Goal: Transaction & Acquisition: Purchase product/service

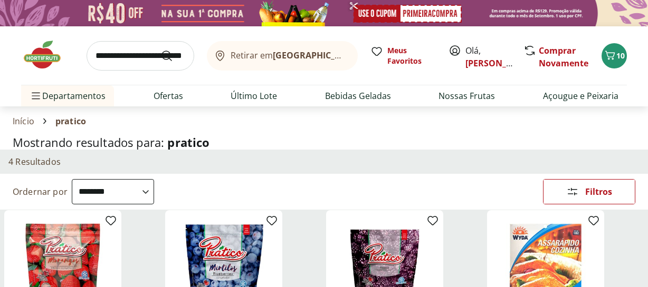
select select "**********"
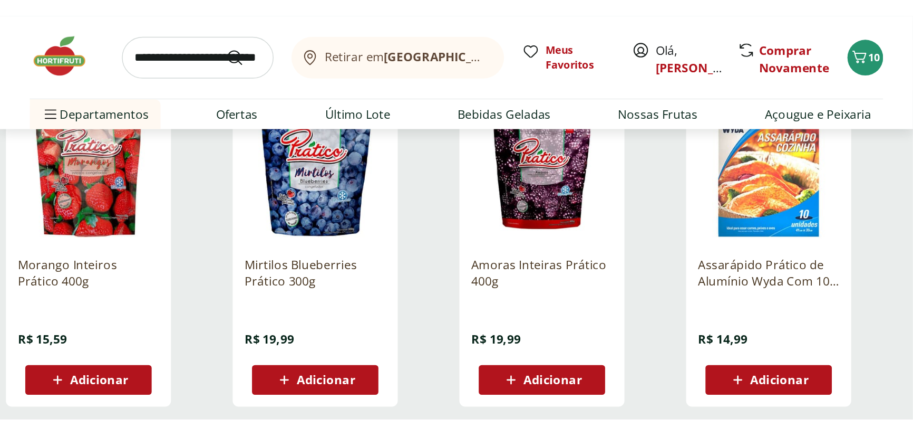
scroll to position [158, 0]
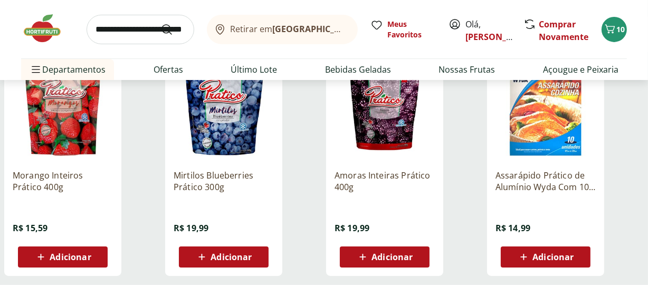
click at [259, 251] on div "Adicionar" at bounding box center [223, 257] width 73 height 19
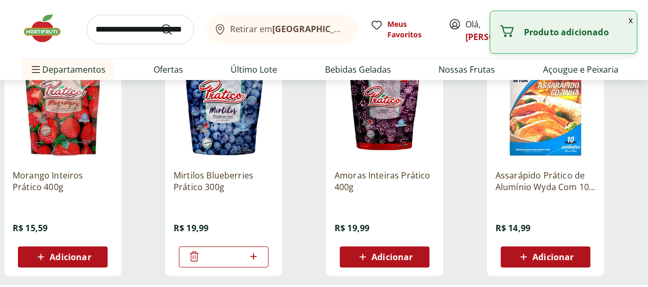
click at [100, 257] on button "Adicionar" at bounding box center [63, 257] width 90 height 21
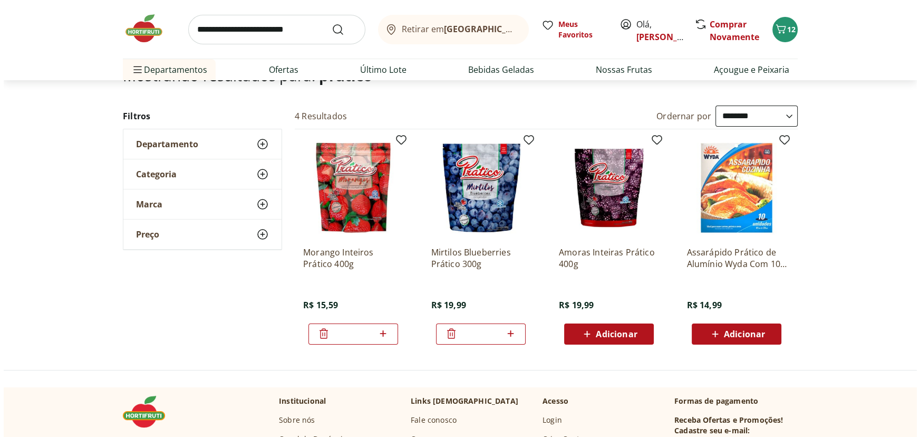
scroll to position [0, 0]
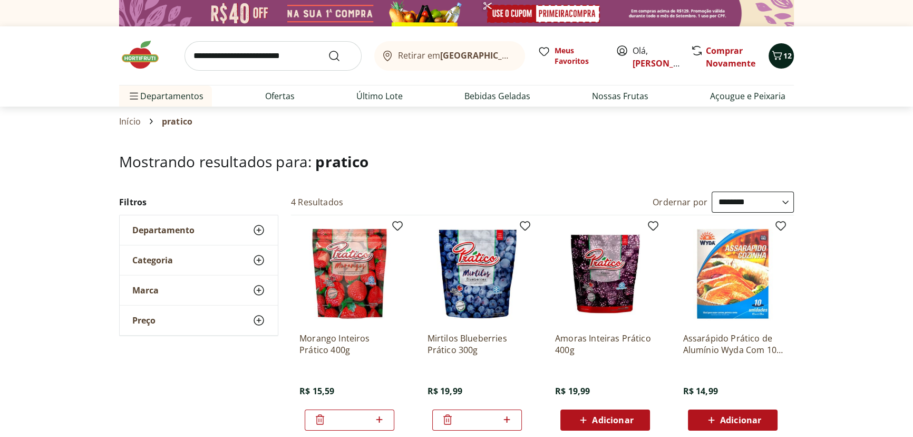
click at [647, 59] on icon "Carrinho" at bounding box center [777, 55] width 13 height 13
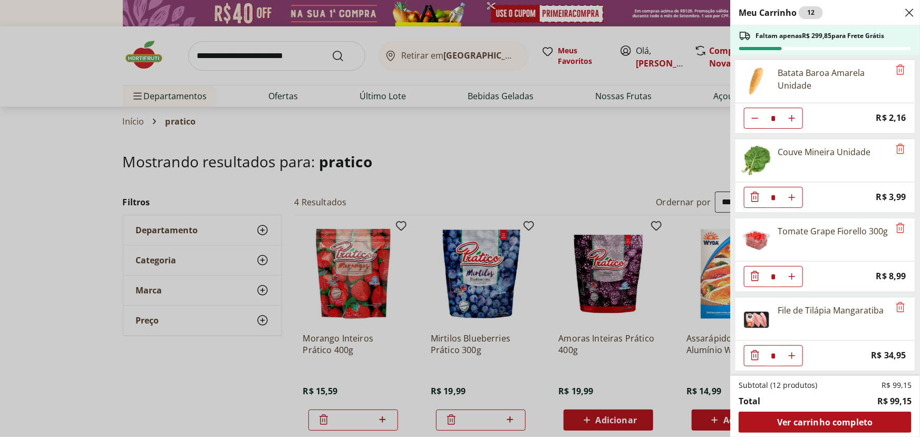
click at [454, 144] on div "Meu Carrinho 12 Faltam apenas R$ 299,85 para Frete Grátis Batata Baroa Amarela …" at bounding box center [460, 218] width 920 height 437
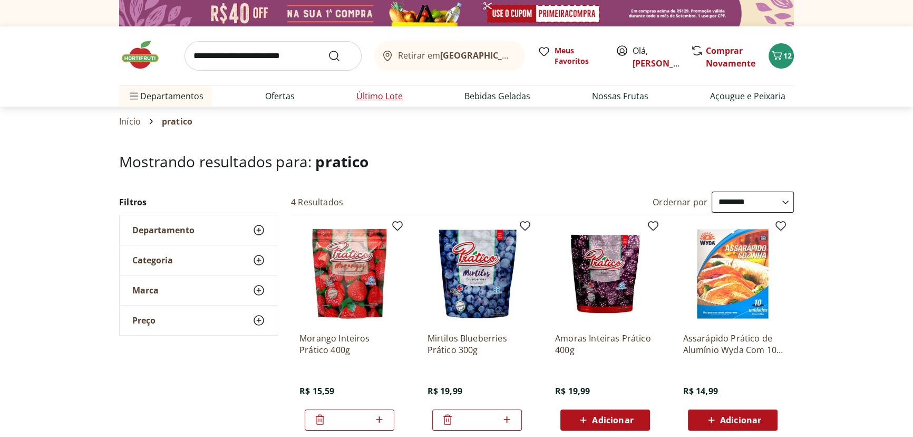
click at [366, 93] on link "Último Lote" at bounding box center [380, 96] width 46 height 13
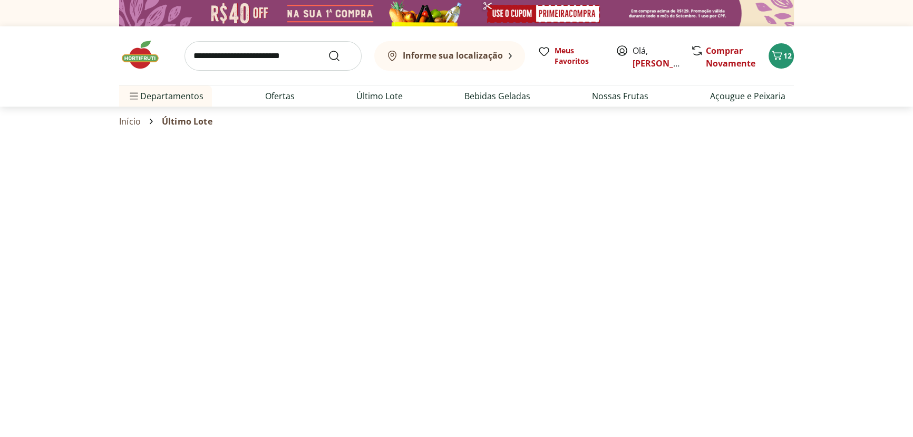
select select "**********"
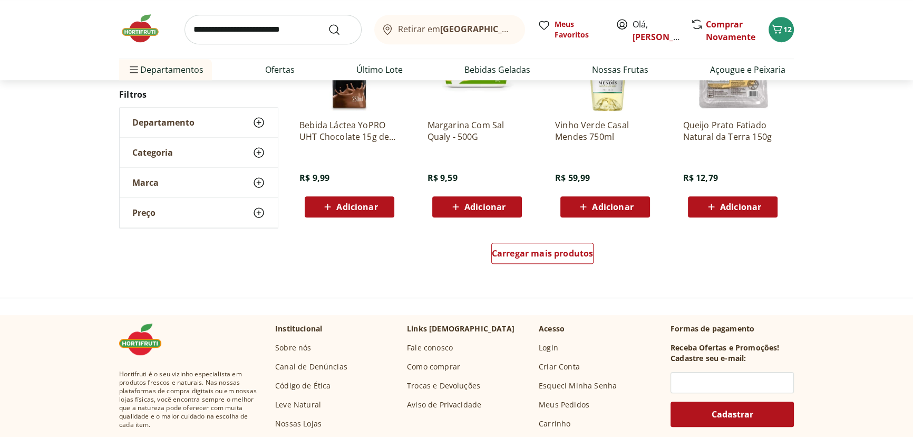
scroll to position [559, 0]
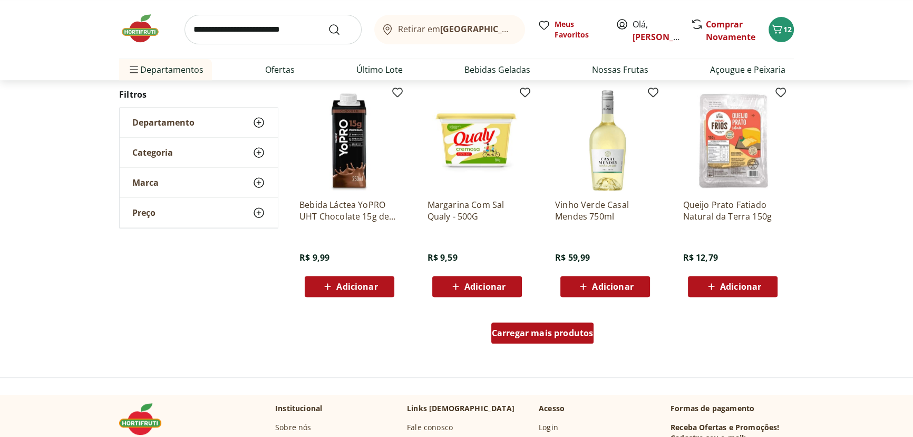
click at [524, 287] on span "Carregar mais produtos" at bounding box center [543, 333] width 102 height 8
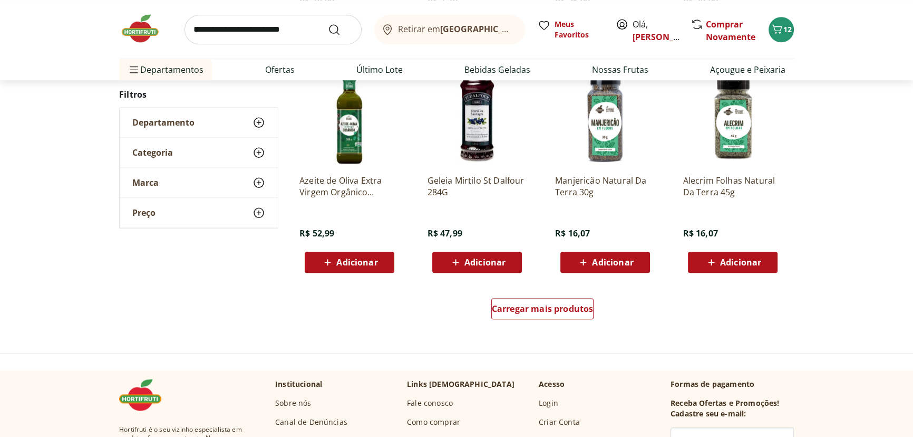
scroll to position [1278, 0]
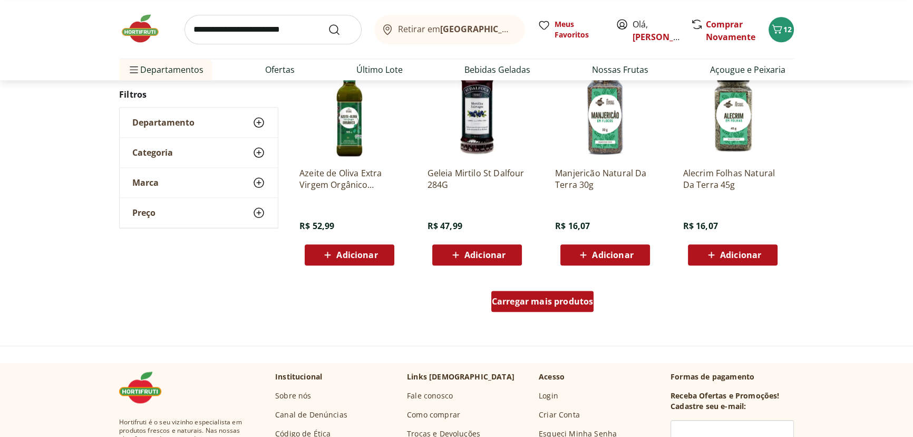
click at [551, 287] on div "Carregar mais produtos" at bounding box center [543, 301] width 103 height 21
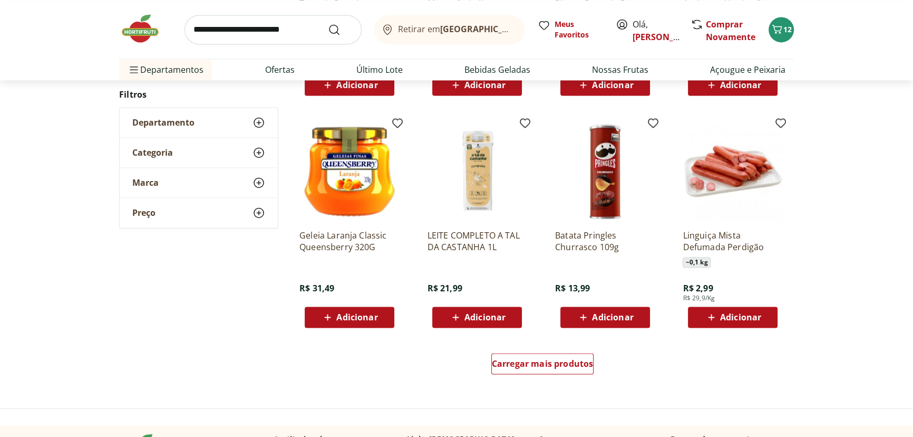
scroll to position [1918, 0]
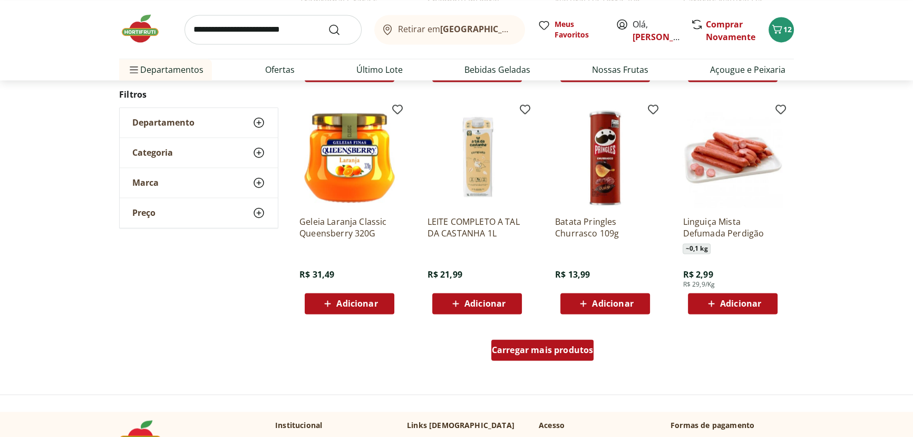
click at [570, 287] on span "Carregar mais produtos" at bounding box center [543, 349] width 102 height 8
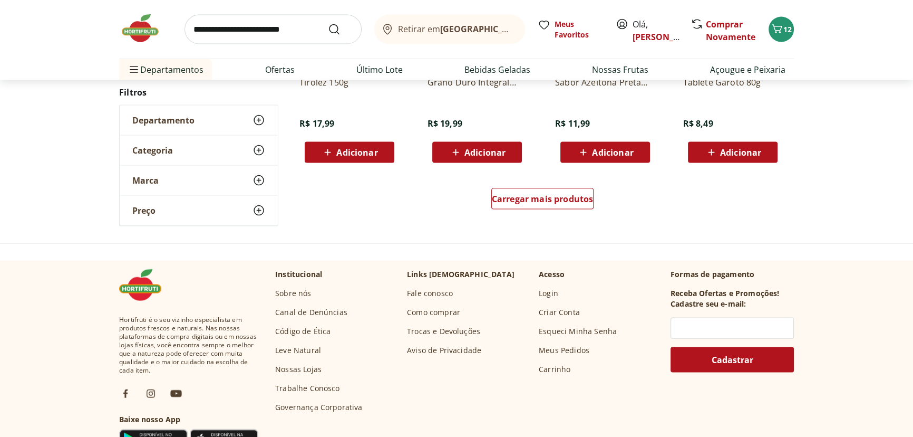
scroll to position [2796, 0]
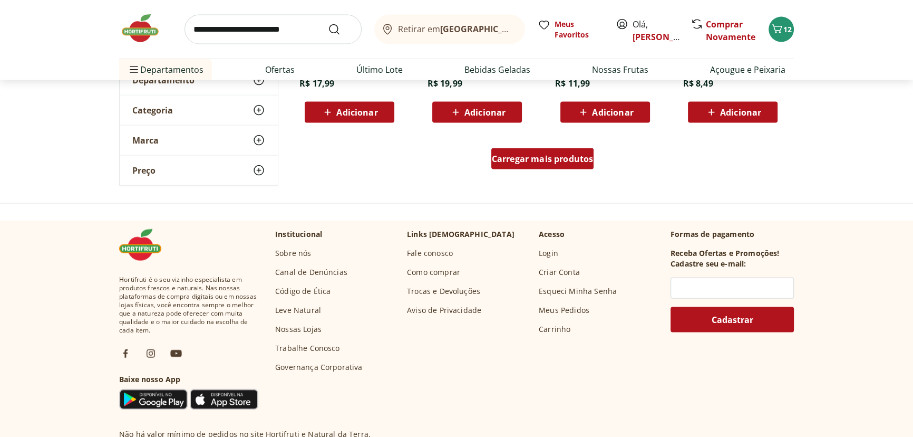
click at [529, 162] on span "Carregar mais produtos" at bounding box center [543, 159] width 102 height 8
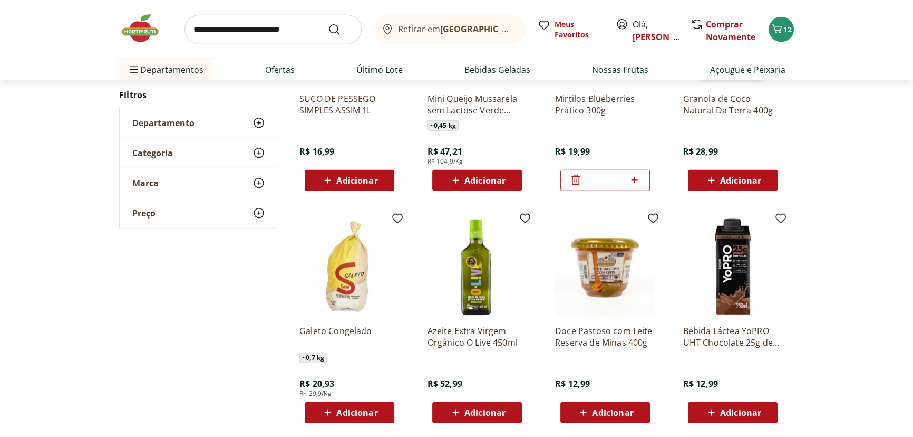
scroll to position [3276, 0]
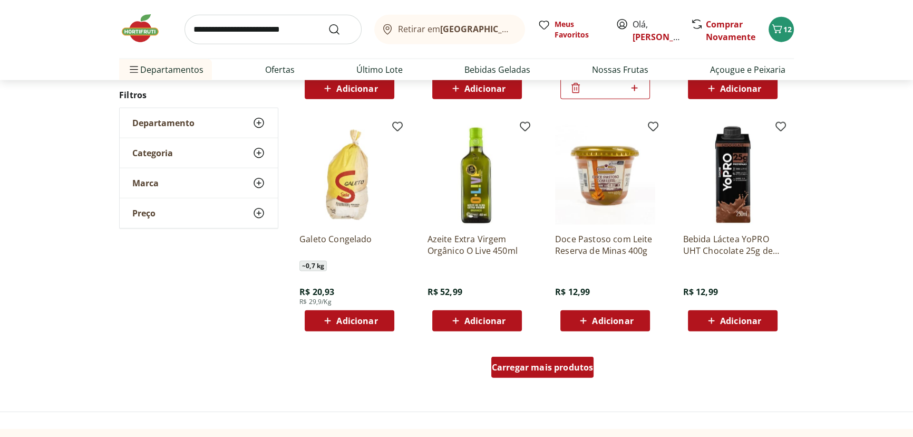
click at [566, 287] on div "Carregar mais produtos" at bounding box center [543, 367] width 103 height 21
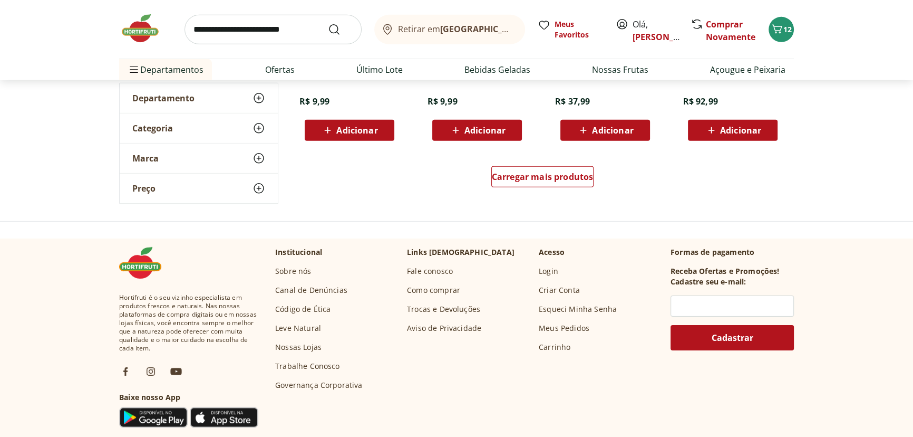
scroll to position [4235, 0]
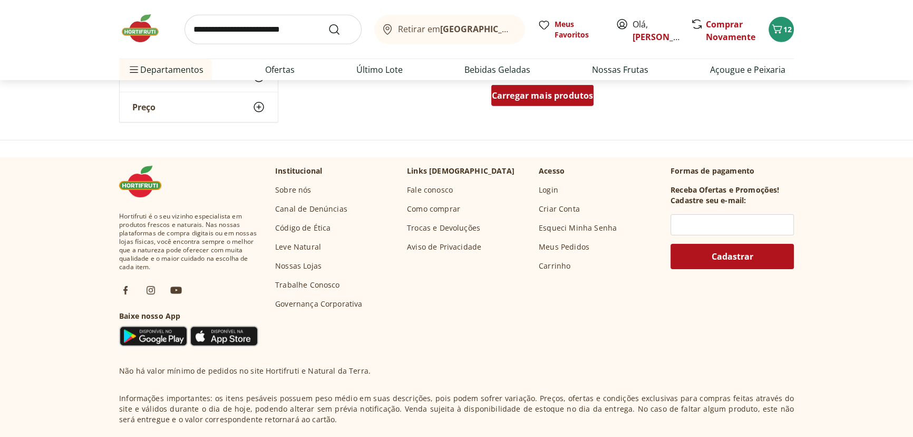
click at [554, 100] on span "Carregar mais produtos" at bounding box center [543, 95] width 102 height 8
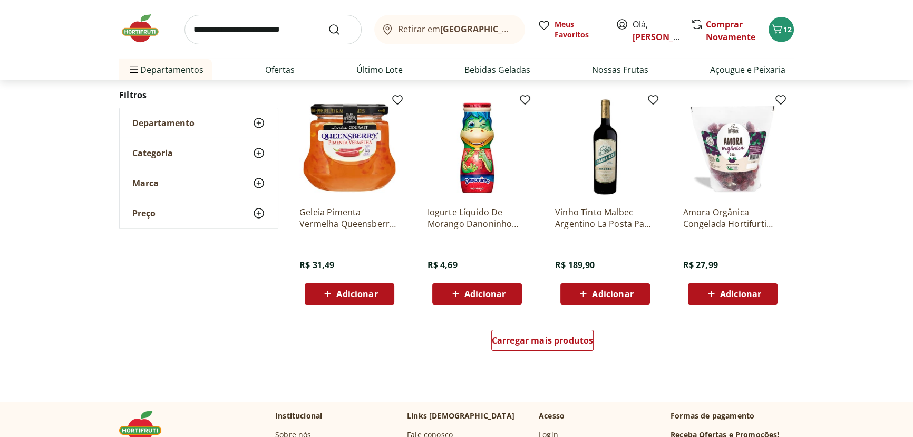
scroll to position [4714, 0]
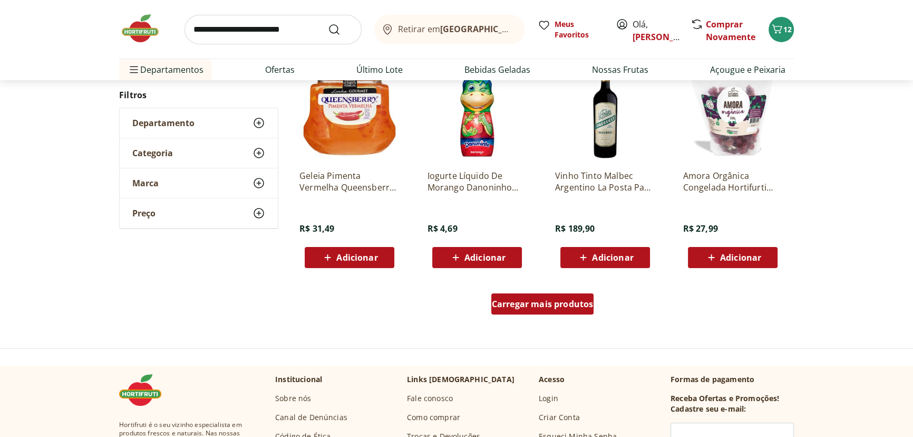
click at [547, 287] on span "Carregar mais produtos" at bounding box center [543, 304] width 102 height 8
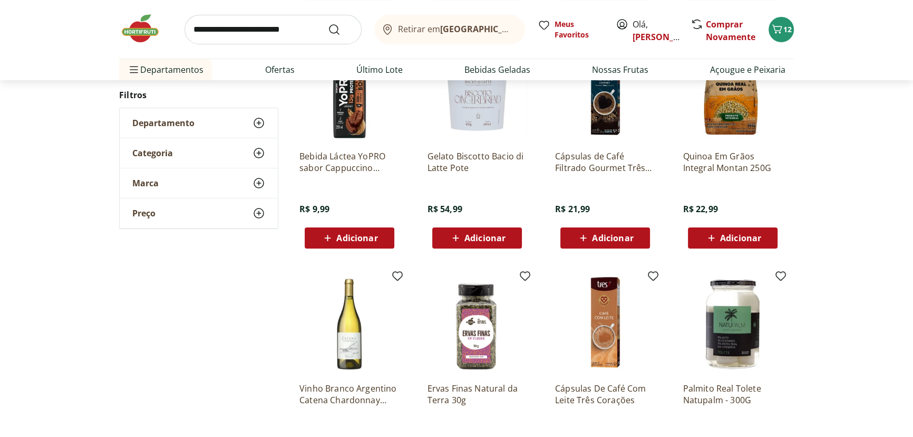
scroll to position [5354, 0]
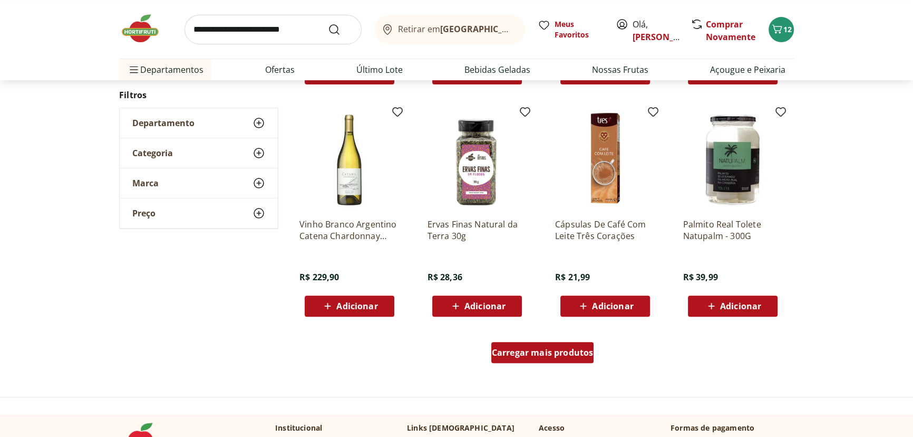
click at [537, 287] on div "Carregar mais produtos" at bounding box center [543, 352] width 103 height 21
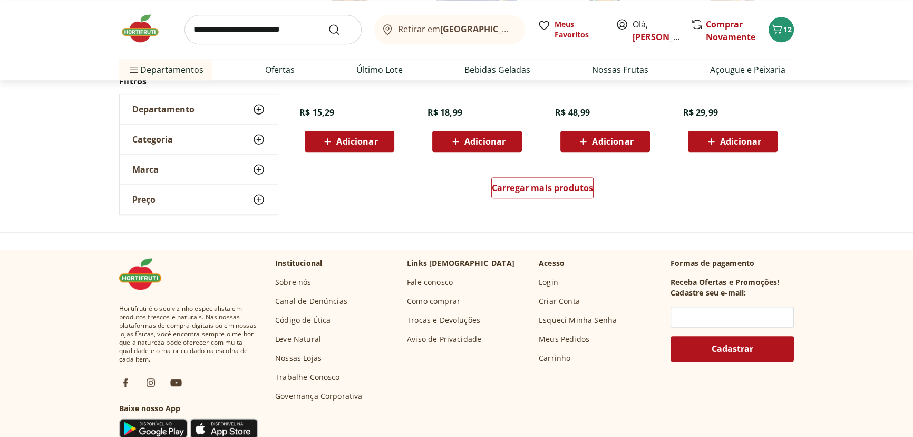
scroll to position [6233, 0]
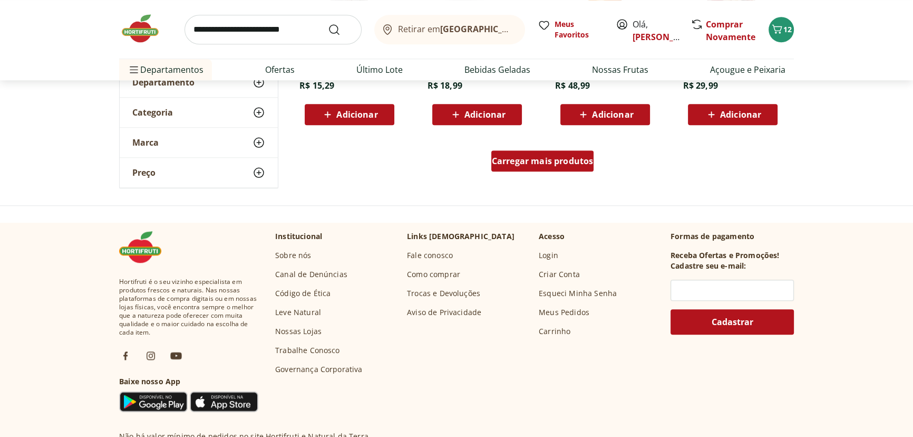
click at [544, 157] on span "Carregar mais produtos" at bounding box center [543, 161] width 102 height 8
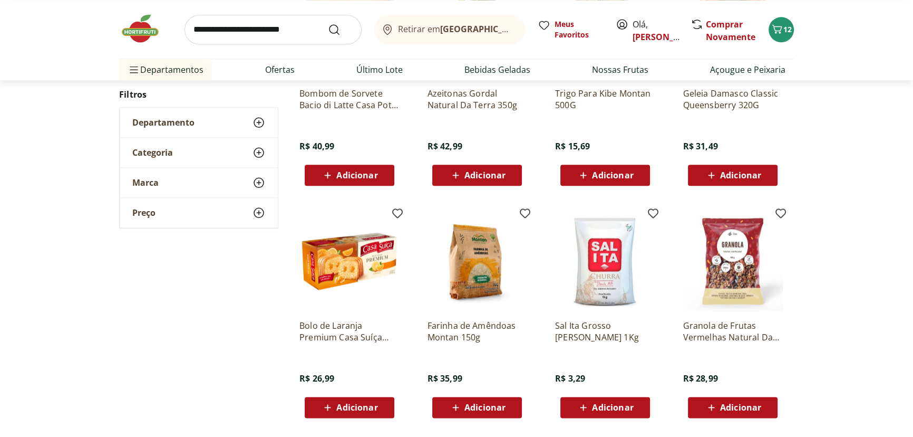
scroll to position [6712, 0]
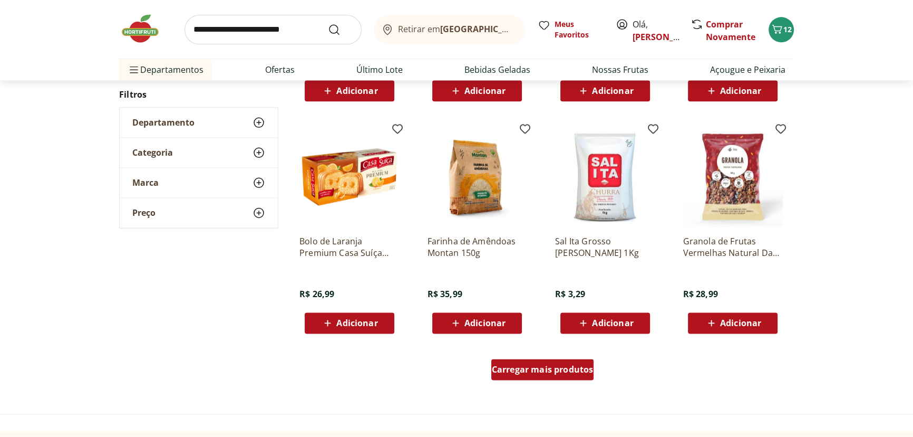
click at [532, 287] on span "Carregar mais produtos" at bounding box center [543, 369] width 102 height 8
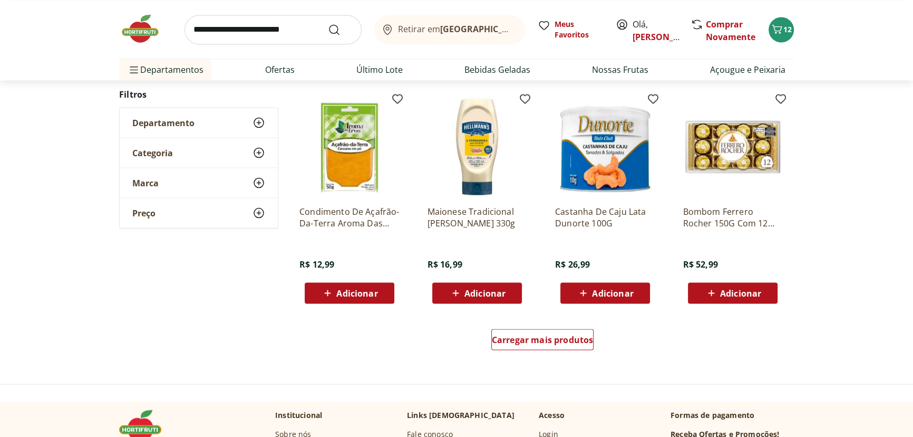
scroll to position [7431, 0]
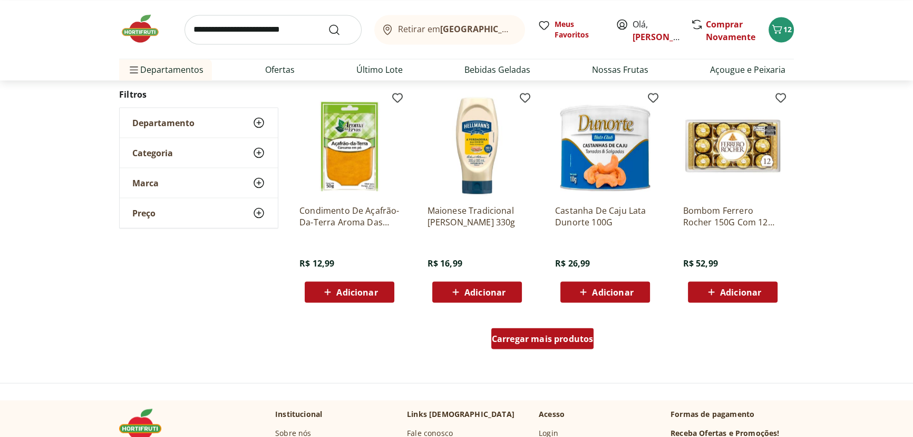
click at [569, 287] on div "Carregar mais produtos" at bounding box center [543, 338] width 103 height 21
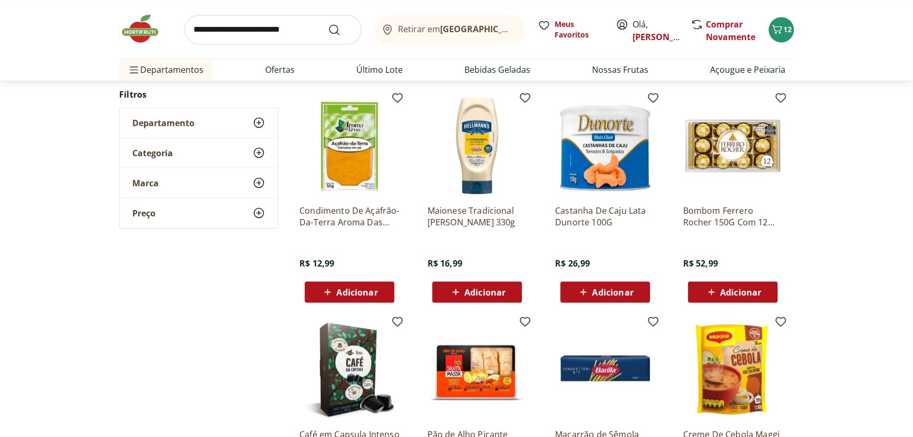
click at [282, 25] on input "search" at bounding box center [273, 30] width 177 height 30
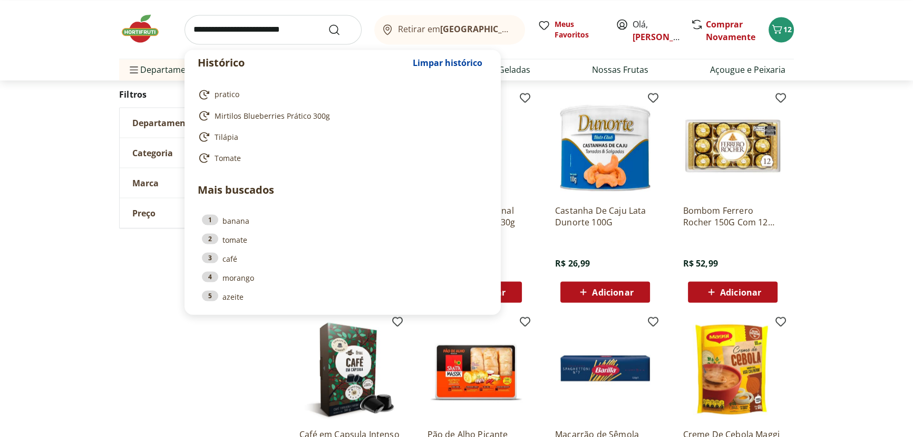
paste input "**********"
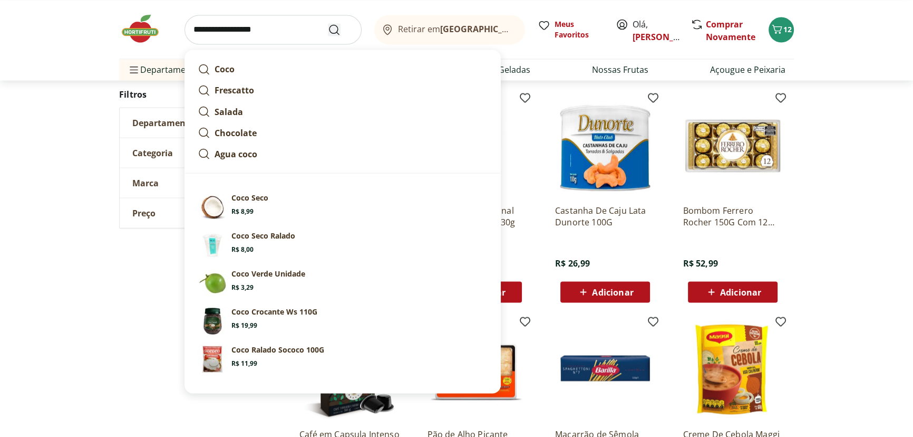
type input "**********"
click at [335, 32] on use "Submit Search" at bounding box center [334, 29] width 13 height 13
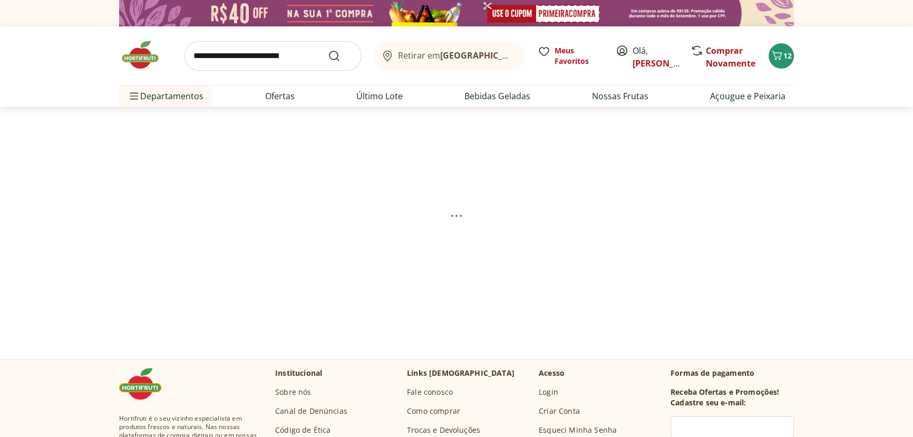
select select "**********"
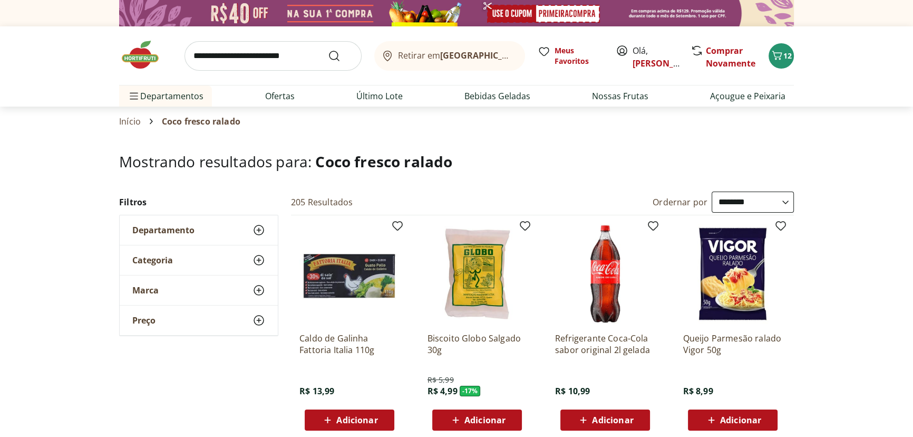
scroll to position [80, 0]
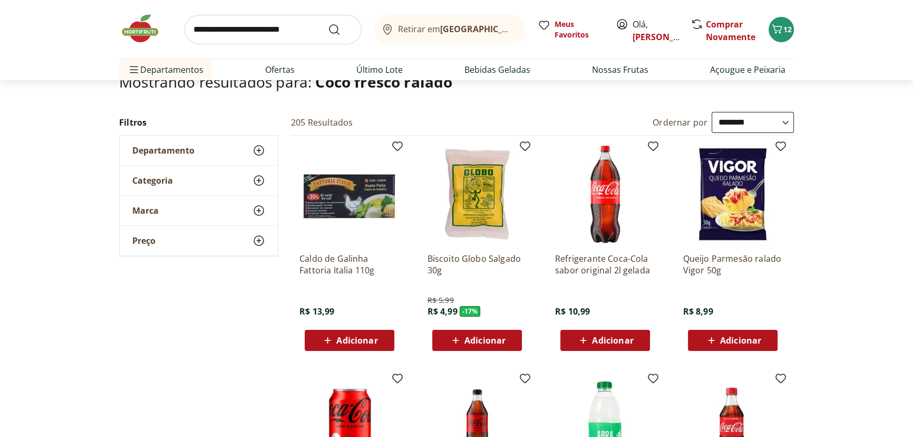
click at [509, 287] on div "Adicionar" at bounding box center [477, 340] width 73 height 19
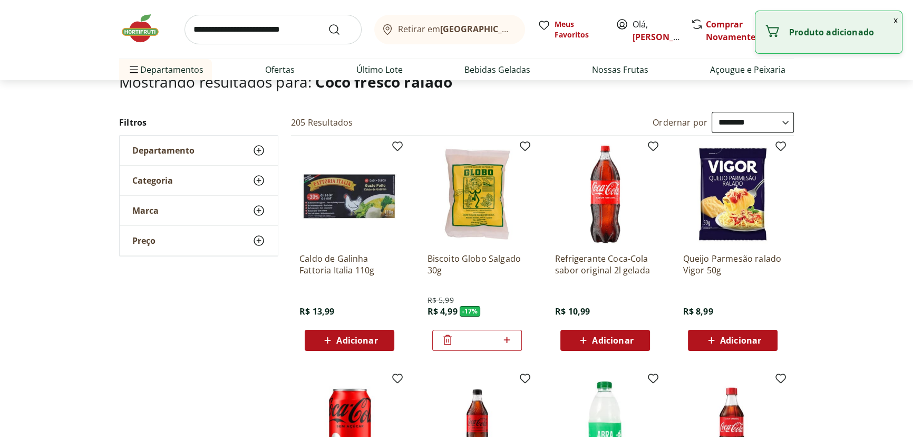
click at [442, 287] on icon at bounding box center [447, 339] width 13 height 13
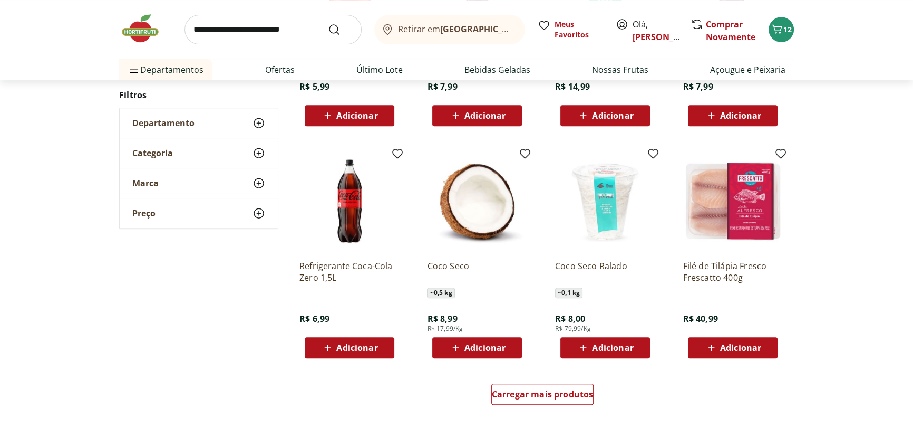
scroll to position [559, 0]
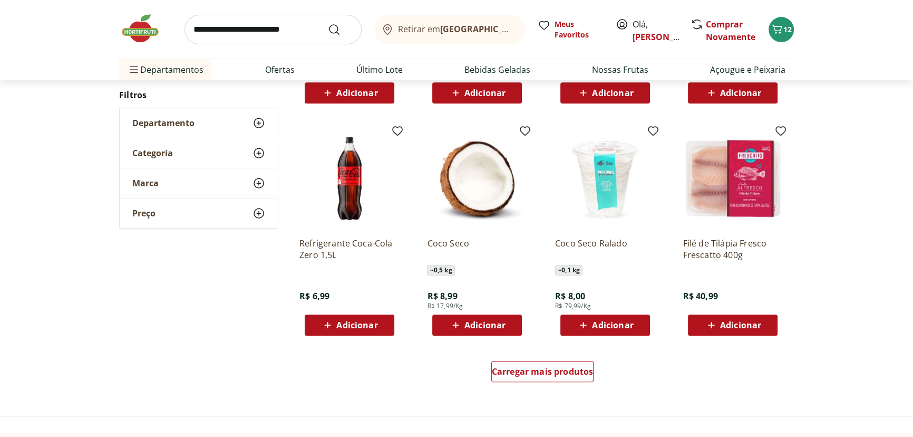
click at [647, 287] on button "Adicionar" at bounding box center [606, 324] width 90 height 21
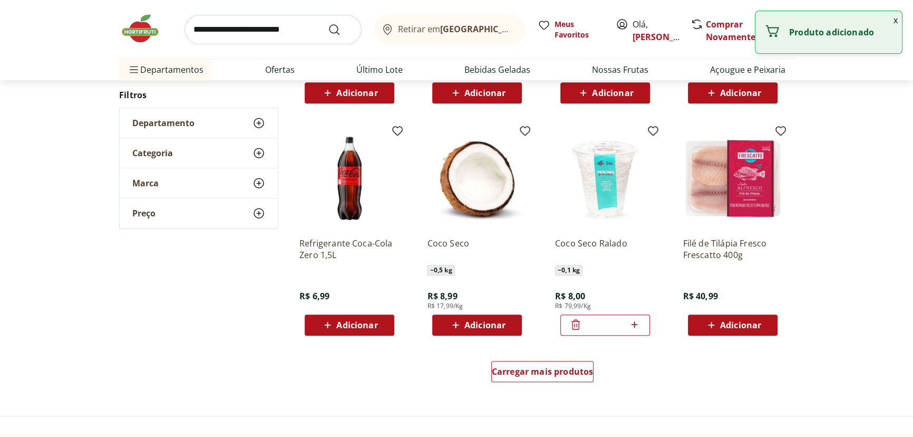
scroll to position [639, 0]
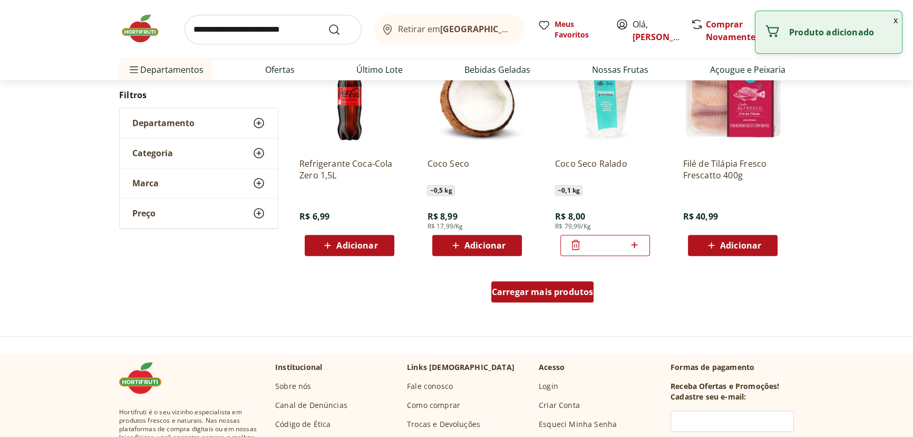
click at [513, 287] on span "Carregar mais produtos" at bounding box center [543, 291] width 102 height 8
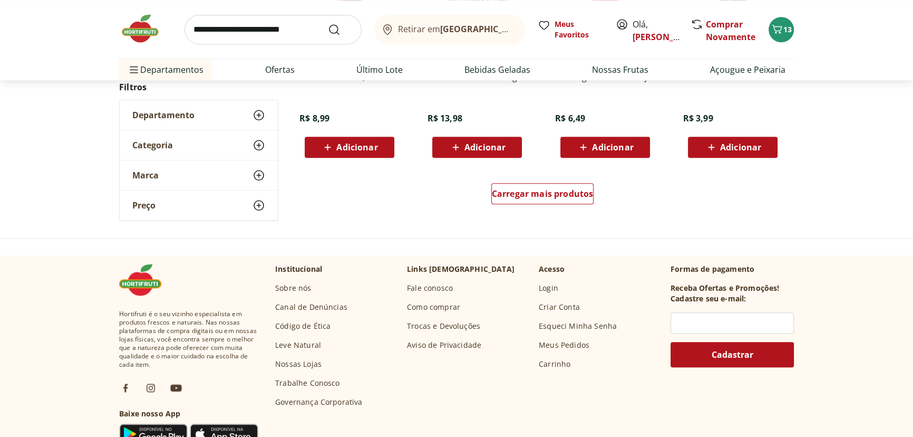
scroll to position [1438, 0]
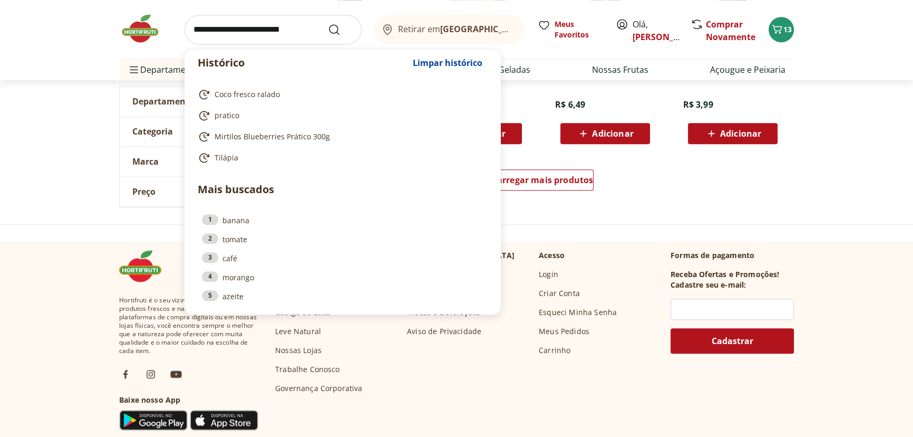
click at [230, 26] on input "search" at bounding box center [273, 30] width 177 height 30
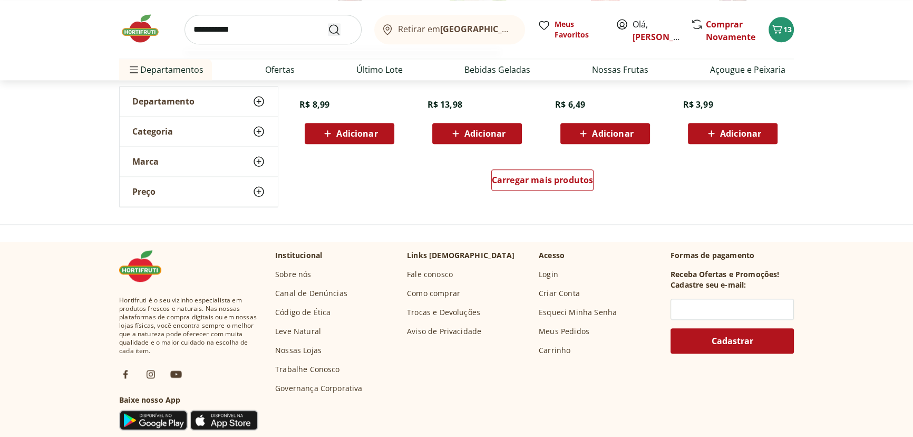
type input "**********"
click at [338, 27] on use "Submit Search" at bounding box center [334, 29] width 13 height 13
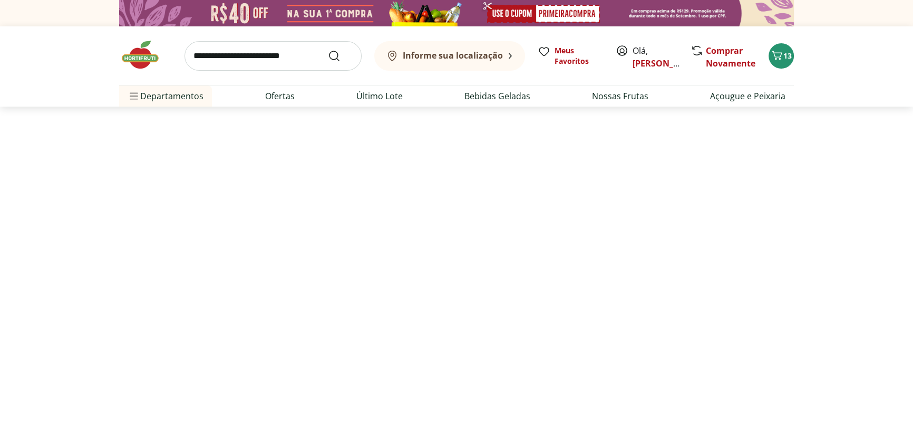
select select "**********"
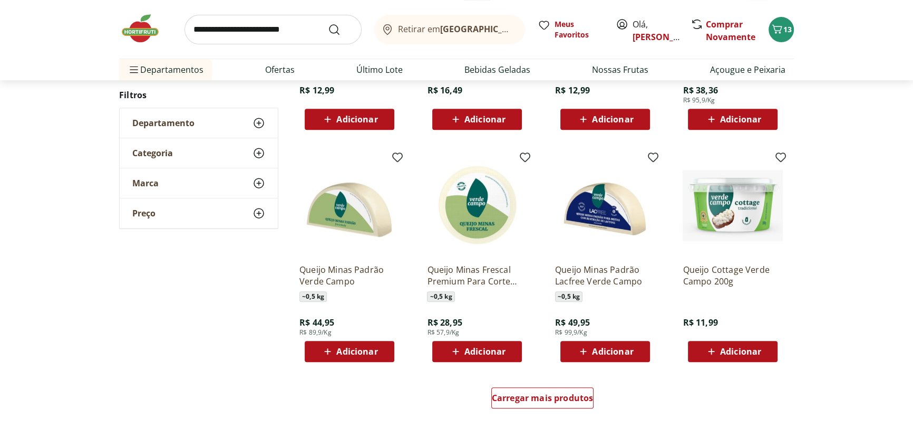
scroll to position [639, 0]
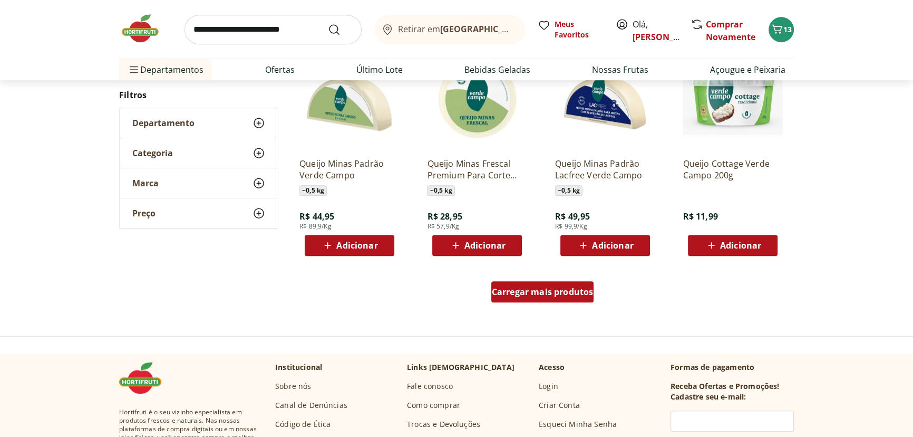
click at [535, 284] on div "Carregar mais produtos" at bounding box center [543, 291] width 103 height 21
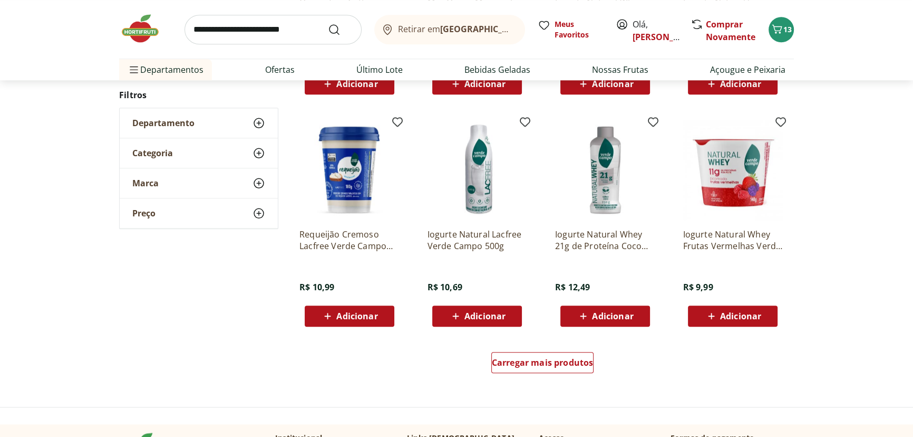
scroll to position [1278, 0]
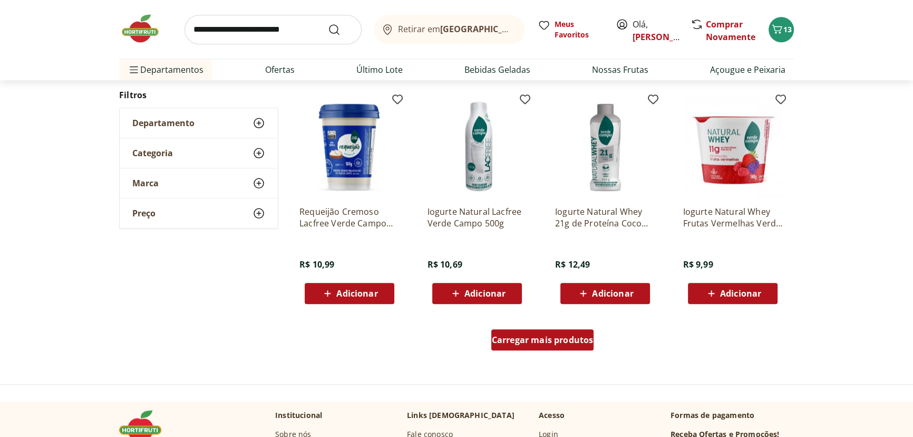
click at [537, 287] on div "Carregar mais produtos" at bounding box center [543, 339] width 103 height 21
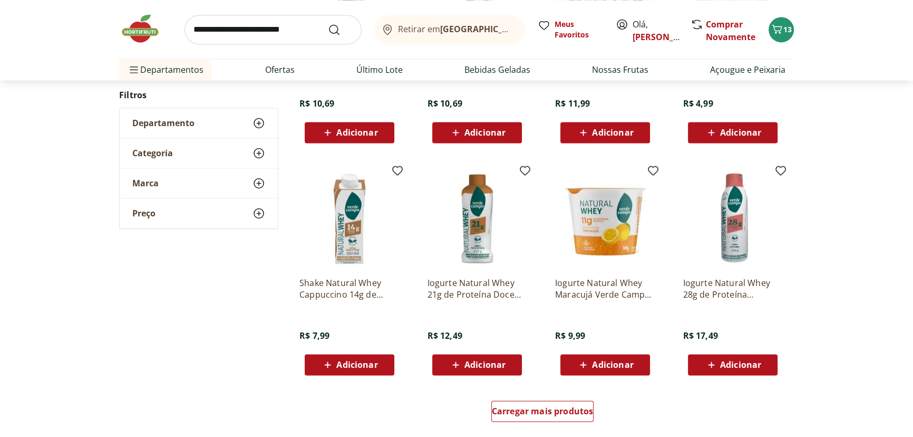
scroll to position [1918, 0]
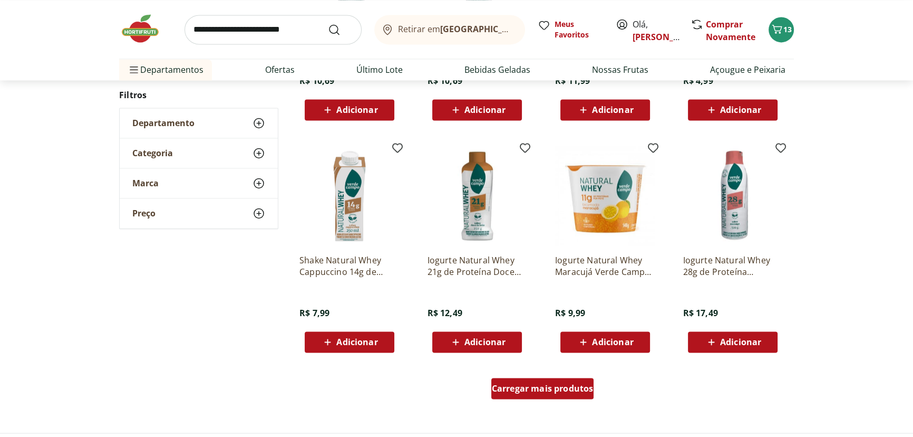
click at [565, 287] on link "Carregar mais produtos" at bounding box center [543, 390] width 103 height 25
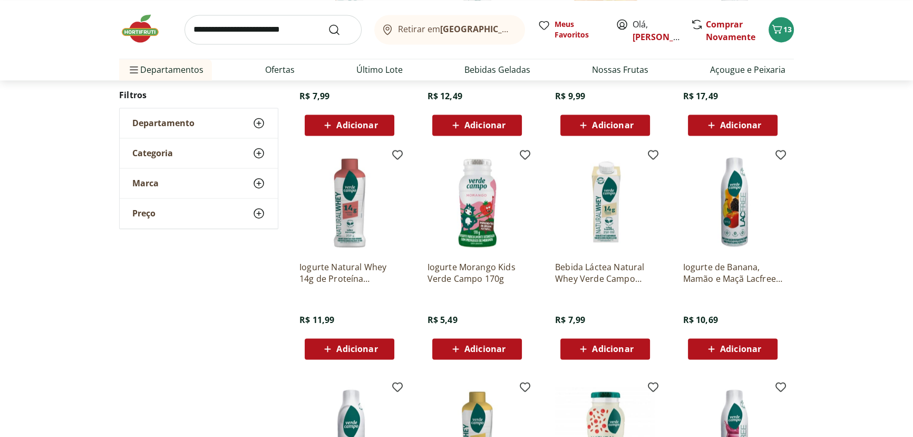
scroll to position [2157, 0]
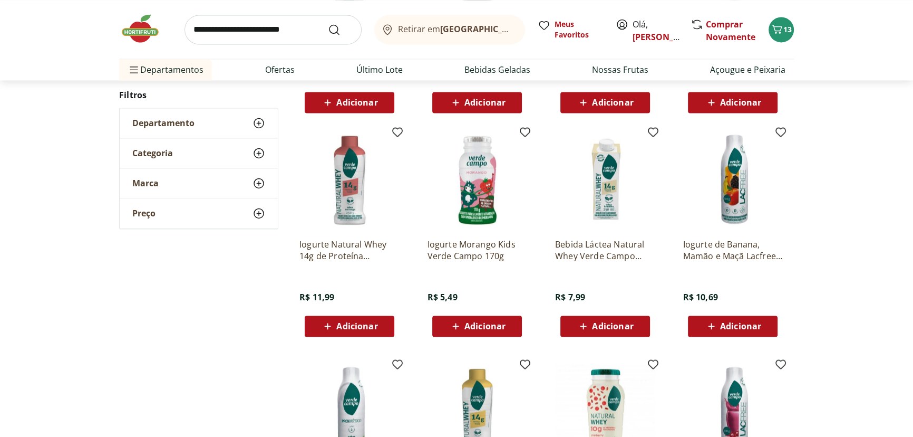
drag, startPoint x: 650, startPoint y: 129, endPoint x: 657, endPoint y: 138, distance: 11.3
click at [0, 0] on icon at bounding box center [0, 0] width 0 height 0
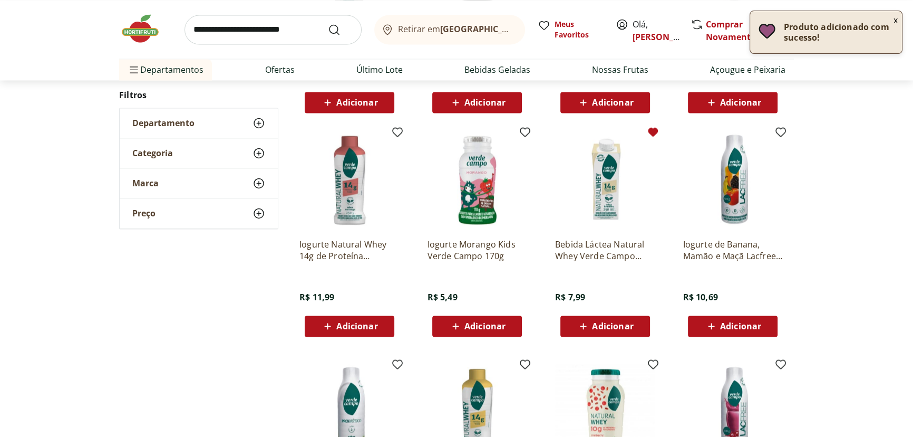
click at [640, 287] on div "Adicionar" at bounding box center [605, 325] width 73 height 19
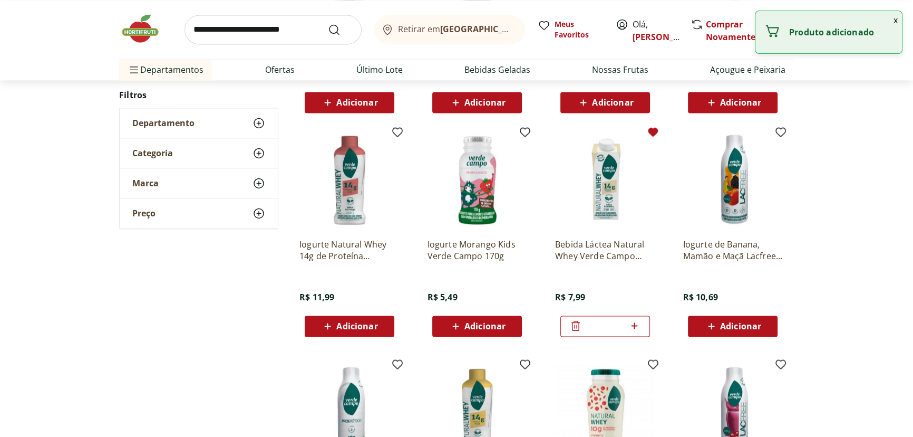
click at [639, 287] on icon at bounding box center [634, 325] width 13 height 13
type input "*"
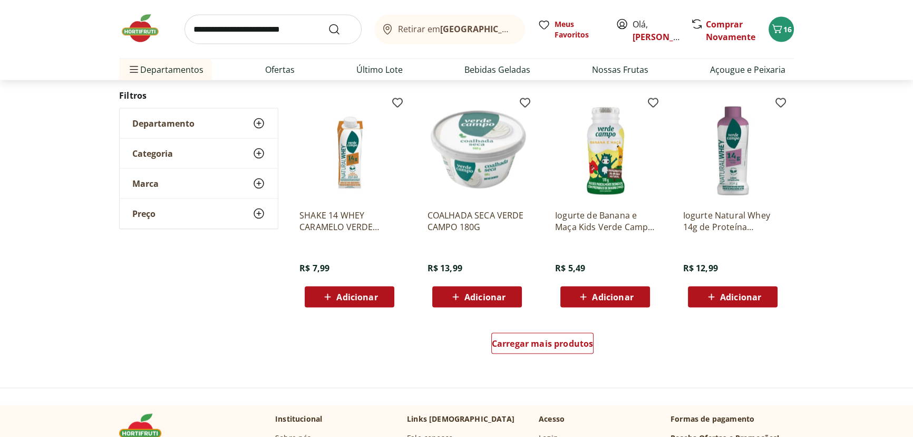
scroll to position [2796, 0]
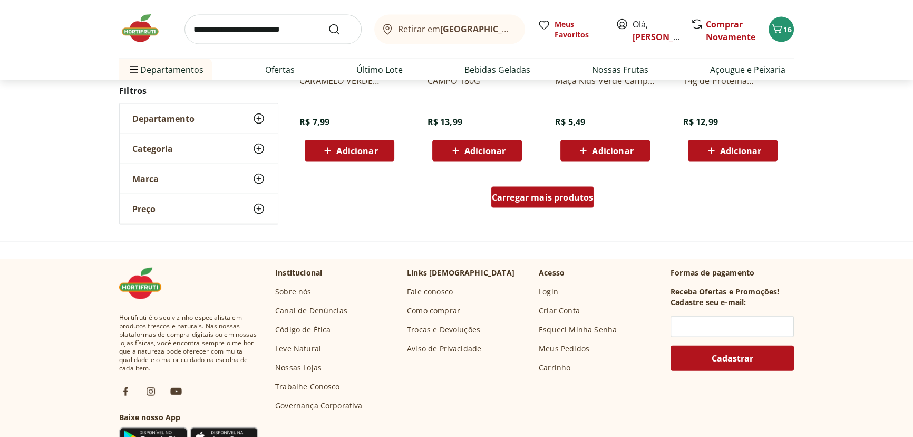
click at [570, 199] on span "Carregar mais produtos" at bounding box center [543, 197] width 102 height 8
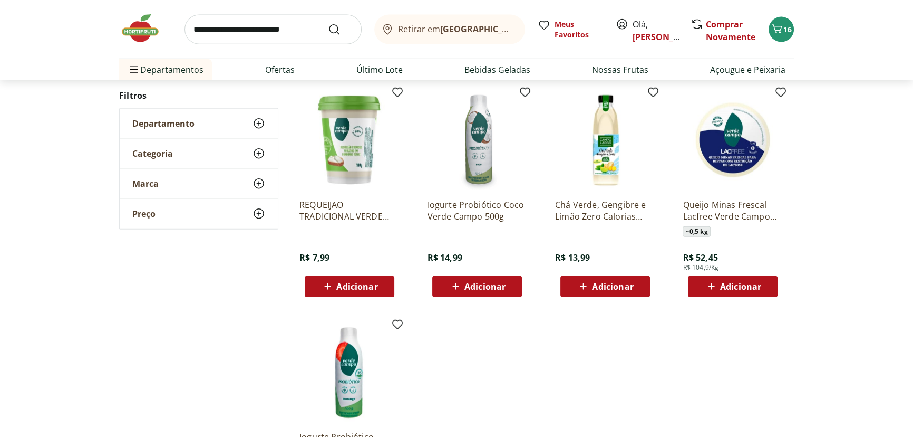
scroll to position [3276, 0]
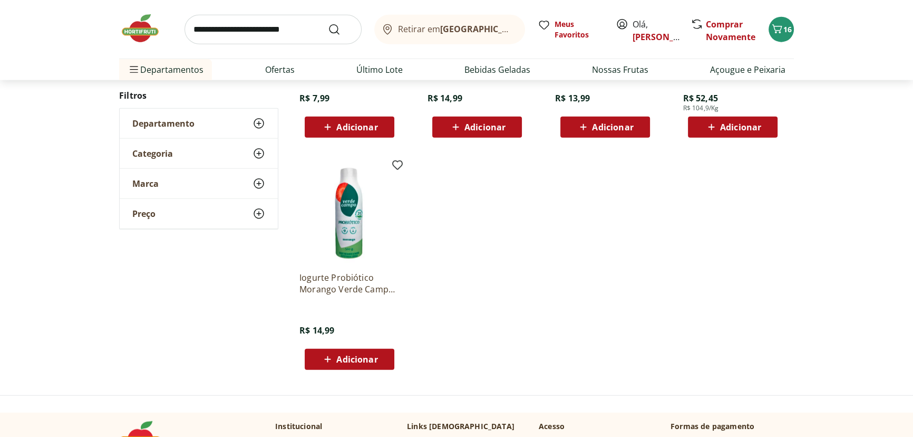
click at [226, 35] on input "search" at bounding box center [273, 30] width 177 height 30
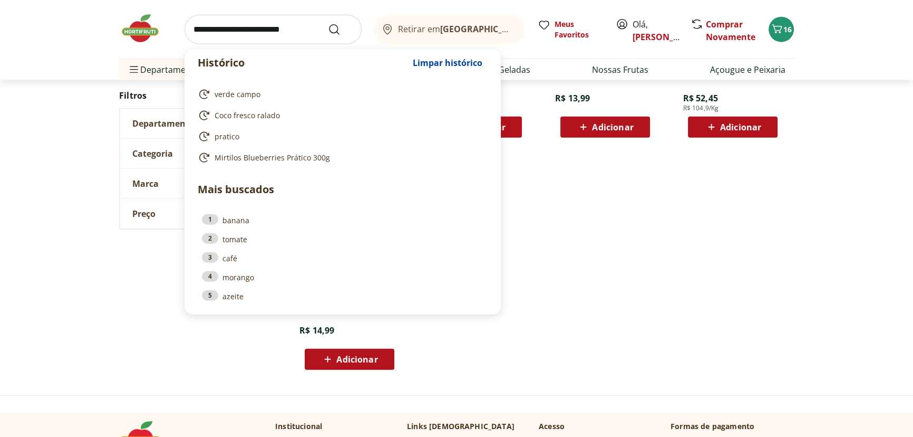
paste input "**********"
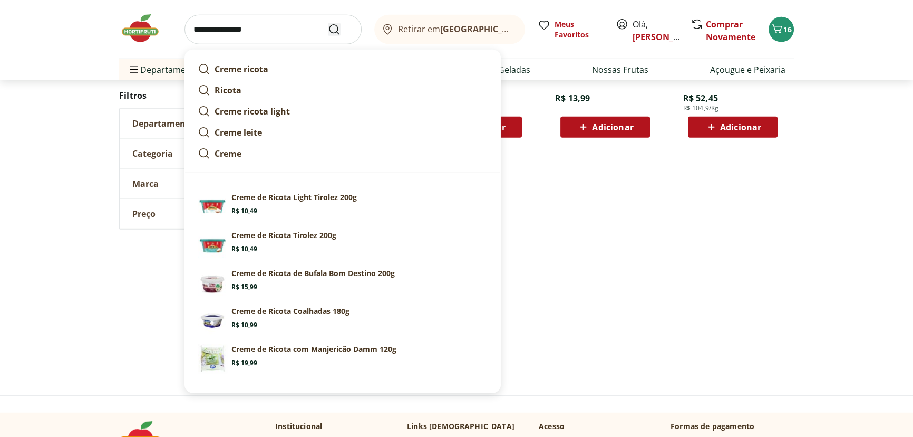
type input "**********"
click at [333, 30] on icon "Submit Search" at bounding box center [334, 29] width 13 height 13
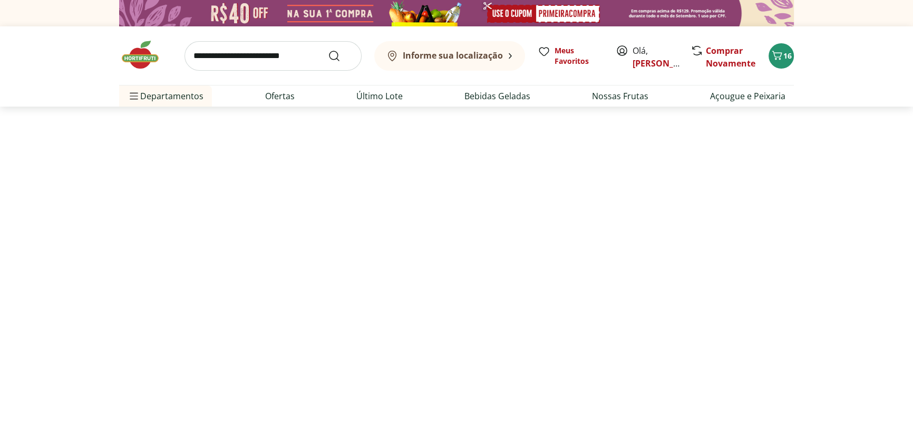
select select "**********"
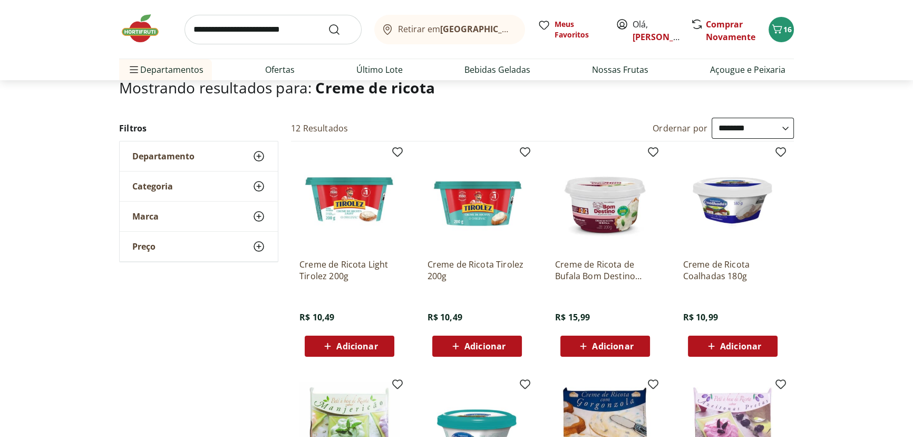
scroll to position [80, 0]
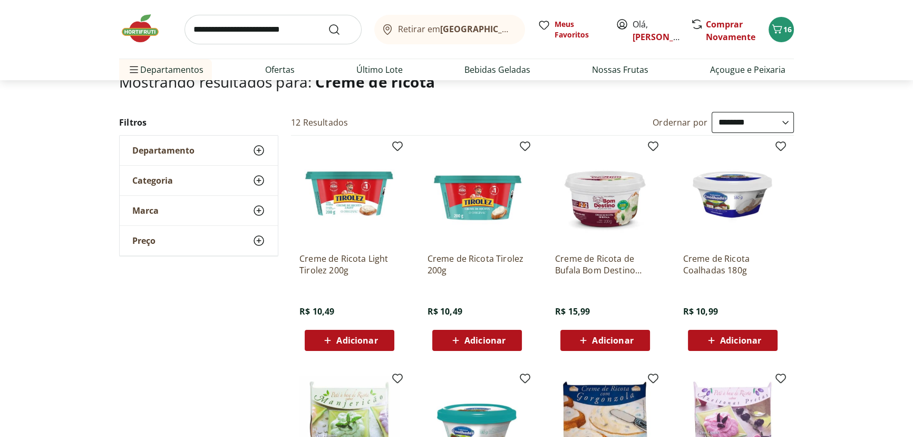
click at [511, 287] on div "Adicionar" at bounding box center [477, 340] width 73 height 19
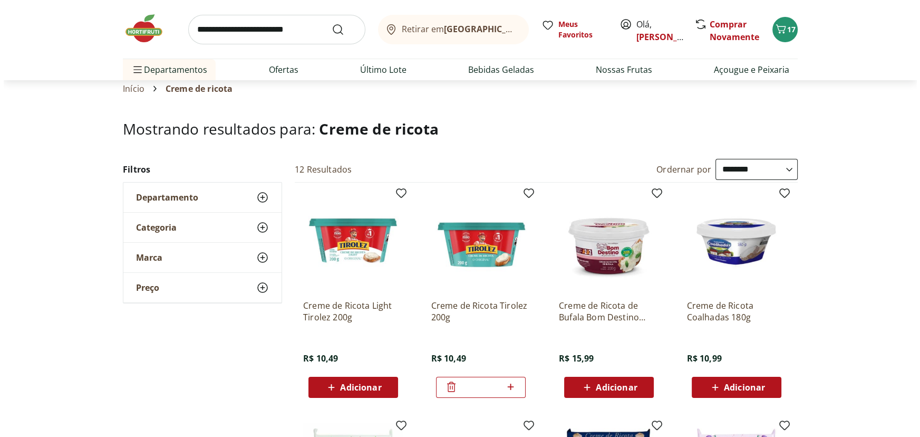
scroll to position [0, 0]
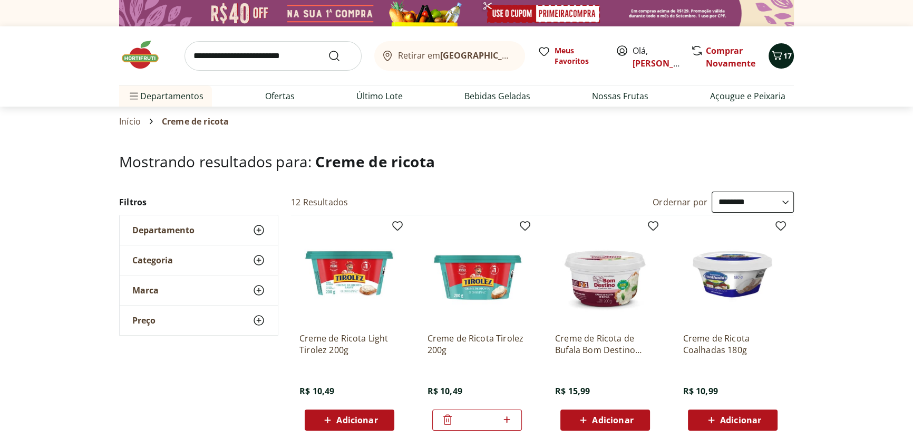
click at [647, 63] on div "17" at bounding box center [781, 55] width 8 height 17
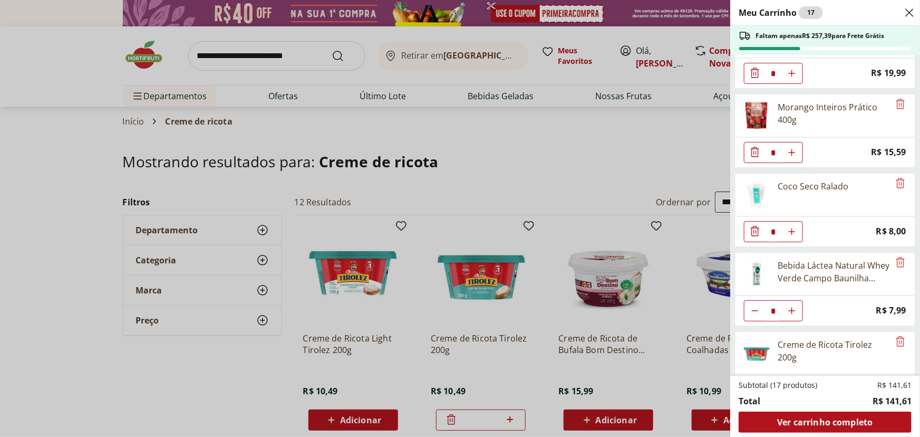
scroll to position [471, 0]
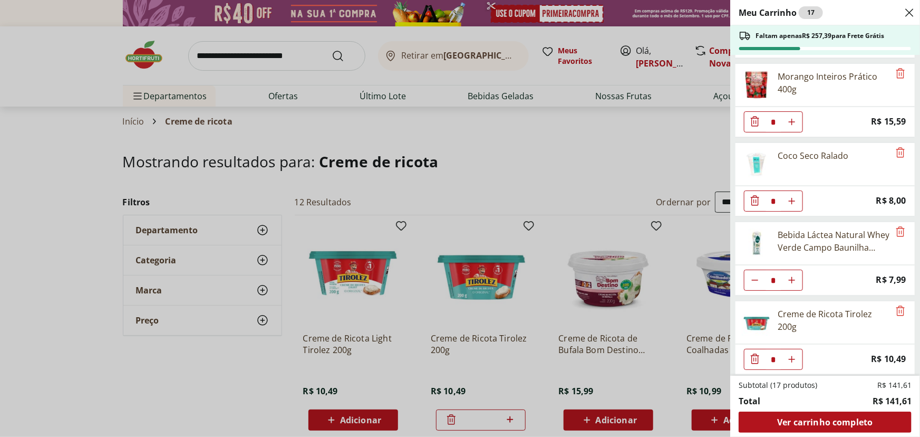
click at [647, 156] on div "Meu Carrinho 17 Faltam apenas R$ 257,39 para Frete Grátis Batata Baroa Amarela …" at bounding box center [460, 218] width 920 height 437
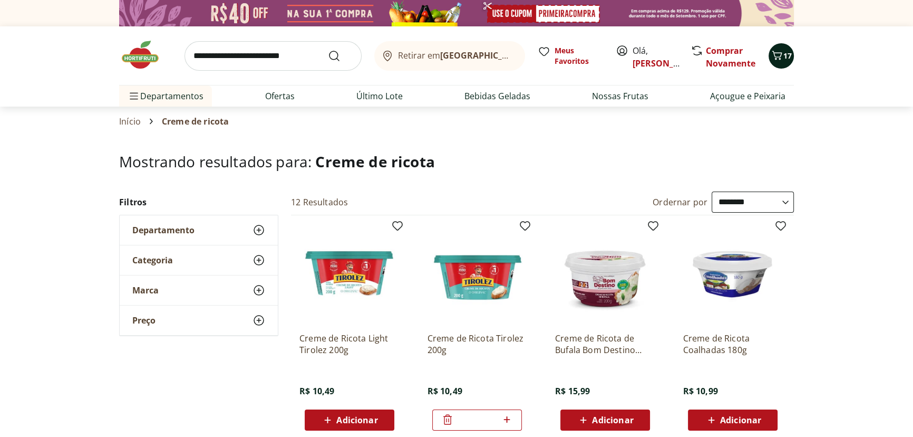
click at [647, 53] on icon "Carrinho" at bounding box center [777, 55] width 13 height 13
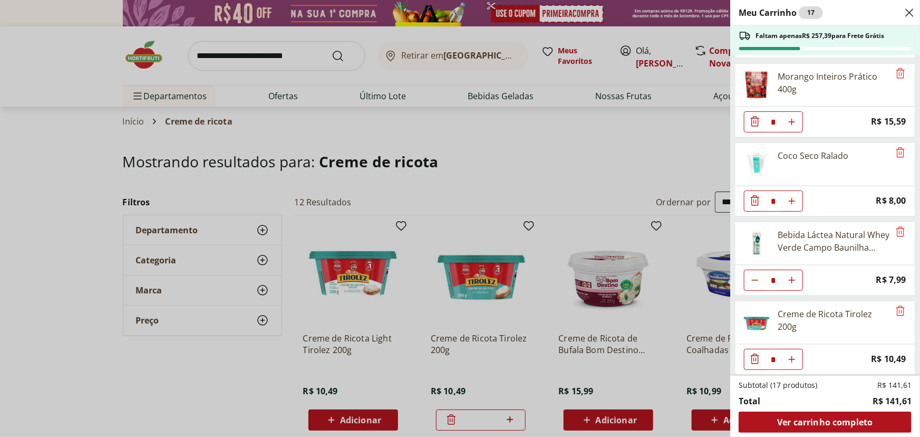
click at [558, 134] on div "Meu Carrinho 17 Faltam apenas R$ 257,39 para Frete Grátis Batata Baroa Amarela …" at bounding box center [460, 218] width 920 height 437
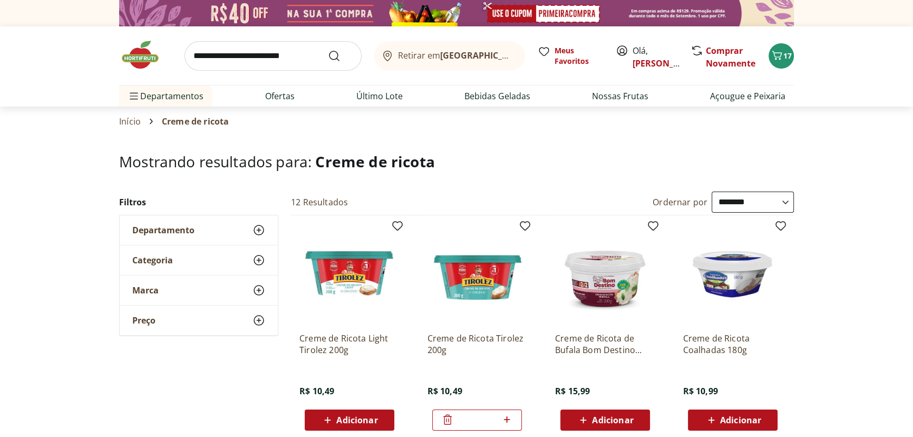
click at [216, 60] on input "search" at bounding box center [273, 56] width 177 height 30
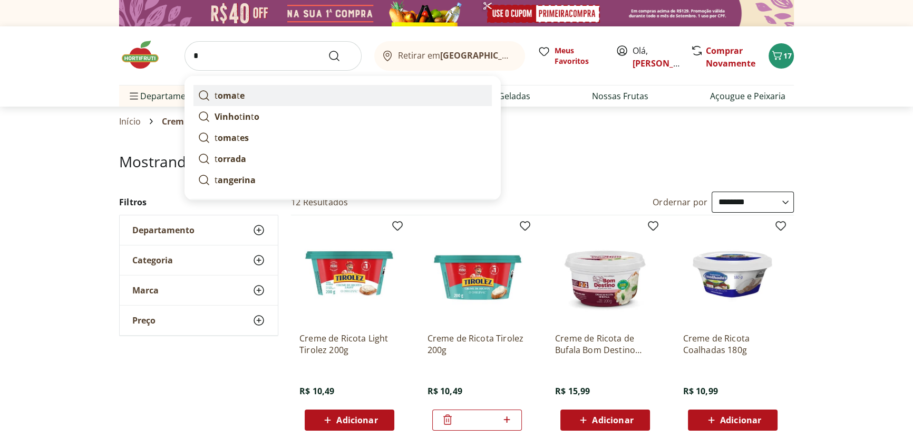
click at [252, 101] on link "t oma t e" at bounding box center [343, 95] width 299 height 21
type input "******"
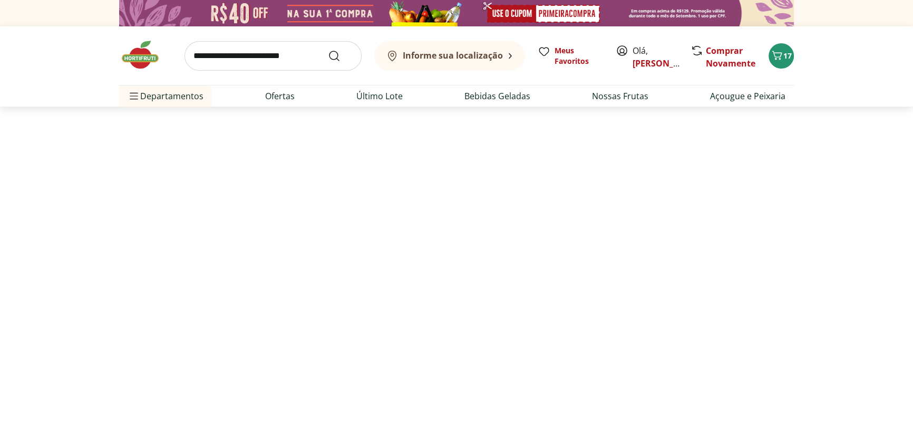
select select "**********"
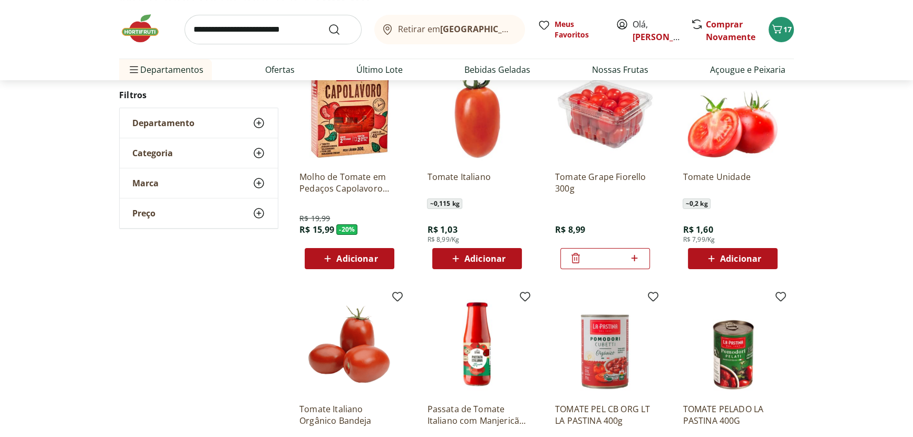
scroll to position [159, 0]
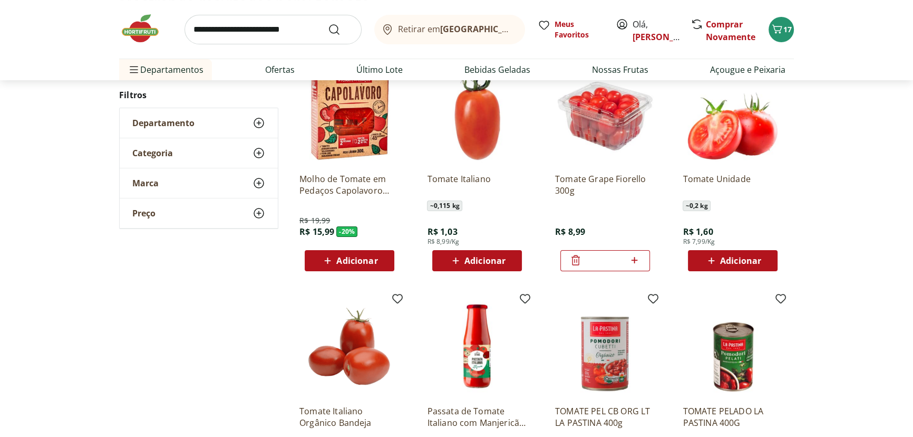
click at [727, 124] on img at bounding box center [733, 114] width 100 height 100
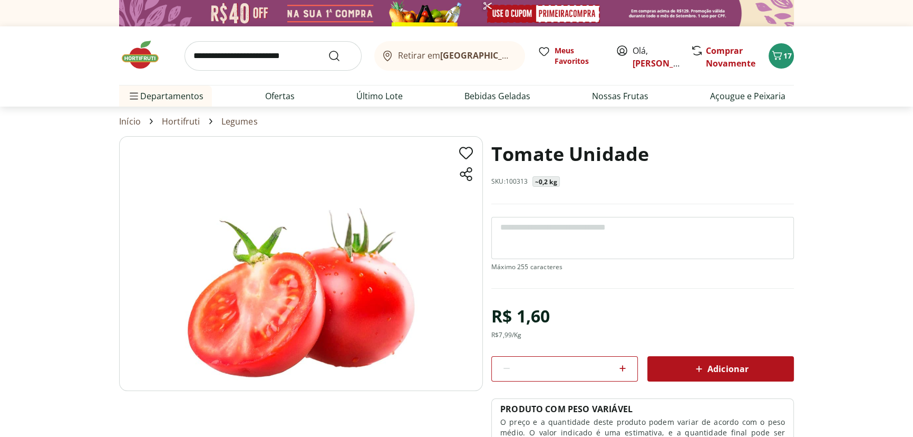
click at [537, 229] on textarea at bounding box center [643, 238] width 303 height 42
type textarea "**********"
click at [619, 366] on icon at bounding box center [623, 368] width 13 height 13
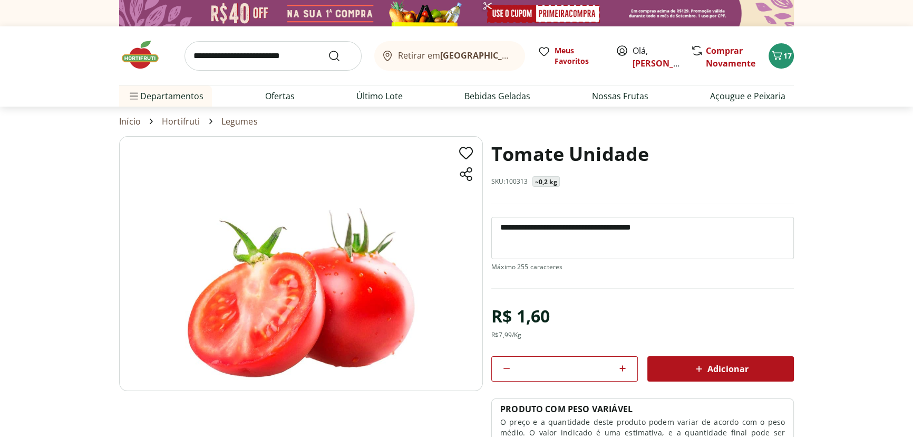
type input "*"
click at [686, 359] on div "Adicionar" at bounding box center [721, 368] width 130 height 19
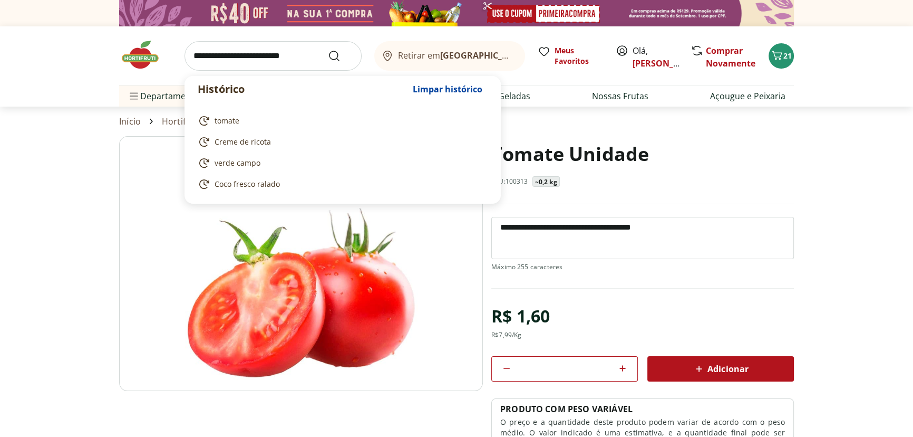
click at [294, 59] on input "search" at bounding box center [273, 56] width 177 height 30
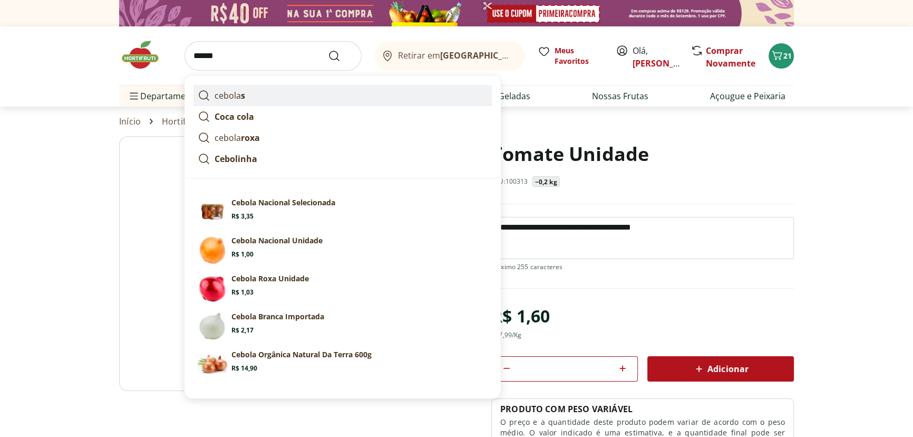
click at [291, 89] on link "cebola s" at bounding box center [343, 95] width 299 height 21
type input "*******"
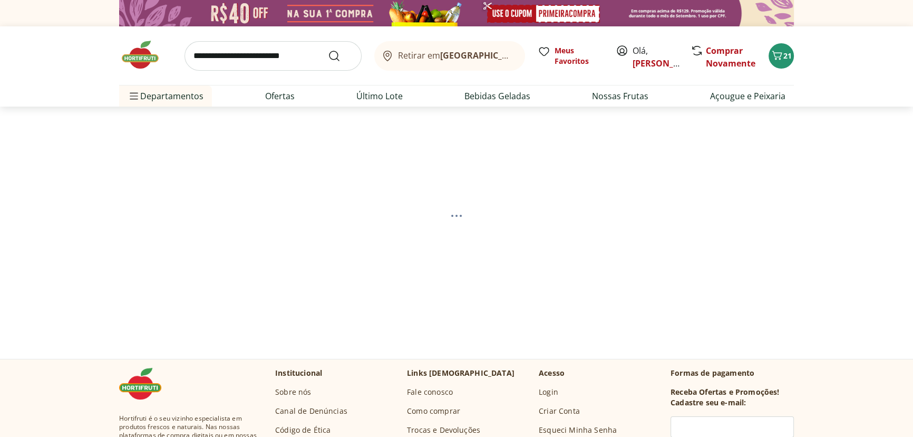
select select "**********"
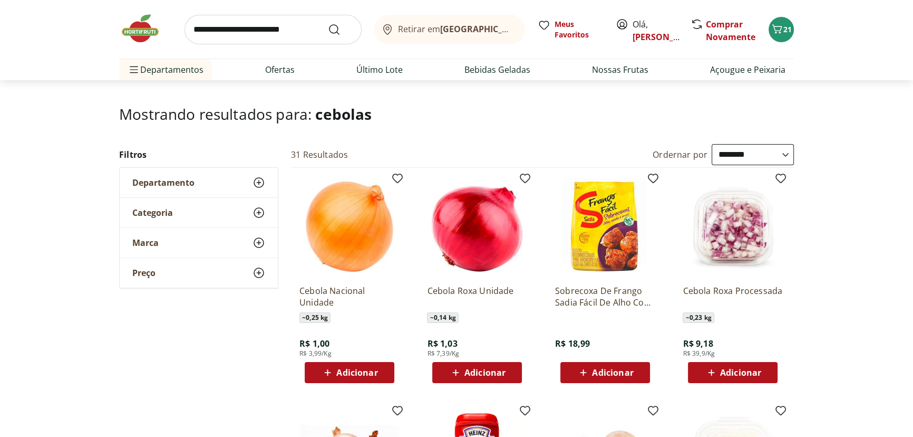
scroll to position [80, 0]
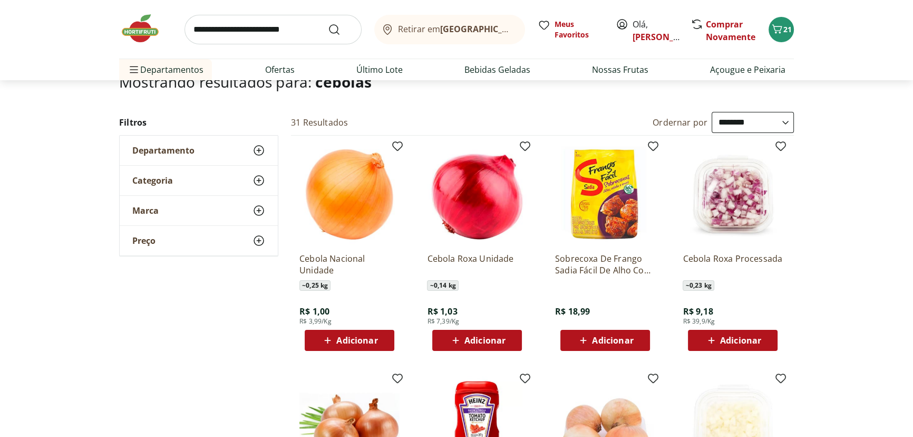
click at [378, 338] on div "Adicionar" at bounding box center [349, 340] width 73 height 19
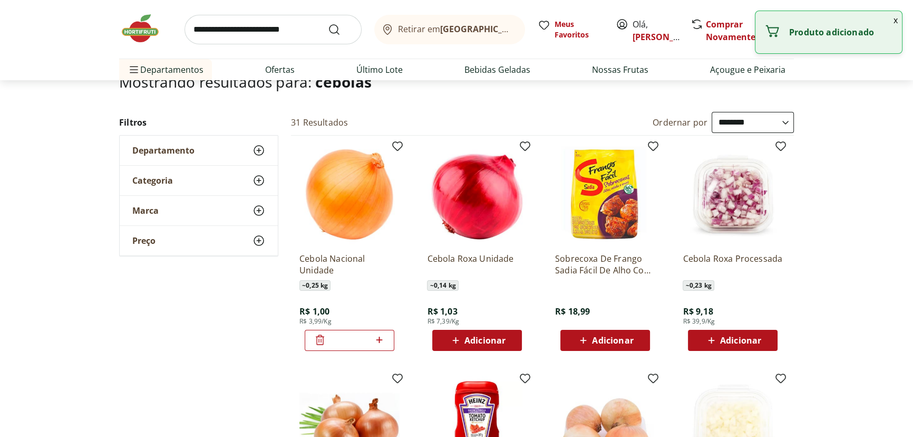
click at [380, 339] on icon at bounding box center [379, 339] width 6 height 6
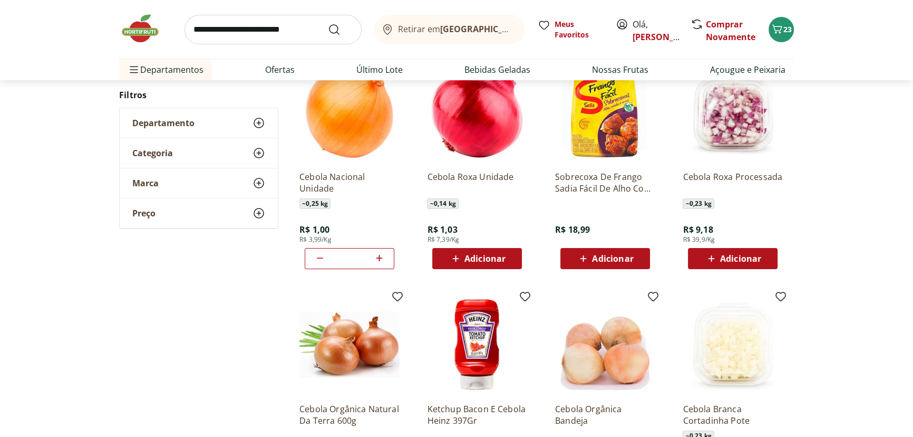
scroll to position [0, 0]
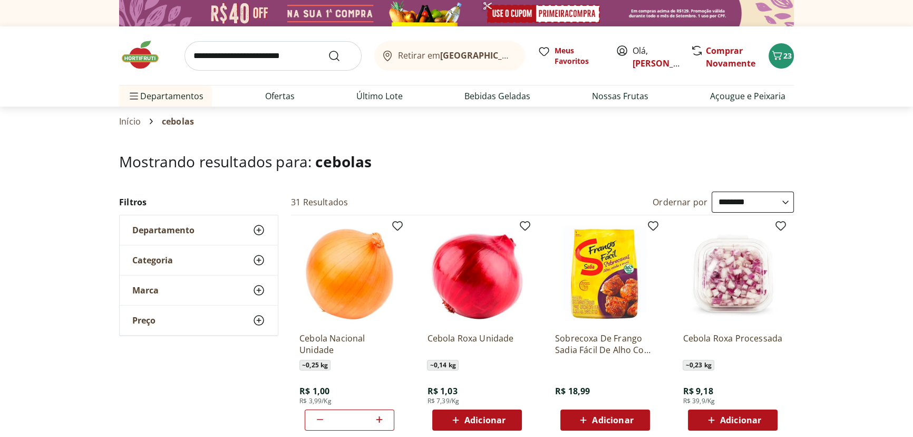
drag, startPoint x: 379, startPoint y: 417, endPoint x: 388, endPoint y: 414, distance: 9.3
click at [379, 417] on icon at bounding box center [379, 419] width 6 height 6
type input "*"
click at [242, 59] on input "search" at bounding box center [273, 56] width 177 height 30
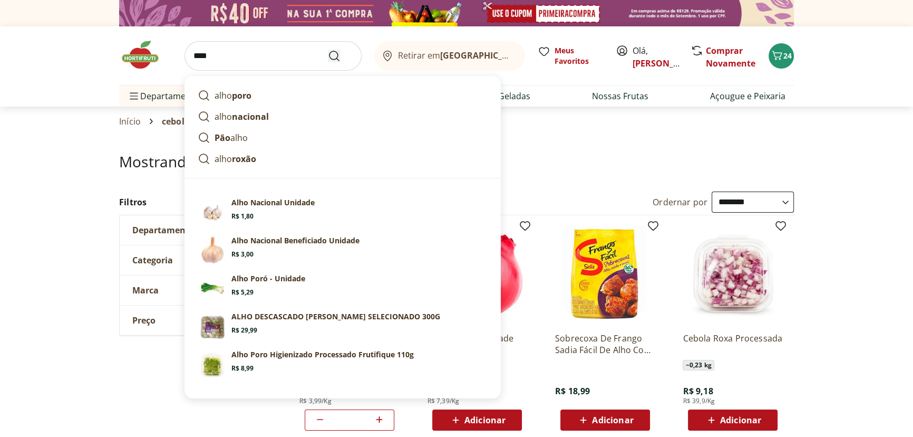
type input "****"
click at [336, 57] on use "Submit Search" at bounding box center [334, 56] width 13 height 13
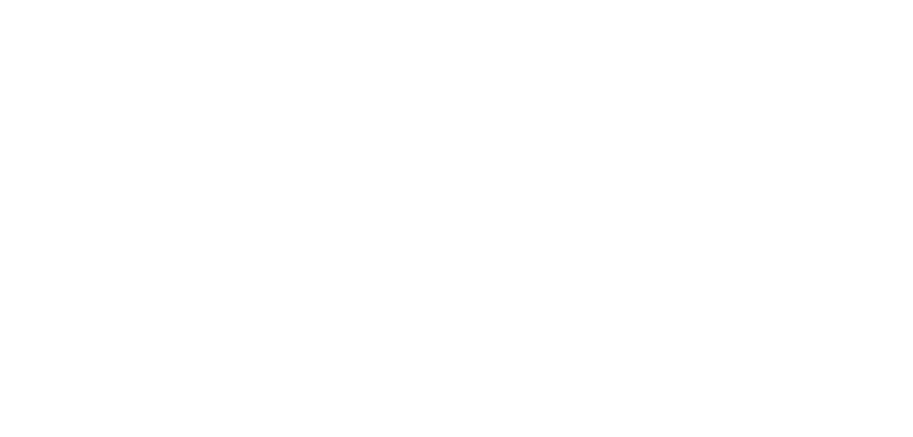
select select "**********"
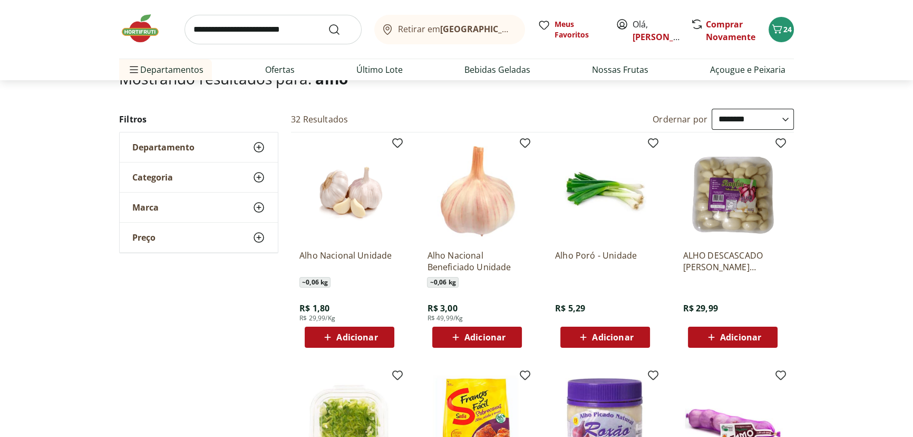
scroll to position [80, 0]
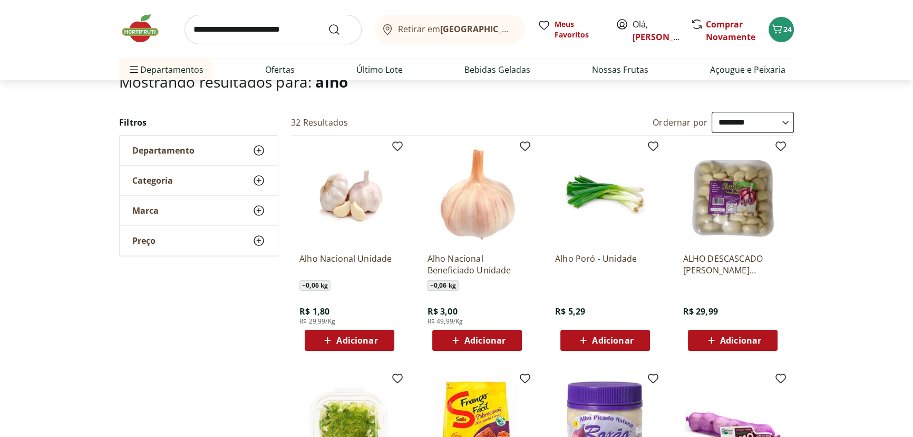
click at [379, 331] on div "Adicionar" at bounding box center [349, 340] width 73 height 19
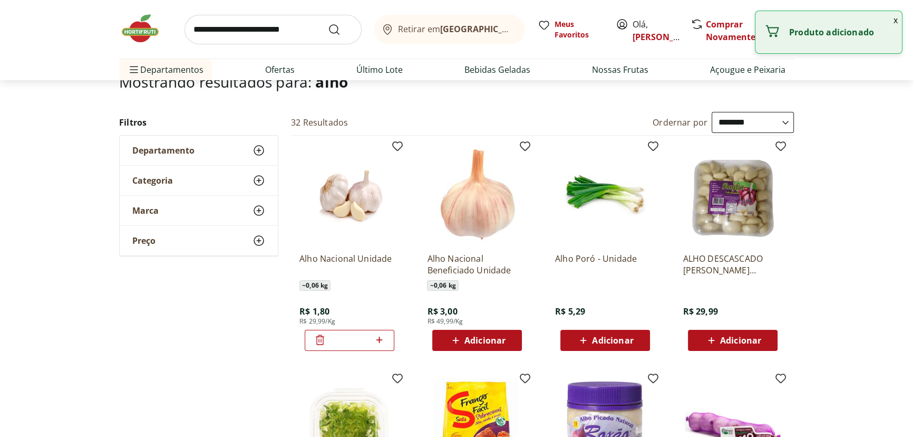
click at [377, 339] on icon at bounding box center [379, 339] width 13 height 13
click at [377, 340] on icon at bounding box center [379, 339] width 13 height 13
type input "*"
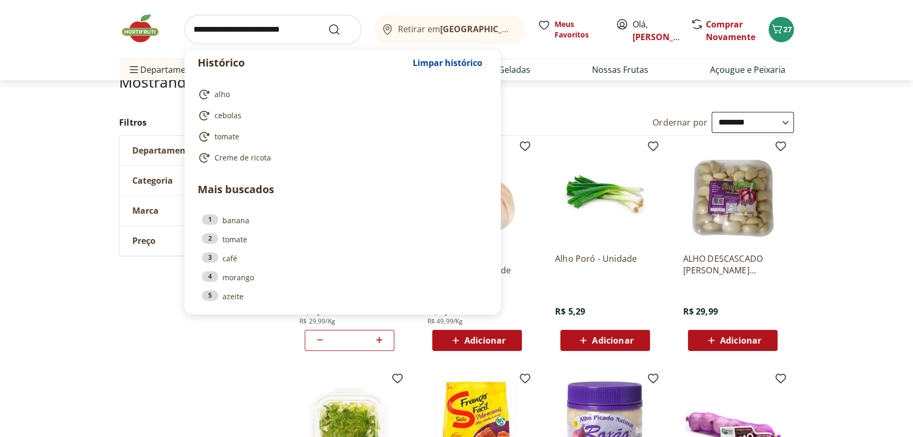
click at [219, 30] on input "search" at bounding box center [273, 30] width 177 height 30
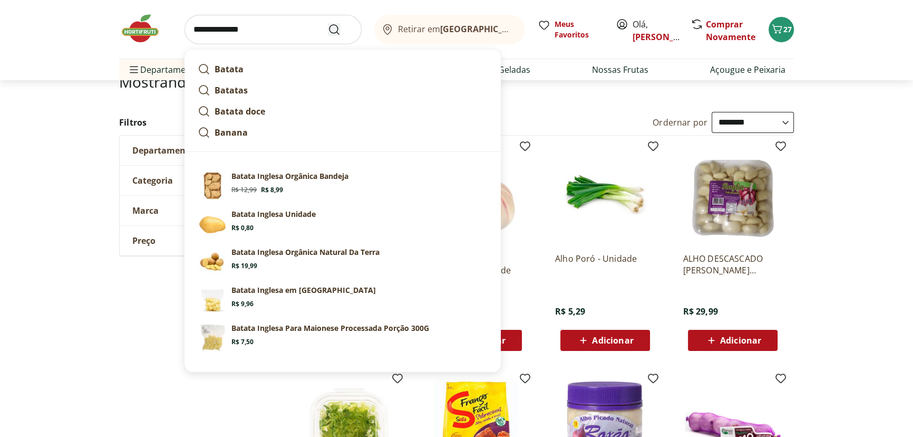
type input "**********"
click at [331, 24] on icon "Submit Search" at bounding box center [334, 29] width 13 height 13
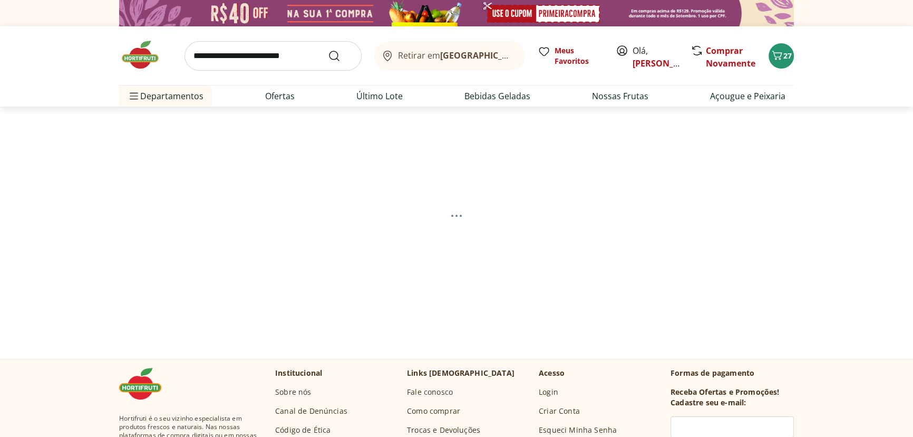
select select "**********"
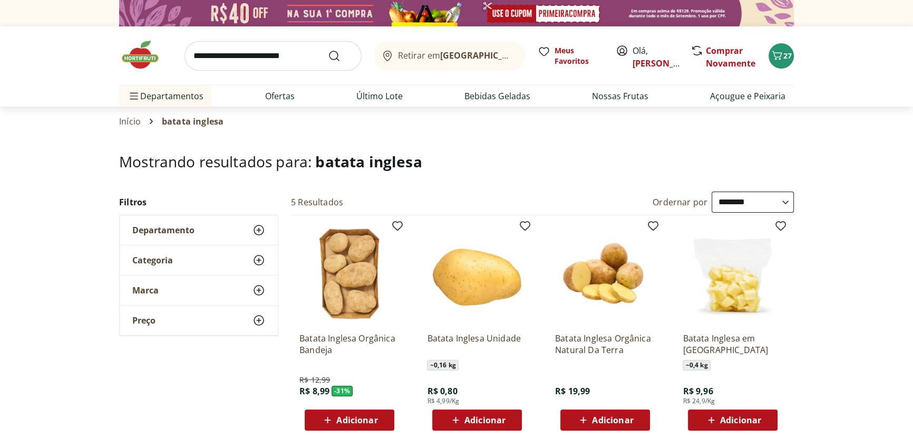
scroll to position [80, 0]
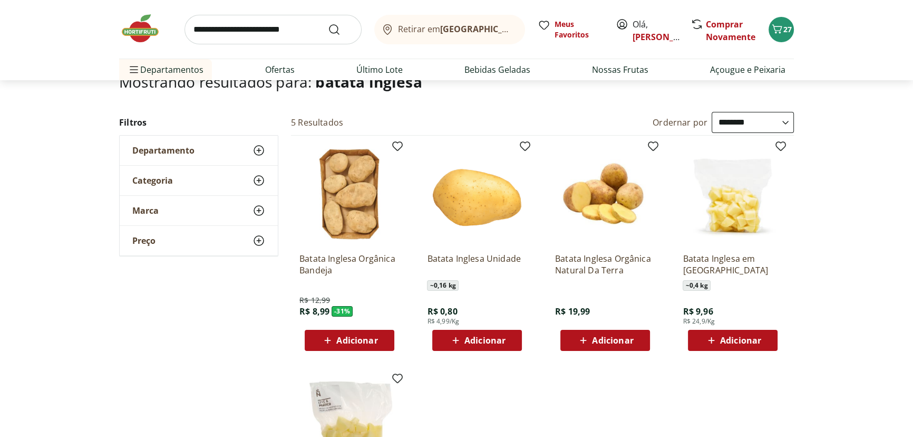
click at [507, 333] on div "Adicionar" at bounding box center [477, 340] width 73 height 19
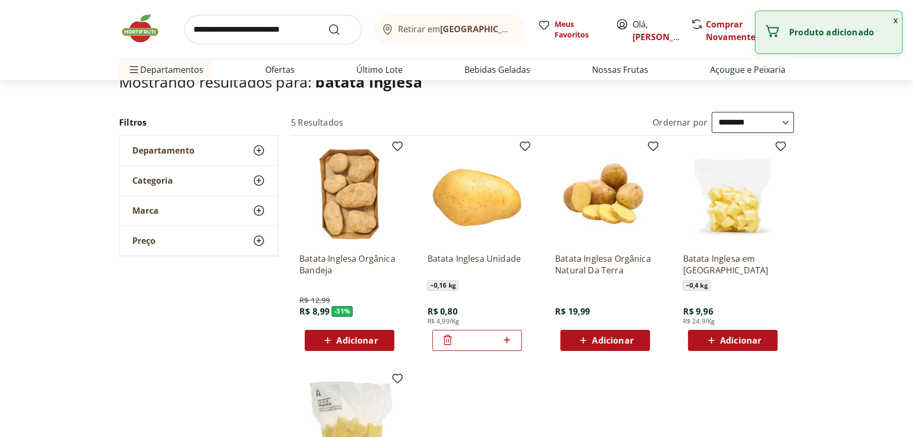
click at [508, 340] on icon at bounding box center [506, 339] width 13 height 13
type input "*"
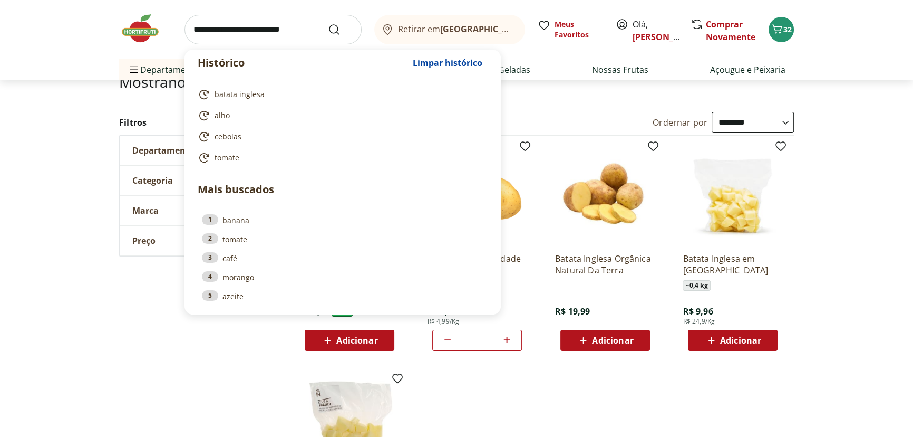
click at [207, 22] on input "search" at bounding box center [273, 30] width 177 height 30
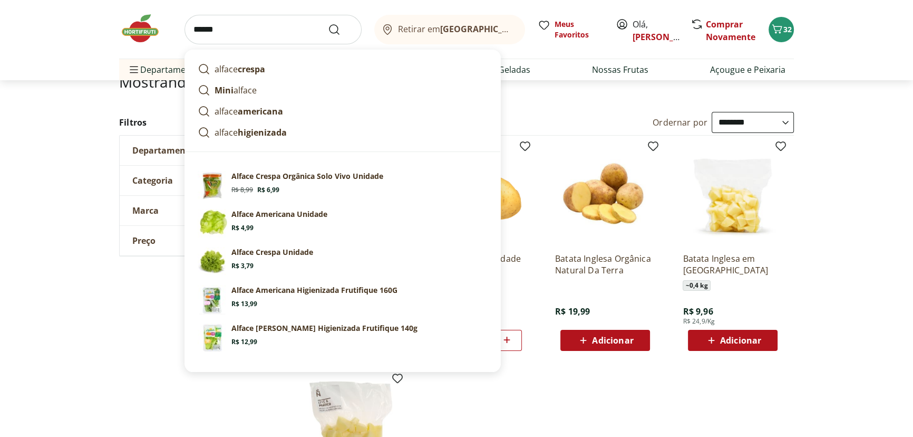
type input "******"
click at [328, 23] on button "Submit Search" at bounding box center [340, 29] width 25 height 13
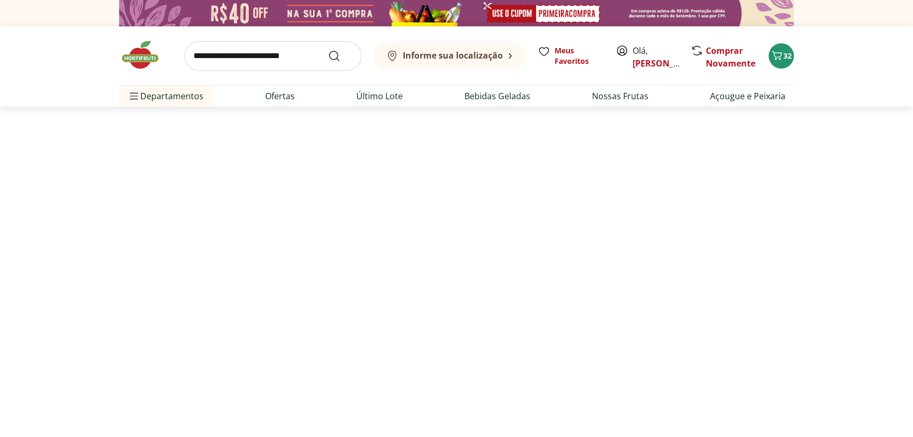
select select "**********"
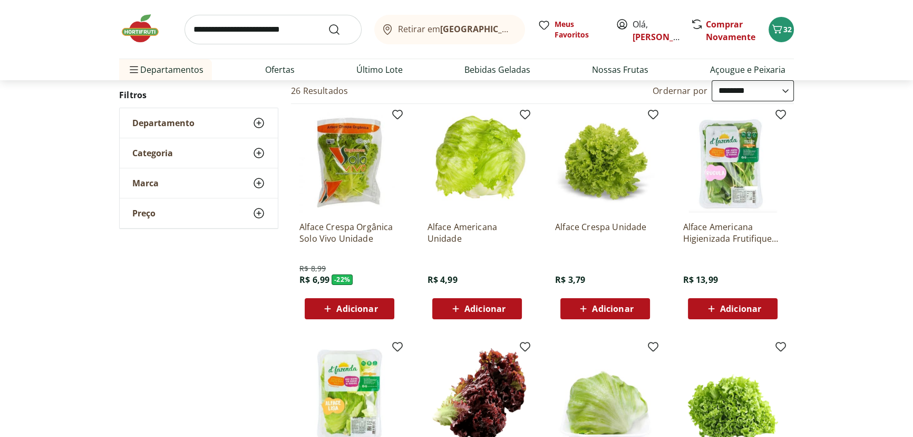
scroll to position [80, 0]
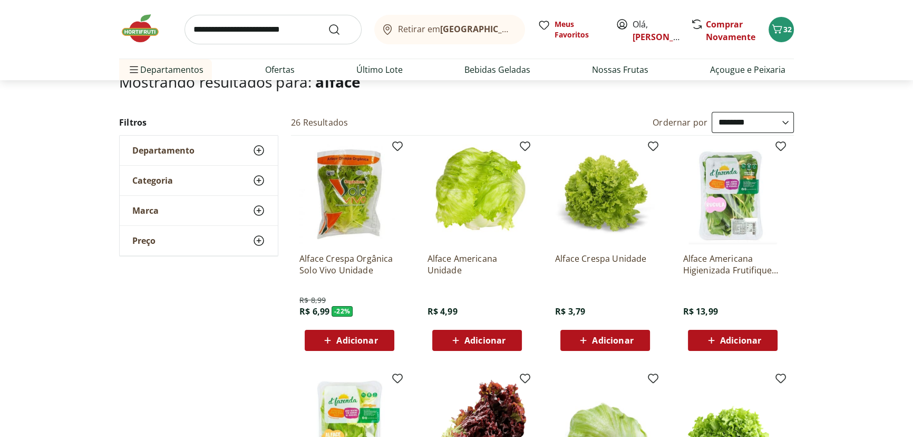
click at [634, 339] on div "Adicionar" at bounding box center [605, 340] width 73 height 19
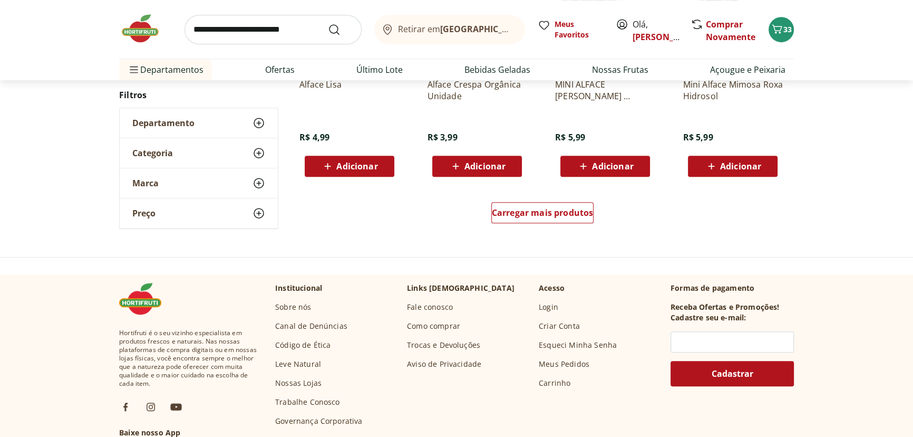
scroll to position [639, 0]
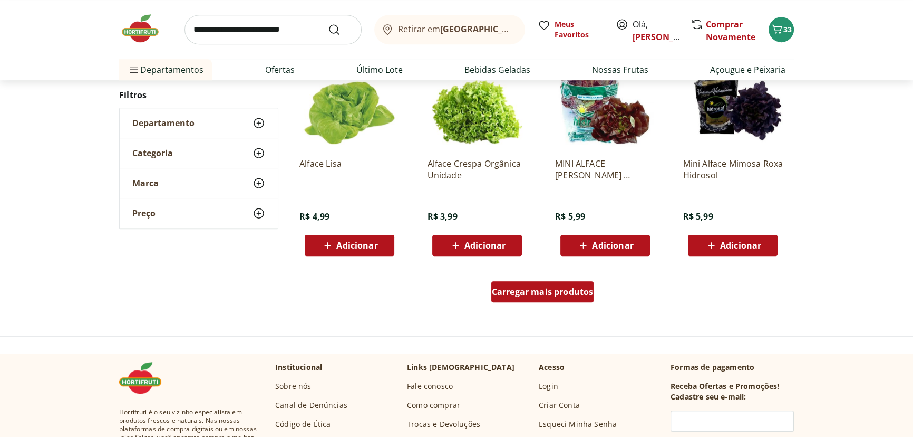
click at [532, 287] on span "Carregar mais produtos" at bounding box center [543, 291] width 102 height 8
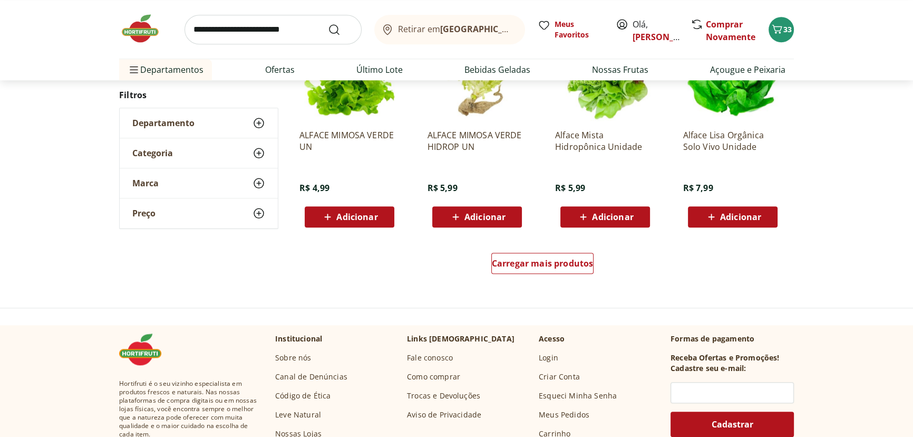
scroll to position [1358, 0]
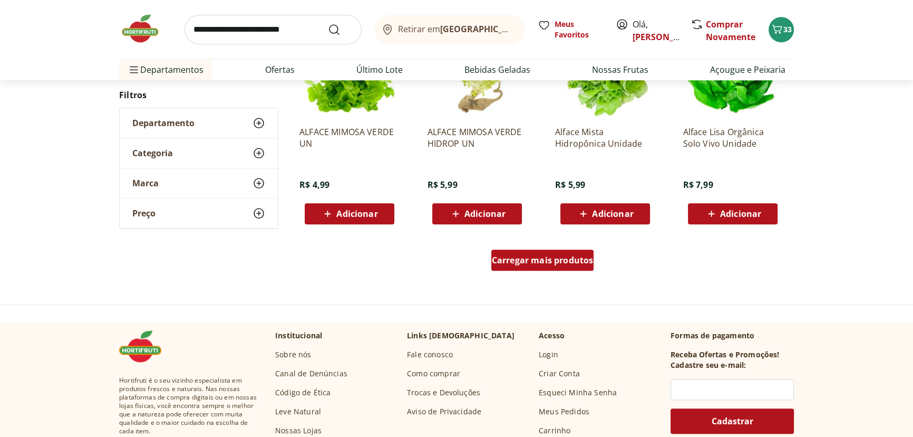
click at [593, 259] on span "Carregar mais produtos" at bounding box center [543, 260] width 102 height 8
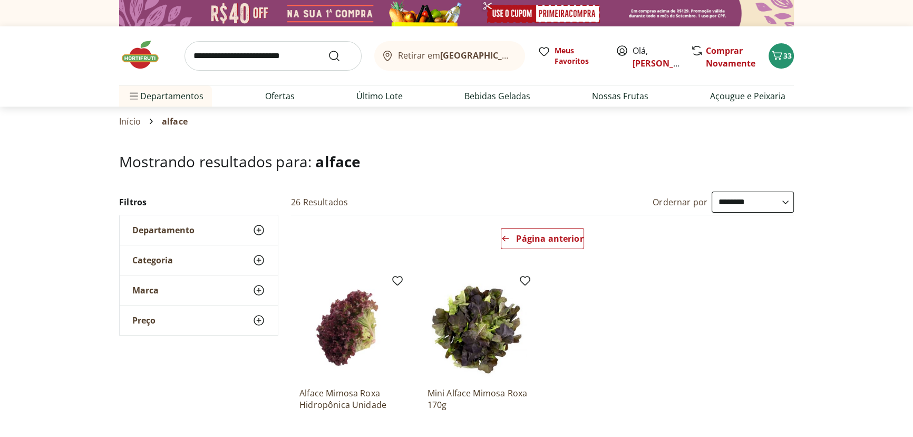
click at [217, 49] on input "search" at bounding box center [273, 56] width 177 height 30
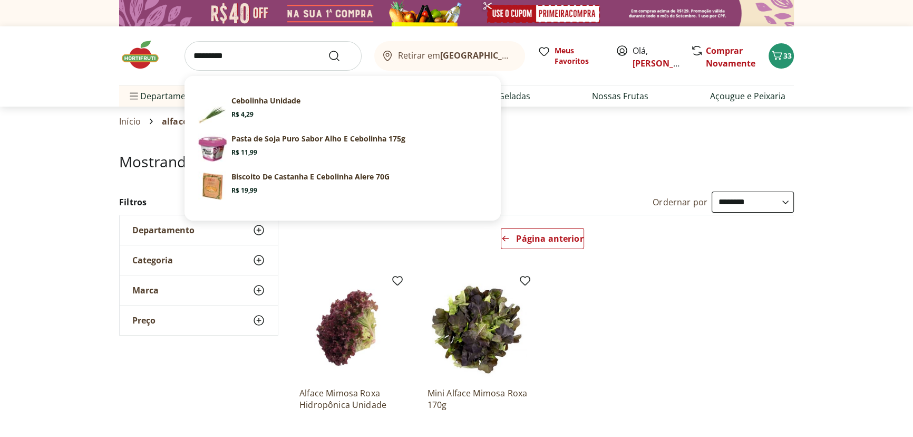
drag, startPoint x: 240, startPoint y: 52, endPoint x: 181, endPoint y: 52, distance: 59.6
click at [181, 52] on div "********* Sugestões para "cebolinha" Cebolinha Unidade Price: R$ 4,29 Pasta de …" at bounding box center [456, 55] width 675 height 59
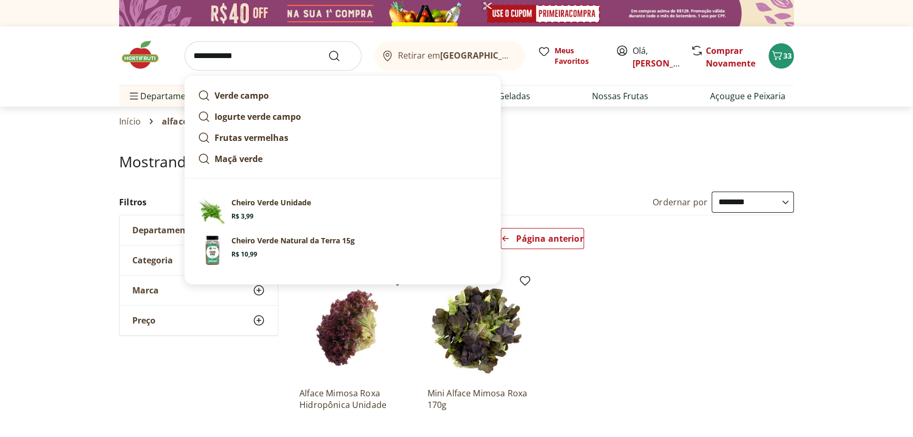
type input "**********"
click at [328, 50] on button "Submit Search" at bounding box center [340, 56] width 25 height 13
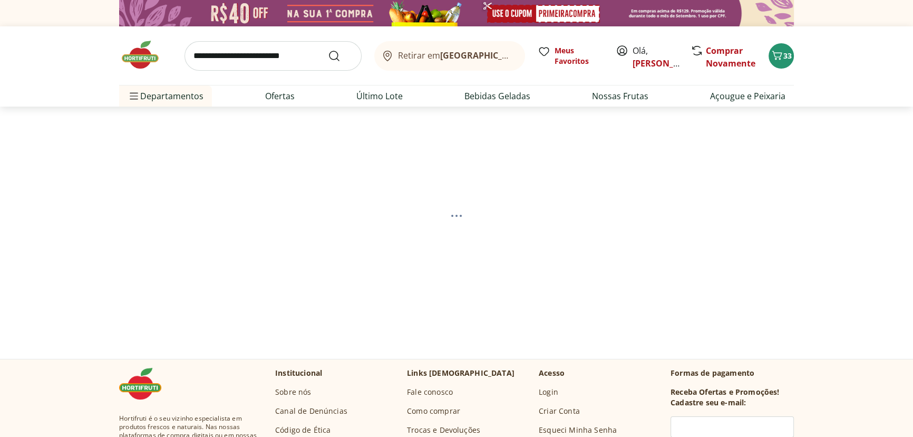
select select "**********"
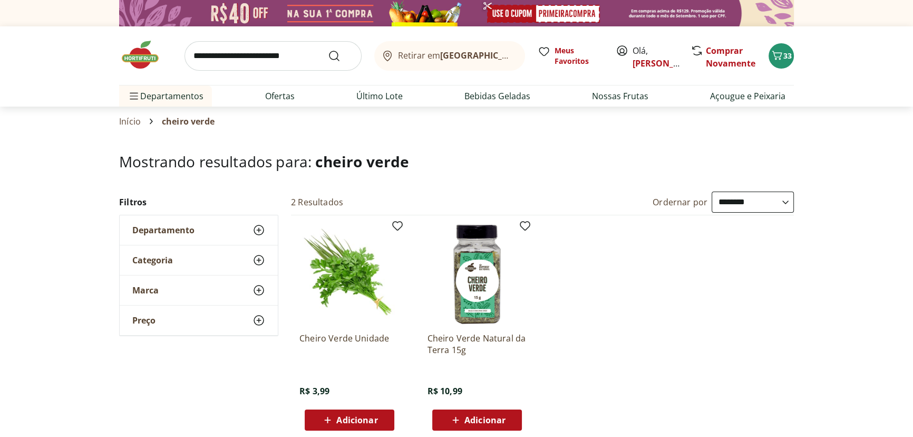
scroll to position [80, 0]
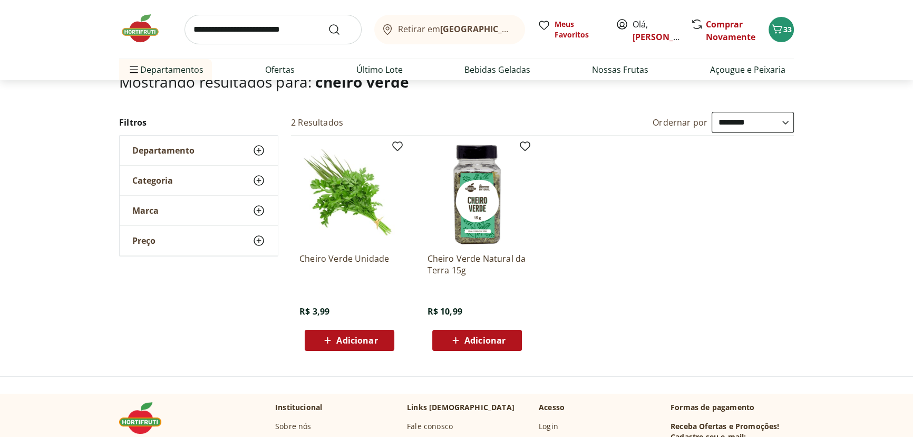
click at [383, 336] on div "Adicionar" at bounding box center [349, 340] width 73 height 19
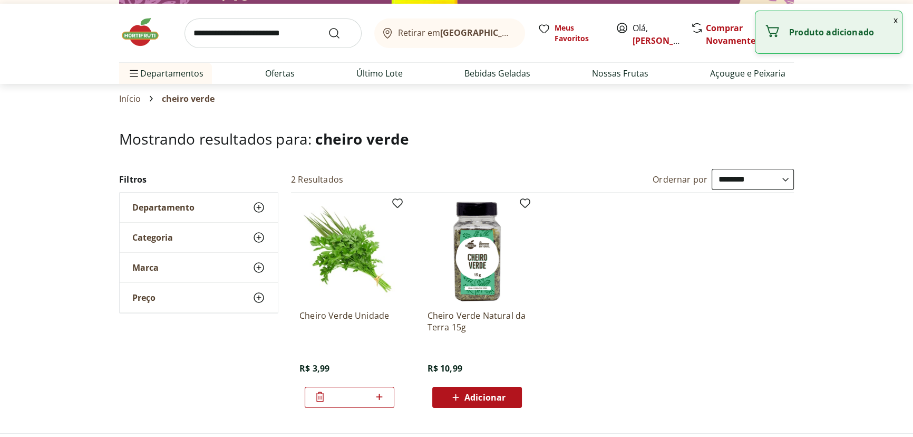
scroll to position [0, 0]
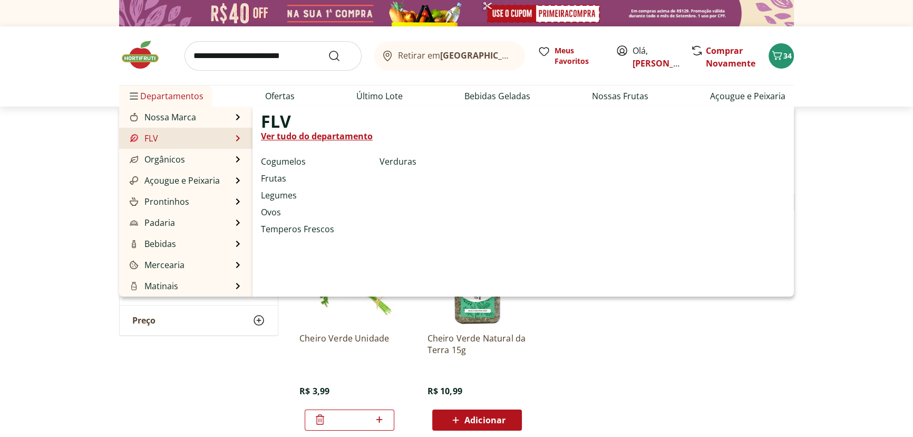
click at [320, 135] on link "Ver tudo do departamento" at bounding box center [317, 136] width 112 height 13
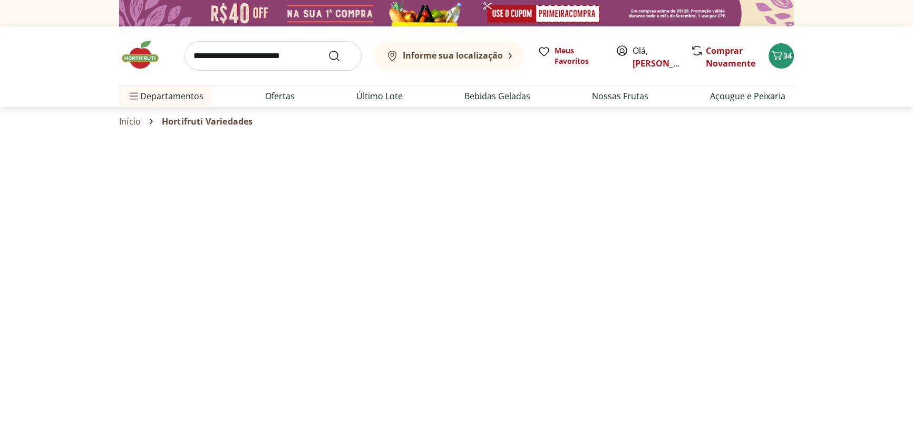
select select "**********"
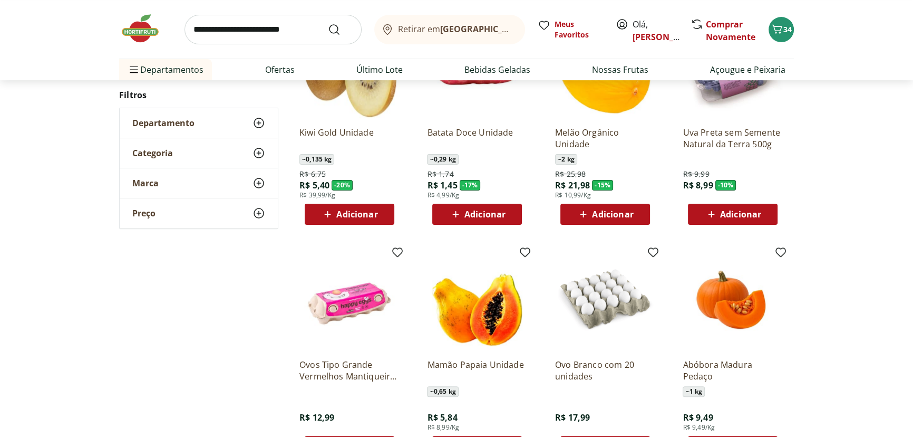
scroll to position [320, 0]
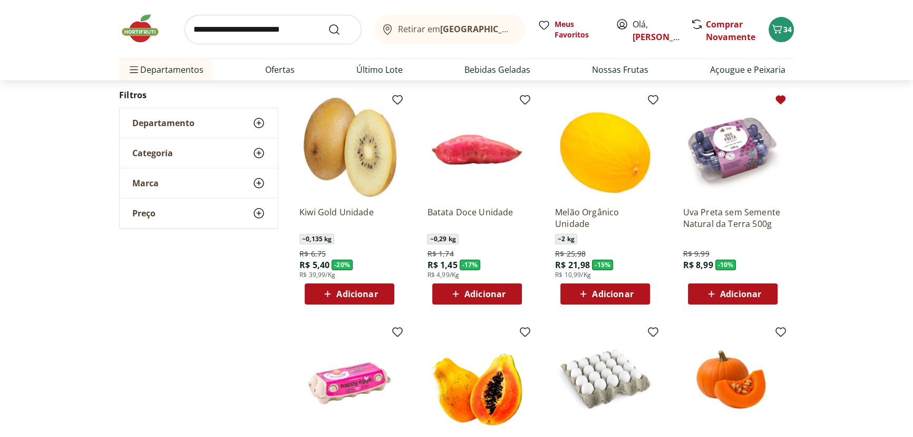
click at [765, 288] on div "Adicionar" at bounding box center [733, 293] width 73 height 19
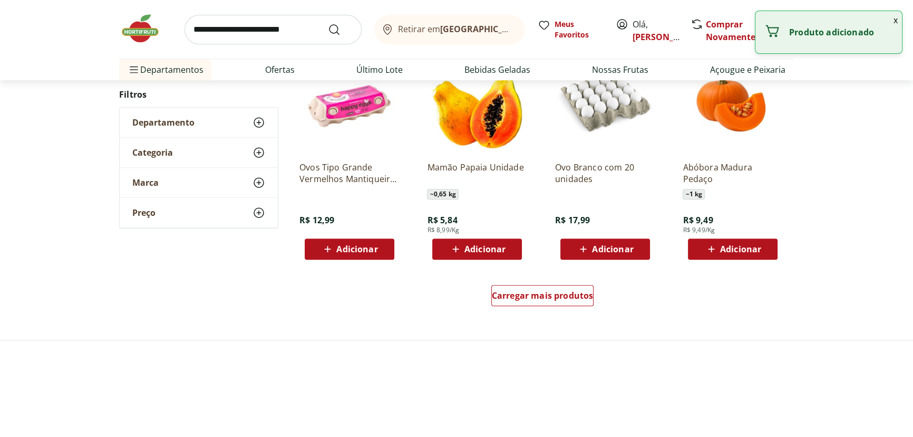
scroll to position [639, 0]
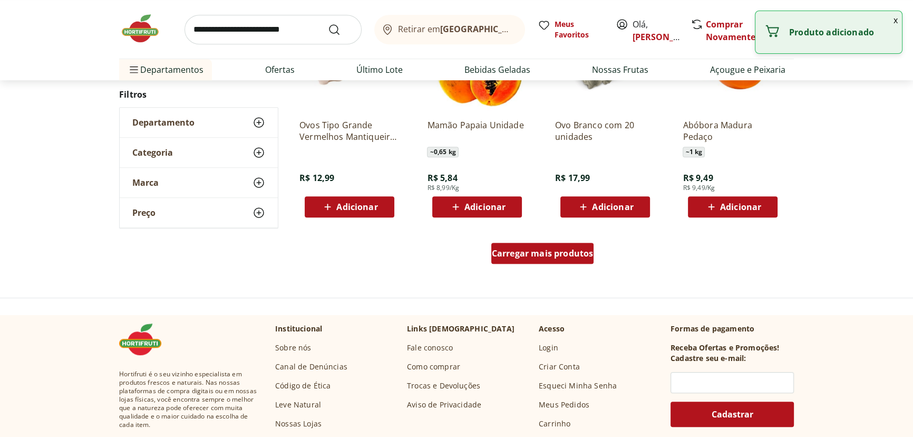
click at [538, 257] on span "Carregar mais produtos" at bounding box center [543, 253] width 102 height 8
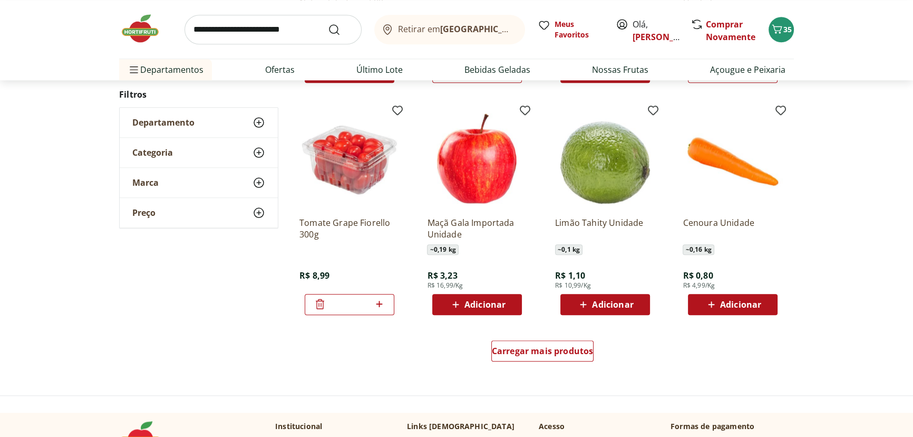
scroll to position [1198, 0]
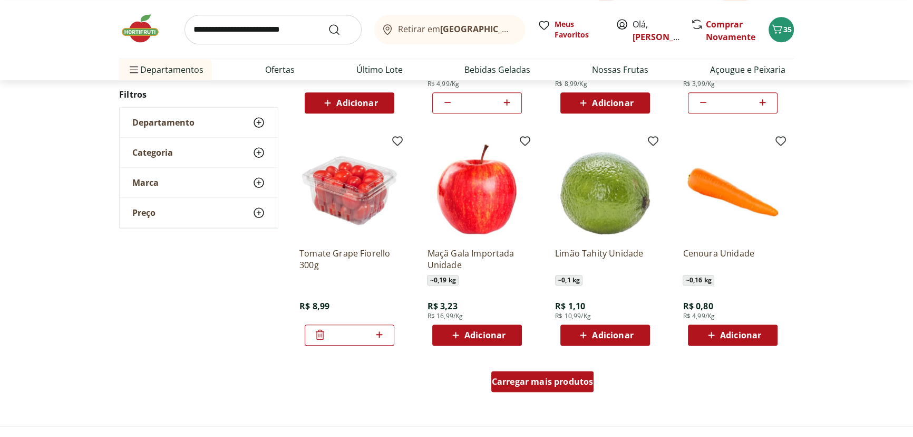
click at [572, 377] on span "Carregar mais produtos" at bounding box center [543, 381] width 102 height 8
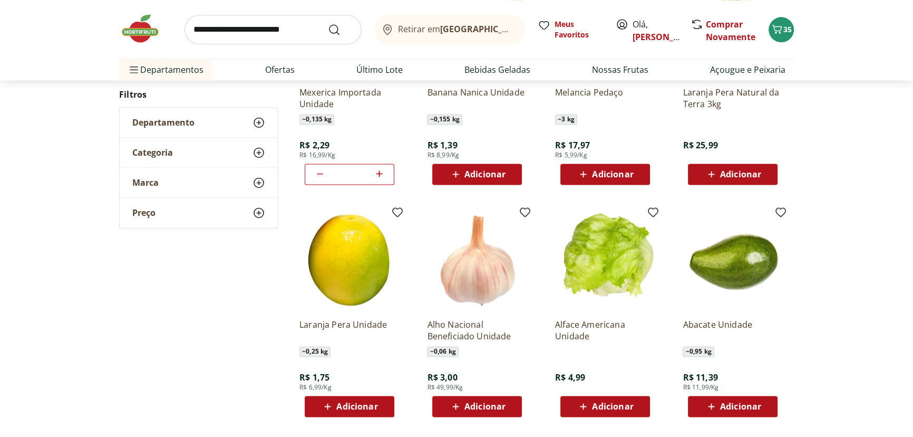
scroll to position [1837, 0]
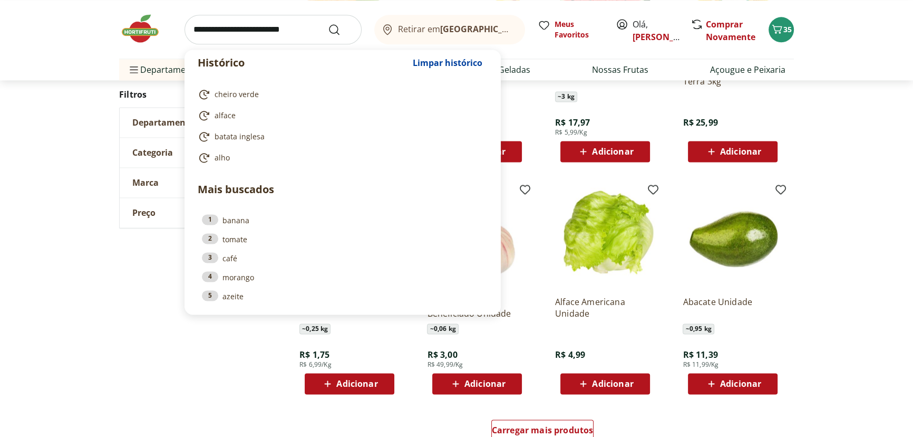
click at [219, 42] on input "search" at bounding box center [273, 30] width 177 height 30
paste input "********"
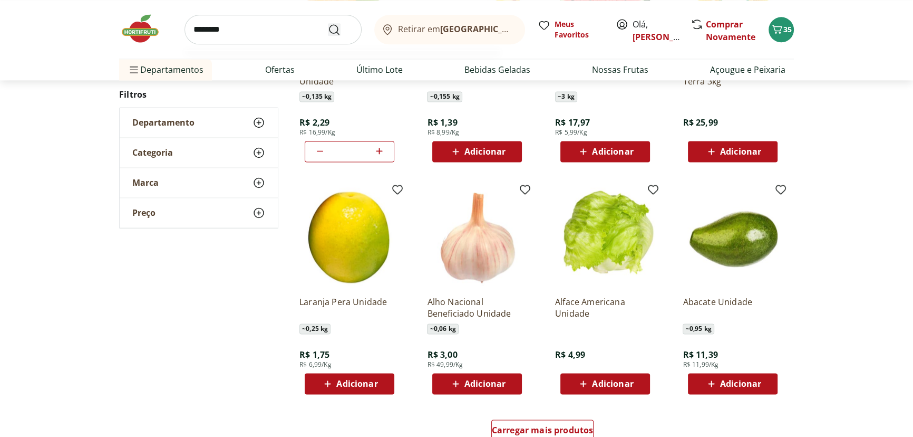
type input "********"
click at [332, 28] on icon "Submit Search" at bounding box center [334, 29] width 13 height 13
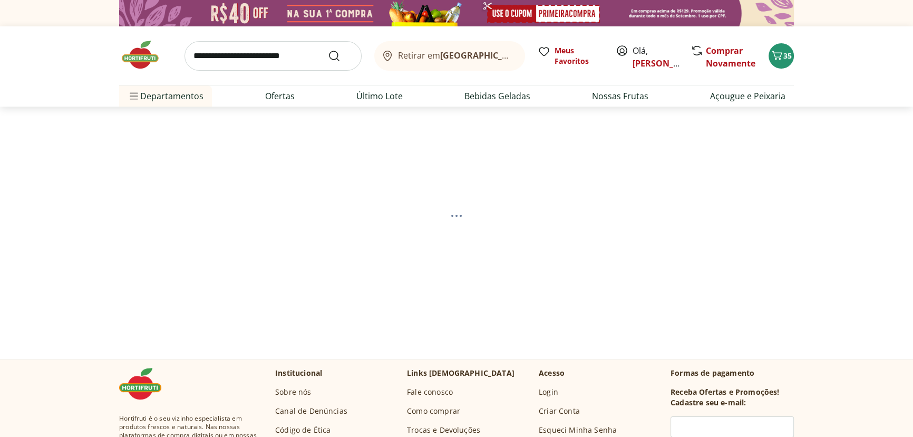
select select "**********"
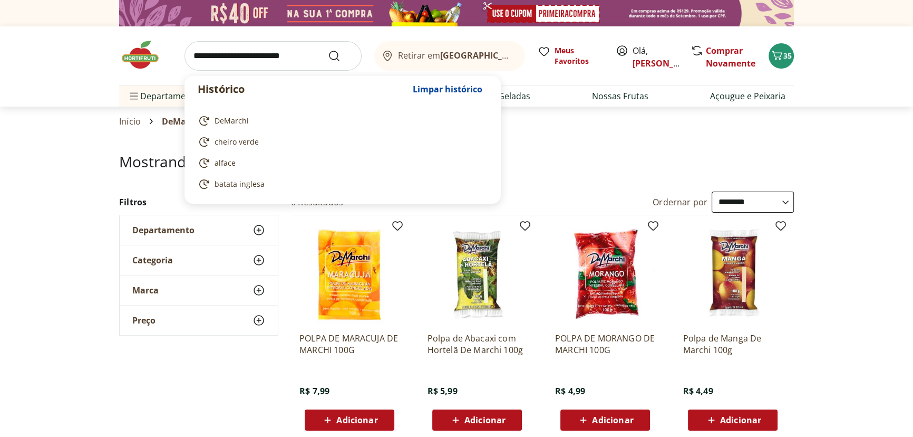
click at [229, 59] on input "search" at bounding box center [273, 56] width 177 height 30
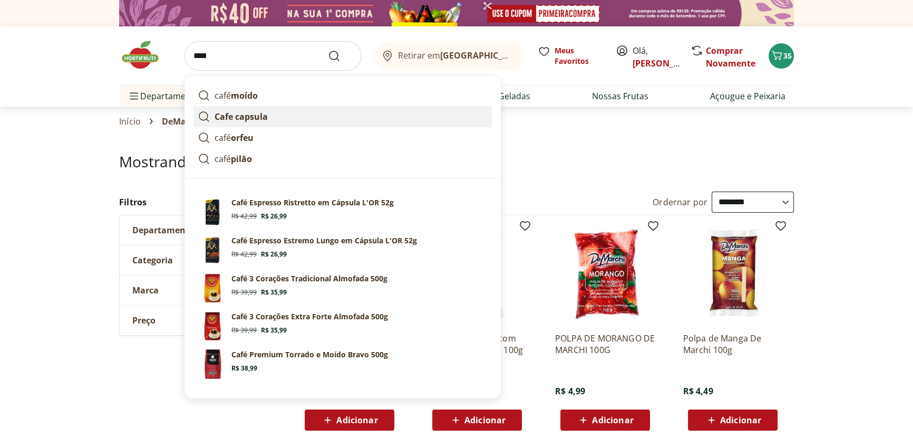
click at [263, 113] on strong "Cafe capsula" at bounding box center [241, 117] width 53 height 12
type input "**********"
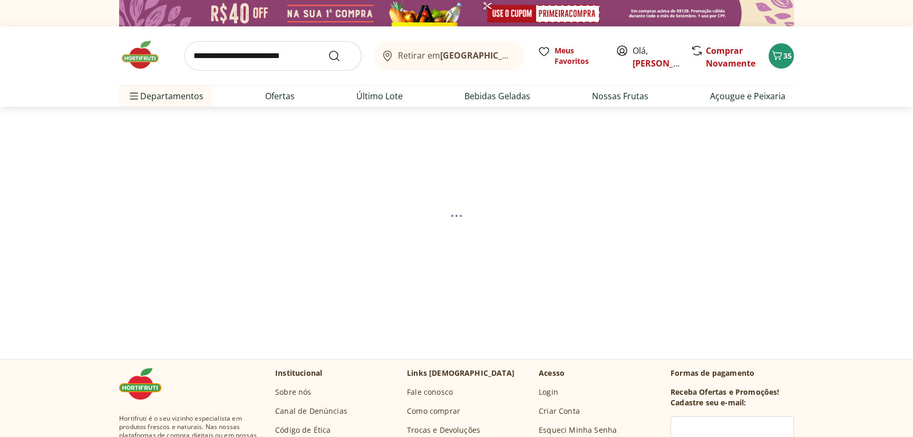
select select "**********"
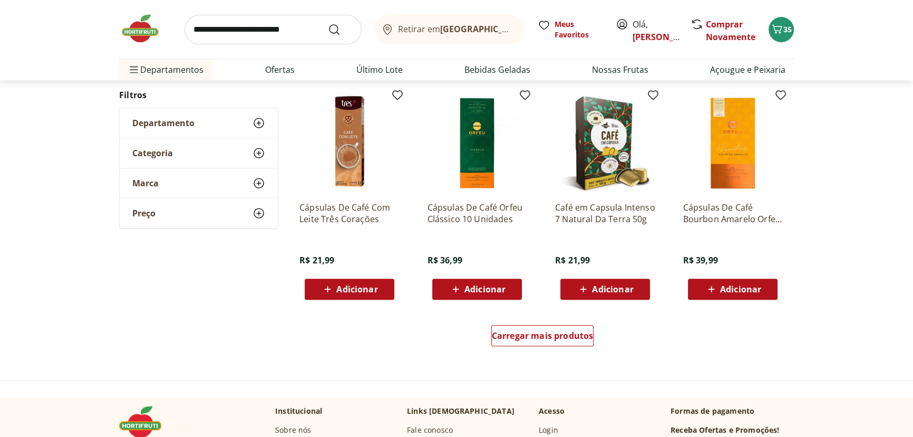
scroll to position [719, 0]
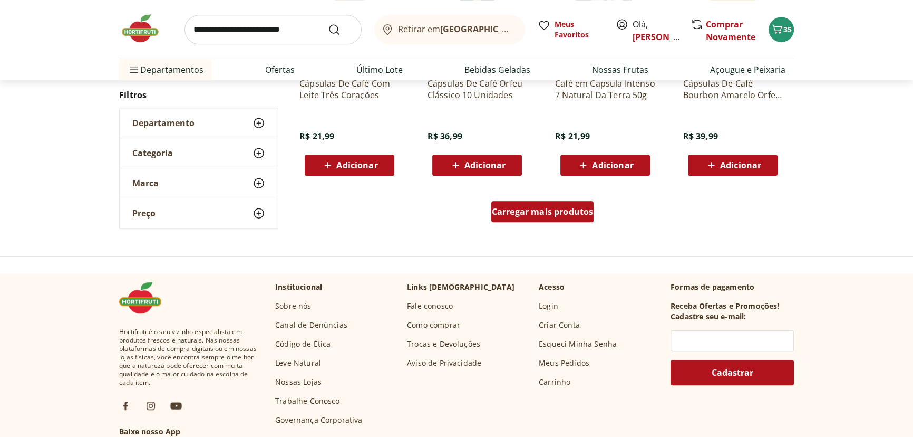
click at [582, 219] on div "Carregar mais produtos" at bounding box center [543, 211] width 103 height 21
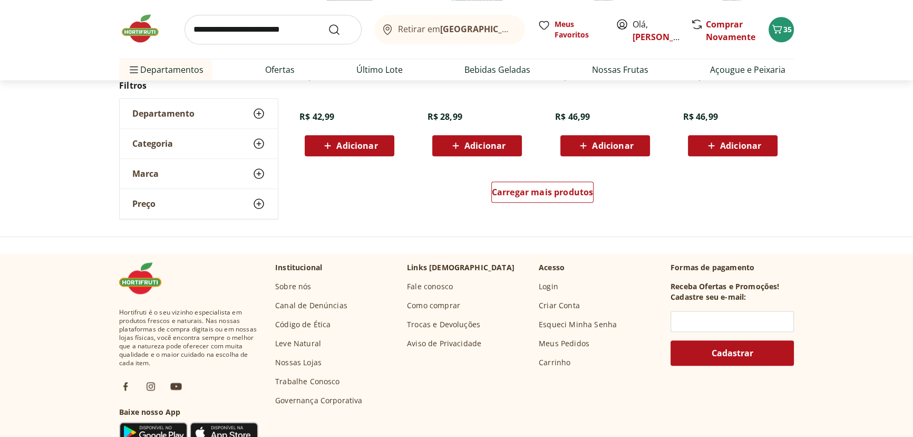
scroll to position [1438, 0]
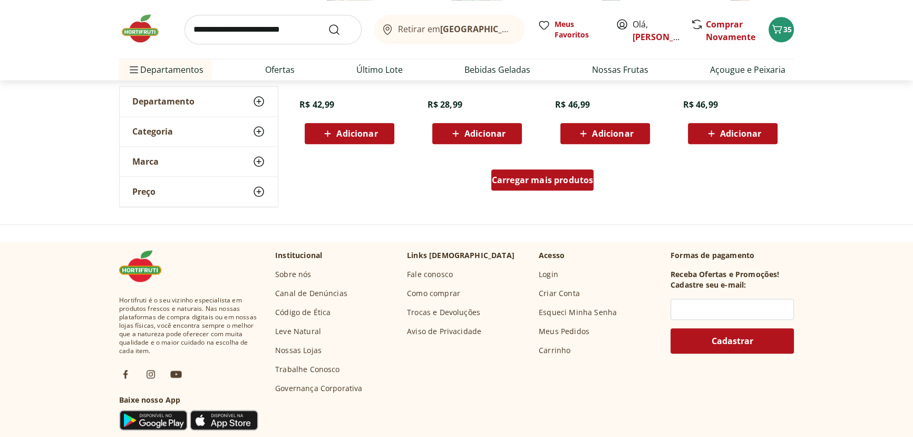
click at [536, 169] on div "Carregar mais produtos" at bounding box center [543, 179] width 103 height 21
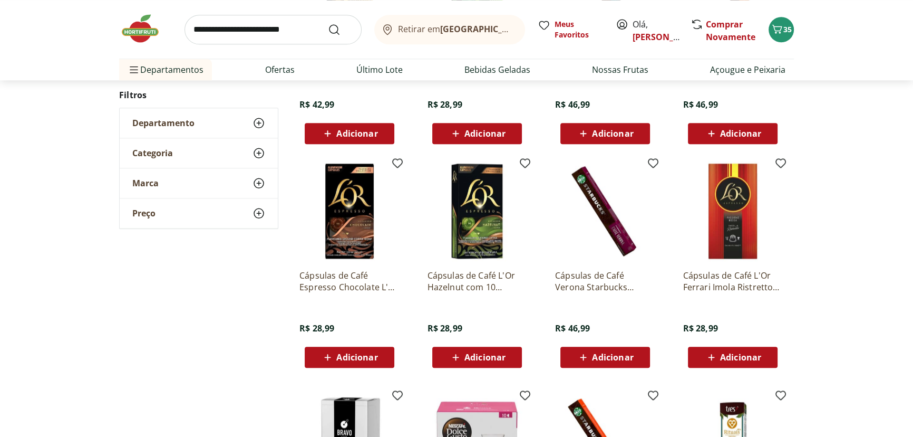
click at [264, 185] on icon at bounding box center [259, 183] width 13 height 13
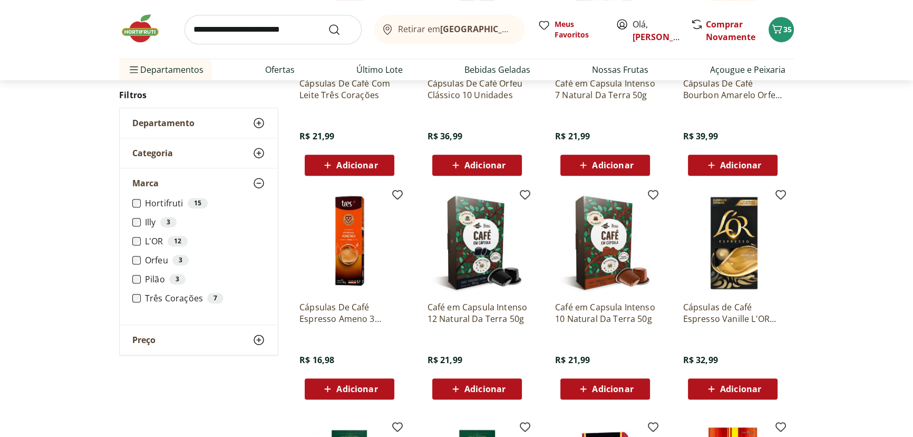
scroll to position [479, 0]
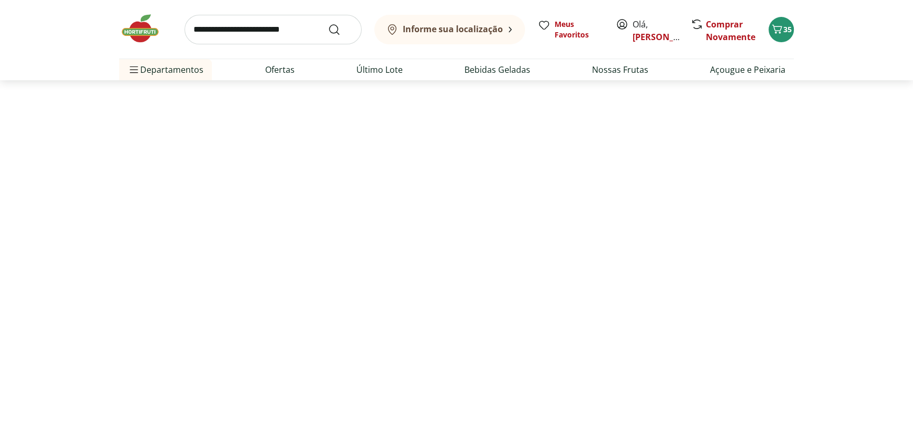
scroll to position [327, 0]
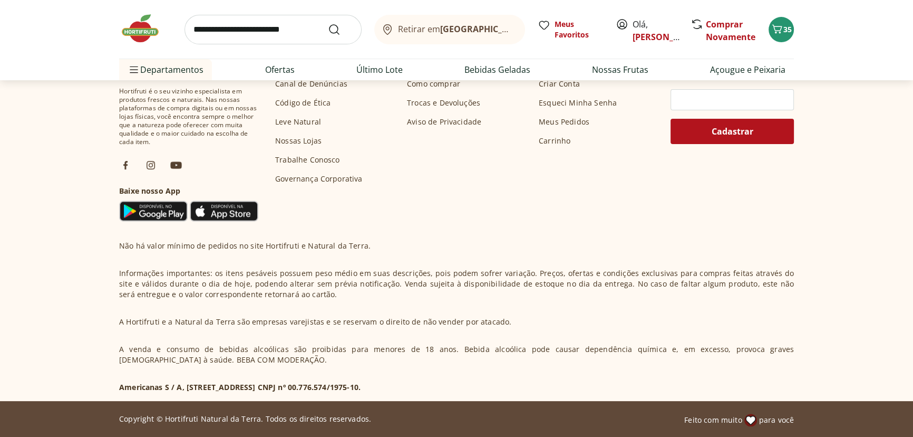
select select "**********"
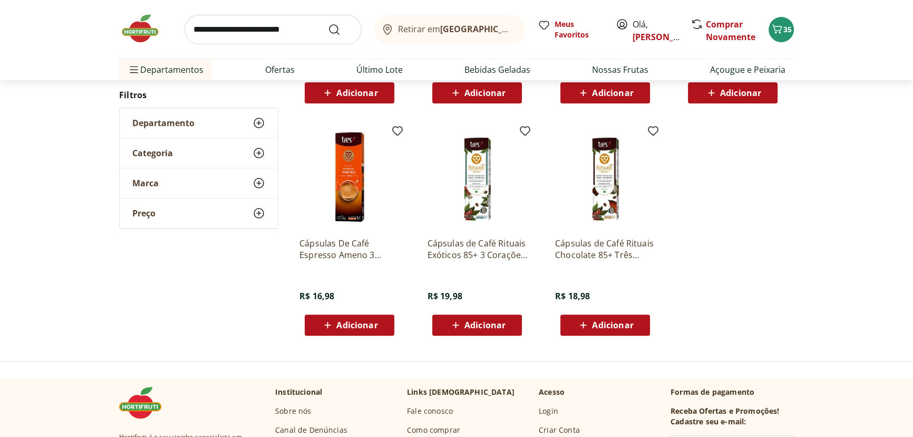
click at [253, 182] on icon at bounding box center [259, 183] width 13 height 13
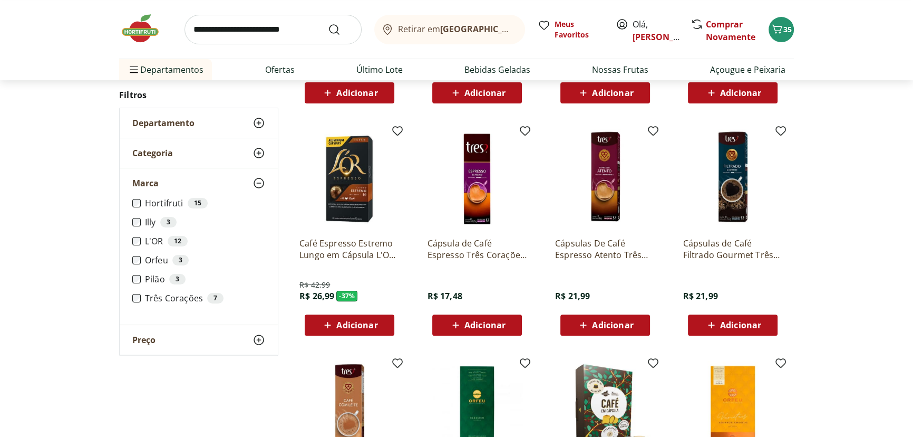
scroll to position [559, 0]
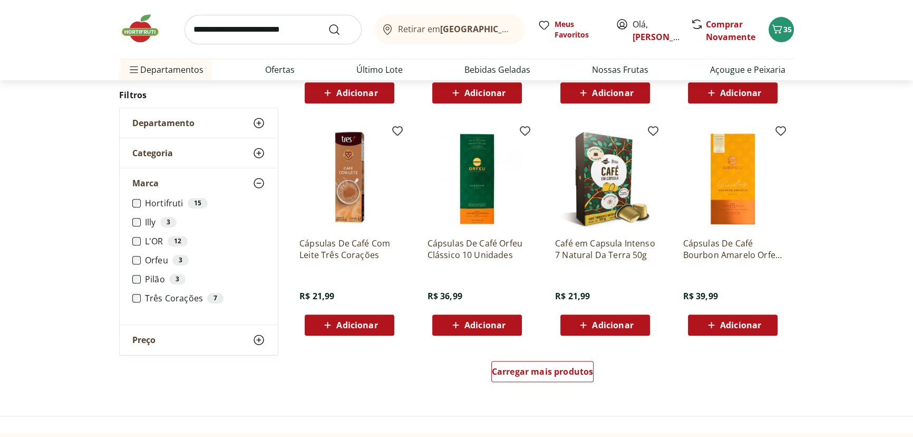
click at [846, 266] on div "**********" at bounding box center [456, 15] width 913 height 766
click at [528, 358] on div "Carregar mais produtos" at bounding box center [543, 373] width 512 height 51
click at [531, 367] on span "Carregar mais produtos" at bounding box center [543, 371] width 102 height 8
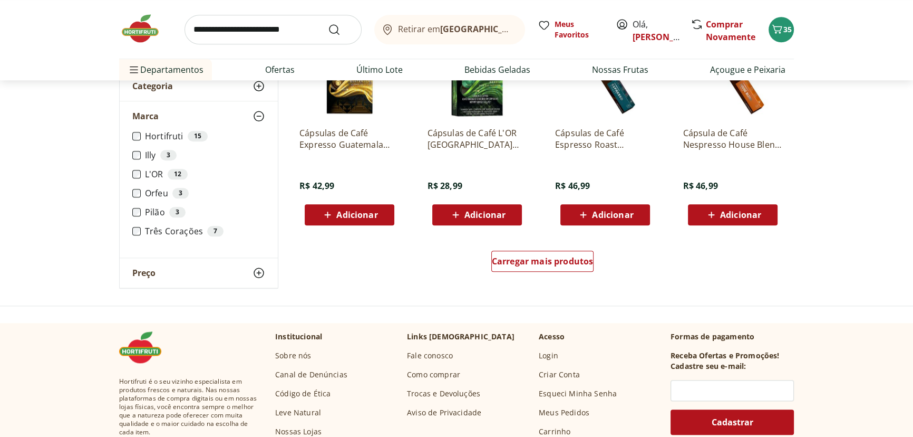
scroll to position [1358, 0]
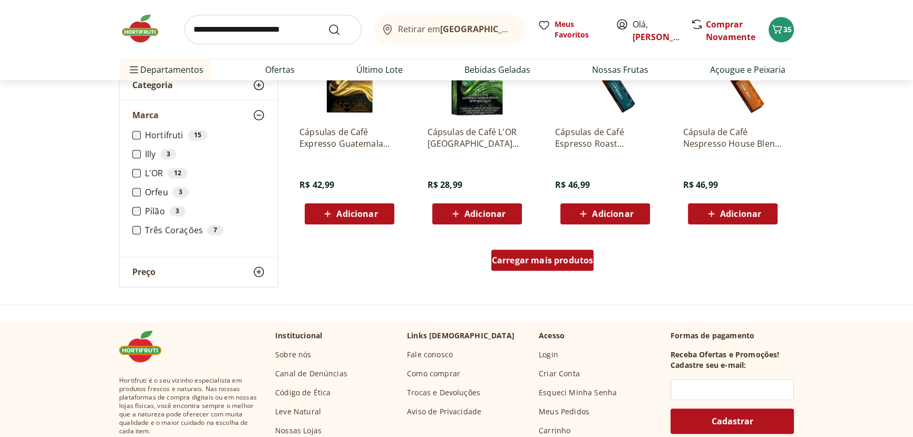
click at [550, 258] on span "Carregar mais produtos" at bounding box center [543, 260] width 102 height 8
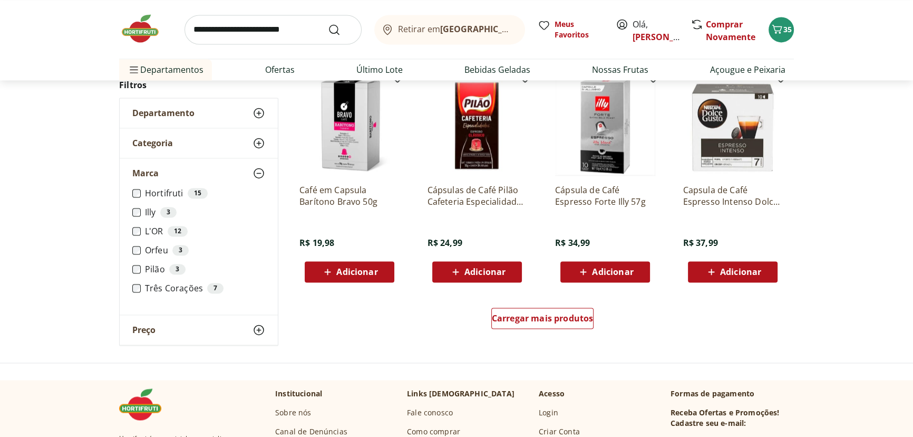
scroll to position [2077, 0]
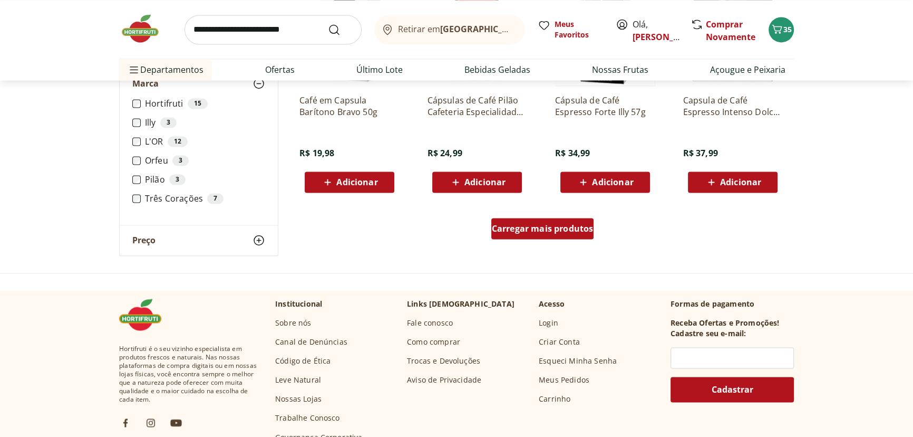
click at [570, 227] on span "Carregar mais produtos" at bounding box center [543, 228] width 102 height 8
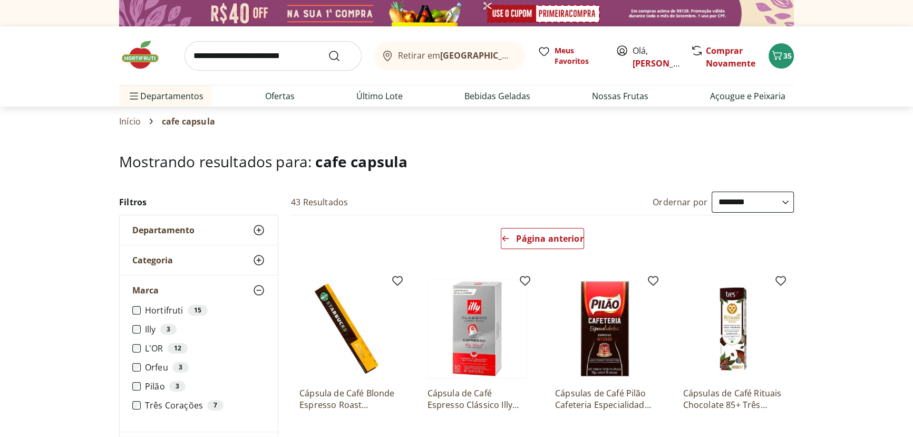
click at [553, 160] on h1 "Mostrando resultados para: cafe capsula" at bounding box center [456, 161] width 675 height 17
click at [130, 121] on link "Início" at bounding box center [130, 121] width 22 height 9
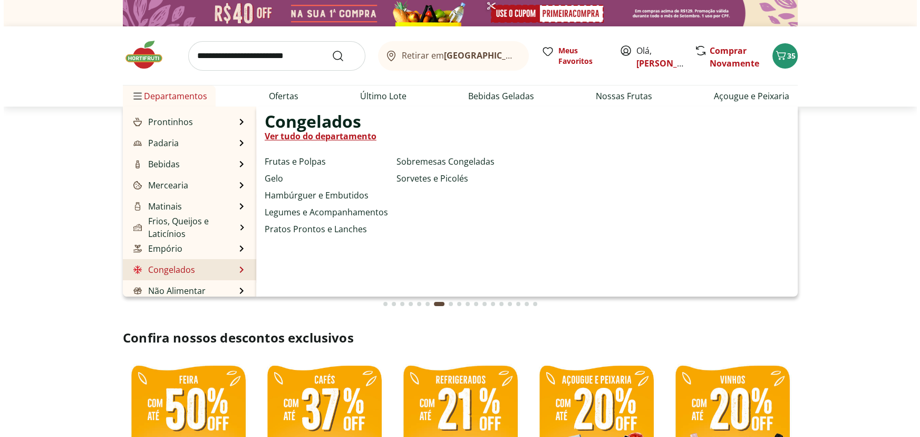
scroll to position [105, 0]
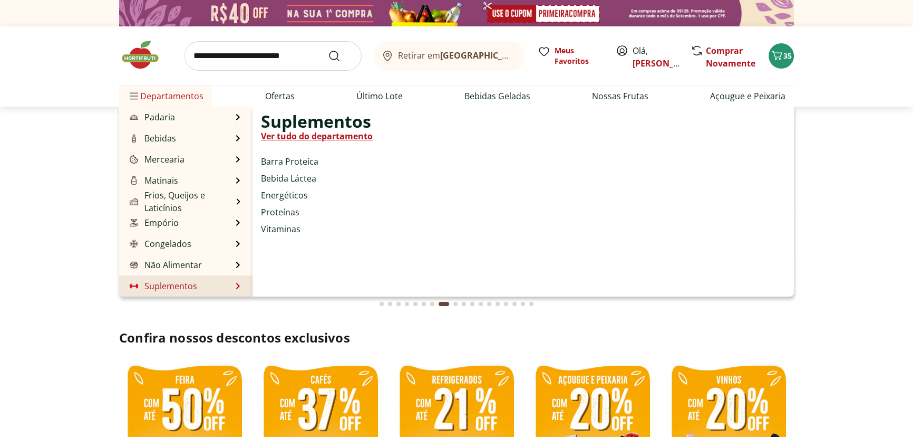
click at [226, 285] on li "Suplementos Suplementos Ver tudo do departamento Barra Proteíca Bebida Láctea E…" at bounding box center [185, 285] width 133 height 21
click at [233, 285] on li "Suplementos Suplementos Ver tudo do departamento Barra Proteíca Bebida Láctea E…" at bounding box center [185, 285] width 133 height 21
click at [286, 211] on link "Proteínas" at bounding box center [280, 212] width 38 height 13
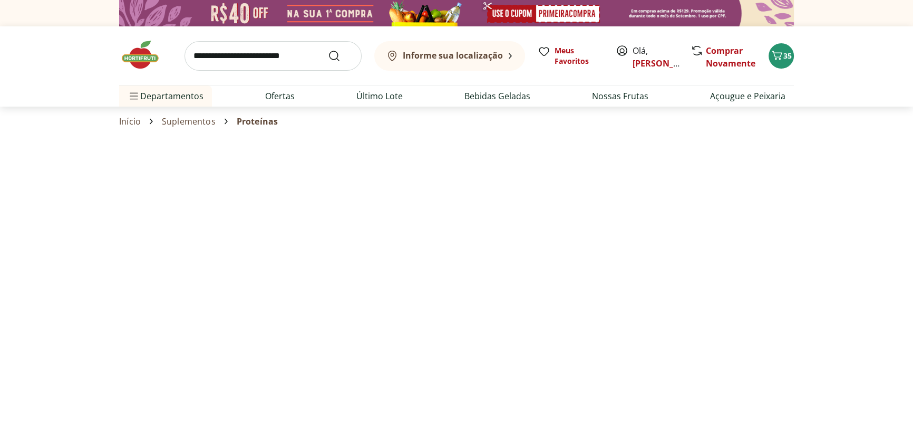
select select "**********"
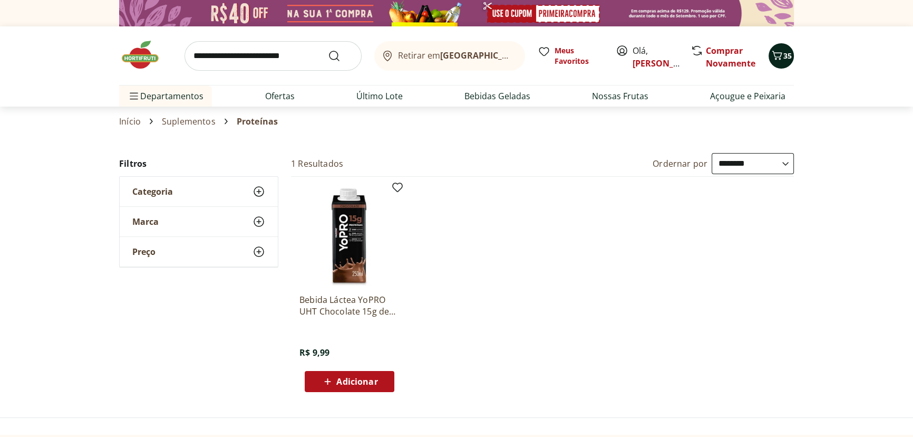
click at [779, 49] on icon "Carrinho" at bounding box center [777, 55] width 13 height 13
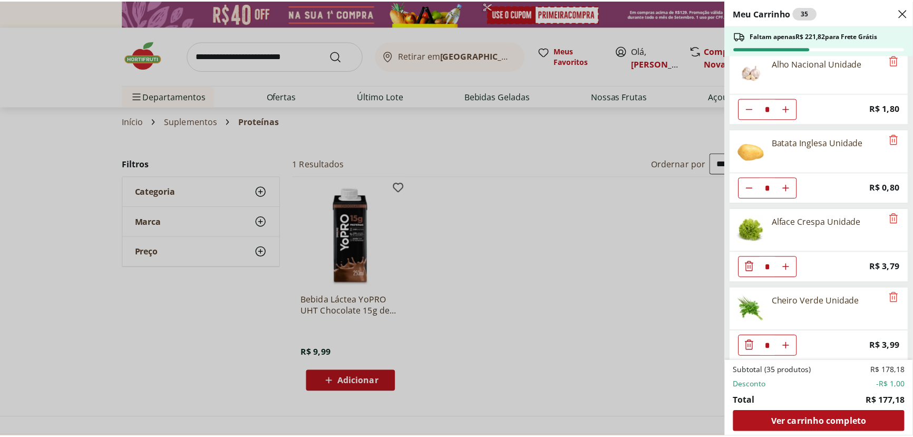
scroll to position [1037, 0]
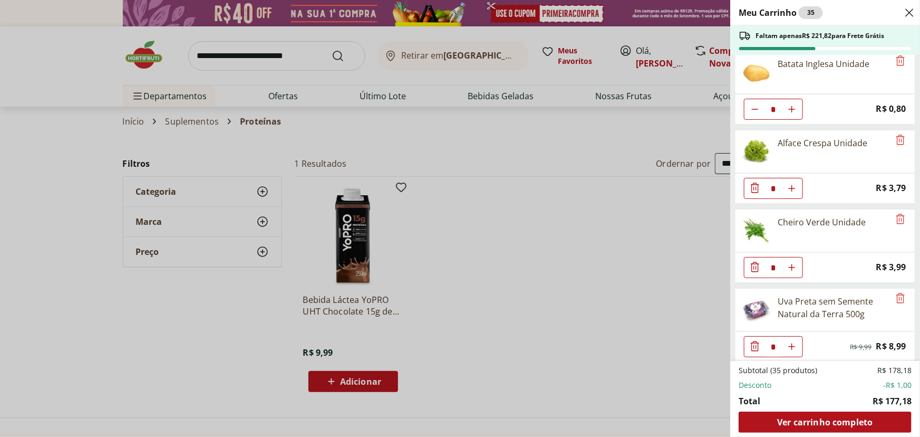
click at [619, 248] on div "Meu Carrinho 35 Faltam apenas R$ 221,82 para Frete Grátis Batata Baroa Amarela …" at bounding box center [460, 218] width 920 height 437
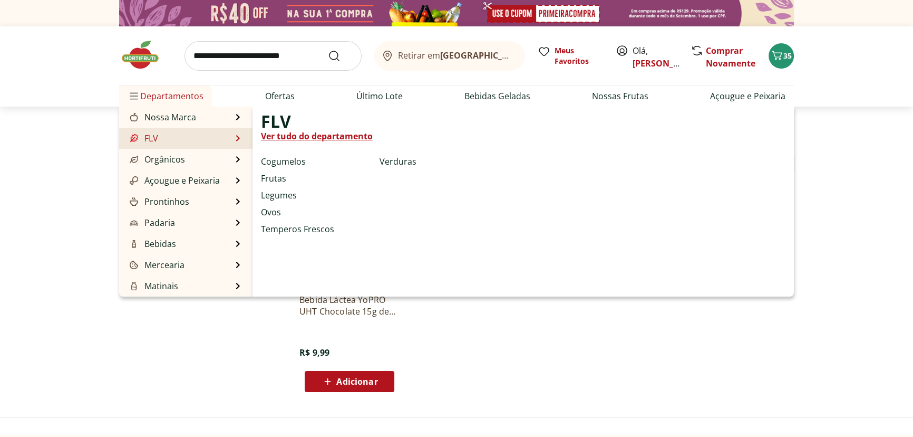
click at [297, 137] on link "Ver tudo do departamento" at bounding box center [317, 136] width 112 height 13
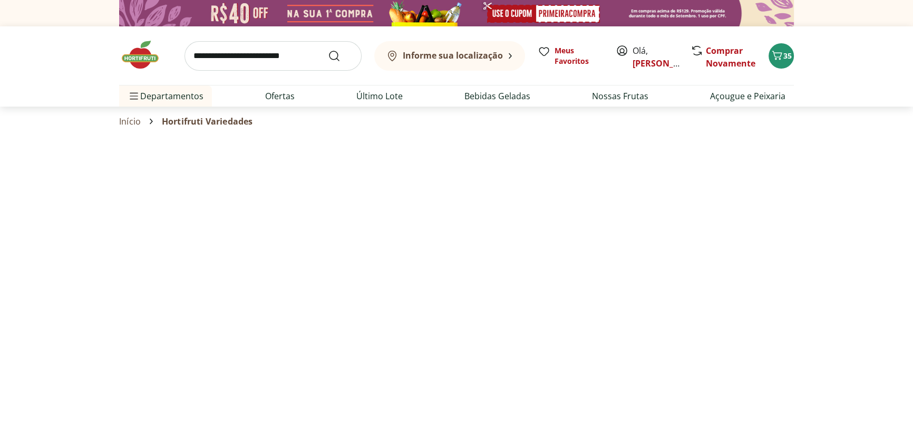
select select "**********"
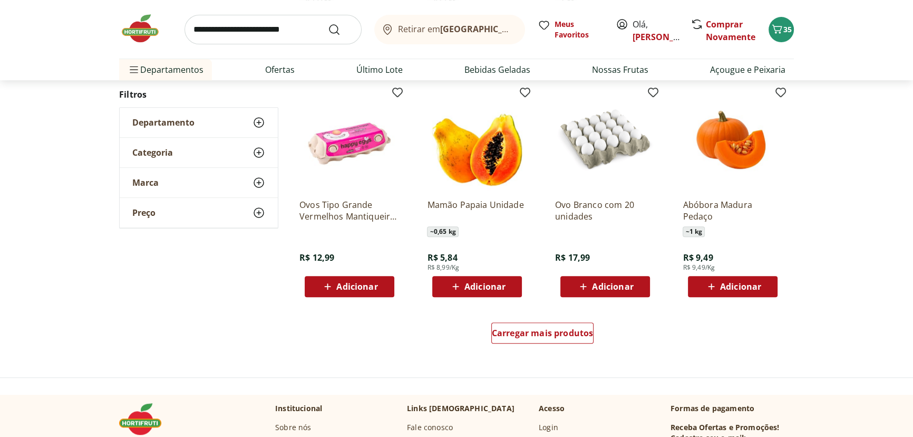
scroll to position [719, 0]
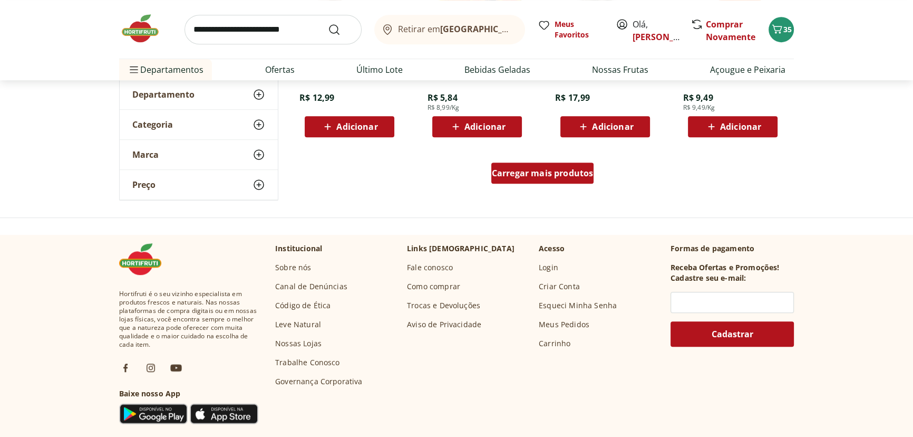
click at [526, 171] on span "Carregar mais produtos" at bounding box center [543, 173] width 102 height 8
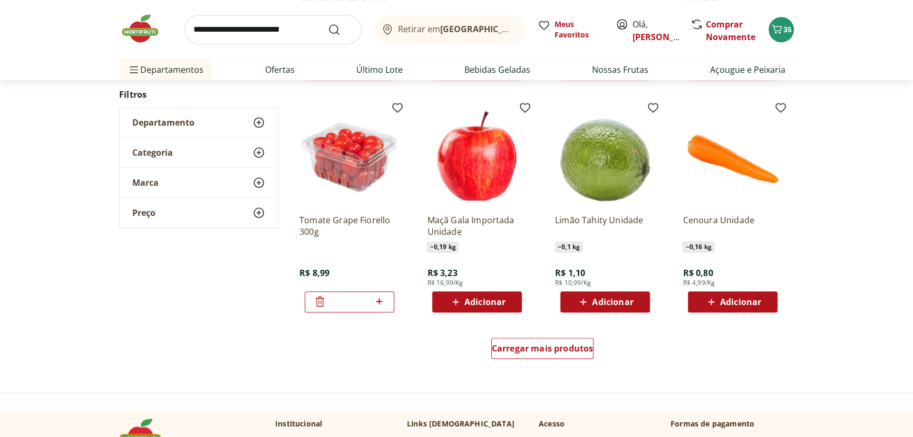
scroll to position [1278, 0]
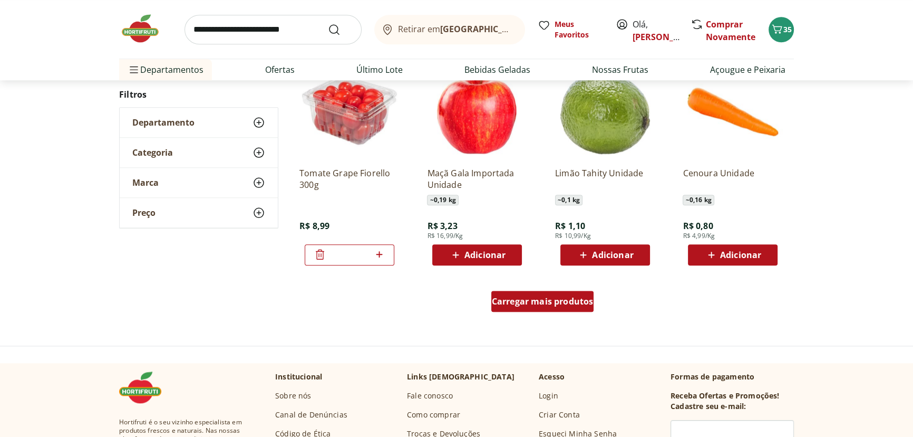
click at [551, 299] on span "Carregar mais produtos" at bounding box center [543, 301] width 102 height 8
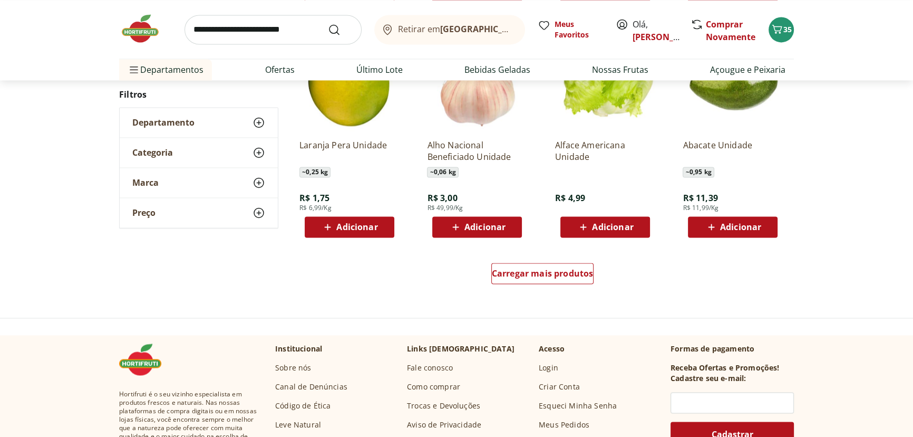
scroll to position [1998, 0]
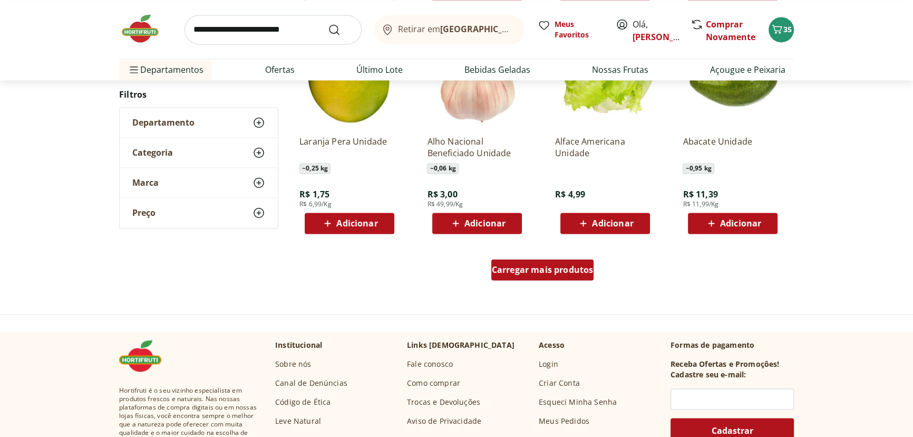
click at [575, 276] on div "Carregar mais produtos" at bounding box center [543, 269] width 103 height 21
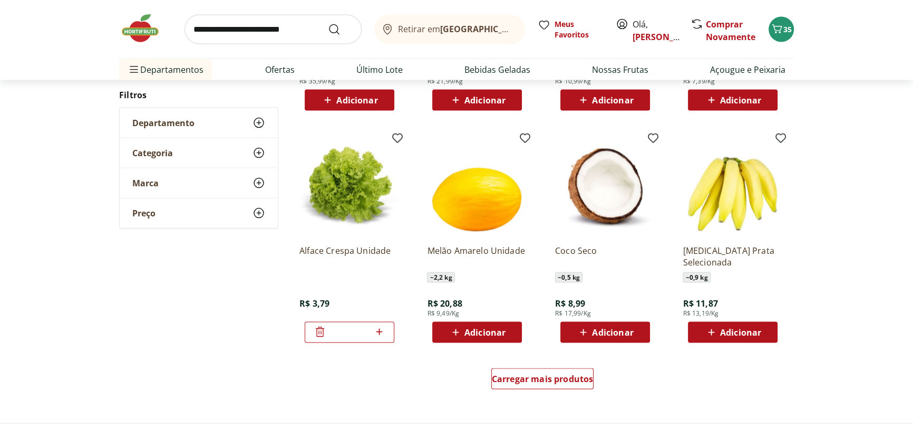
scroll to position [2637, 0]
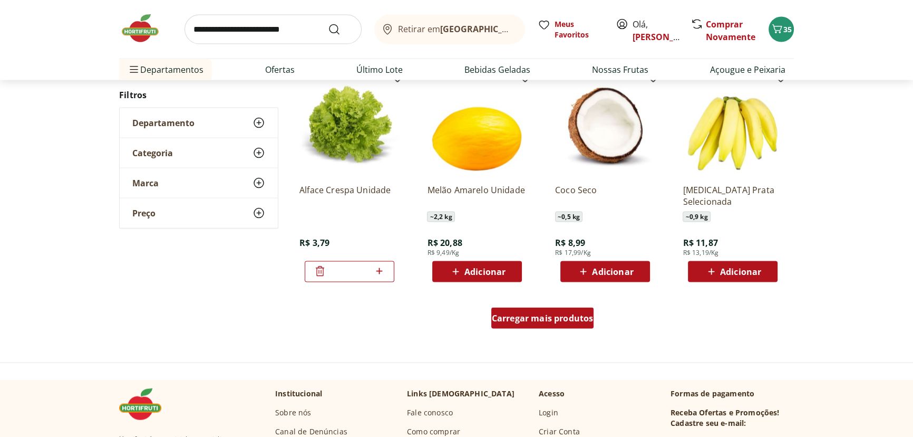
click at [524, 316] on span "Carregar mais produtos" at bounding box center [543, 318] width 102 height 8
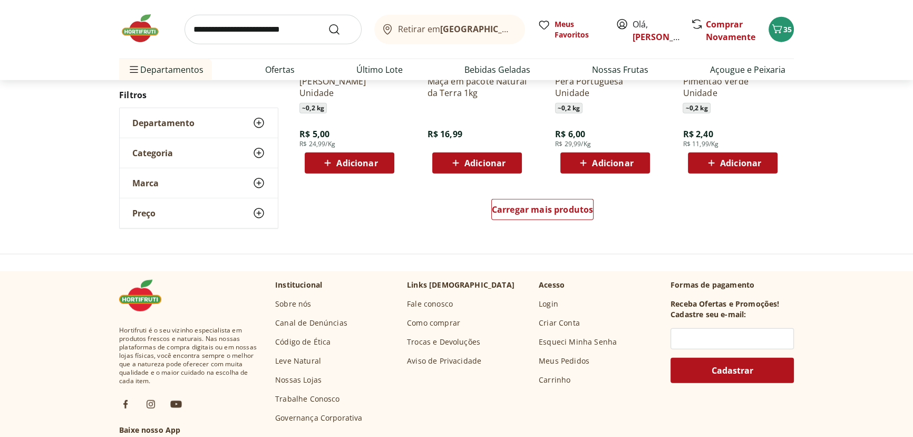
scroll to position [3436, 0]
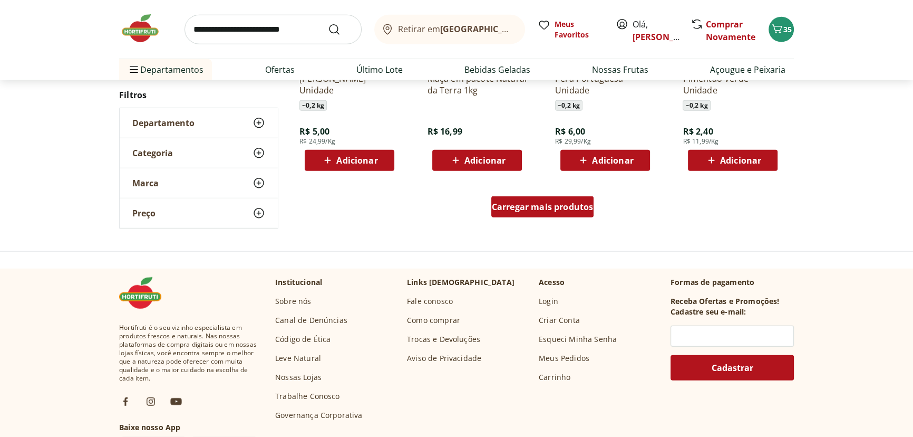
click at [564, 205] on span "Carregar mais produtos" at bounding box center [543, 207] width 102 height 8
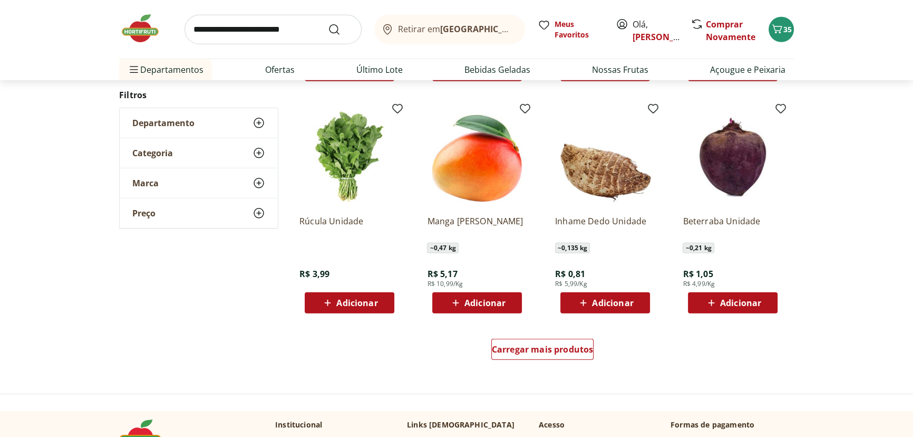
scroll to position [4075, 0]
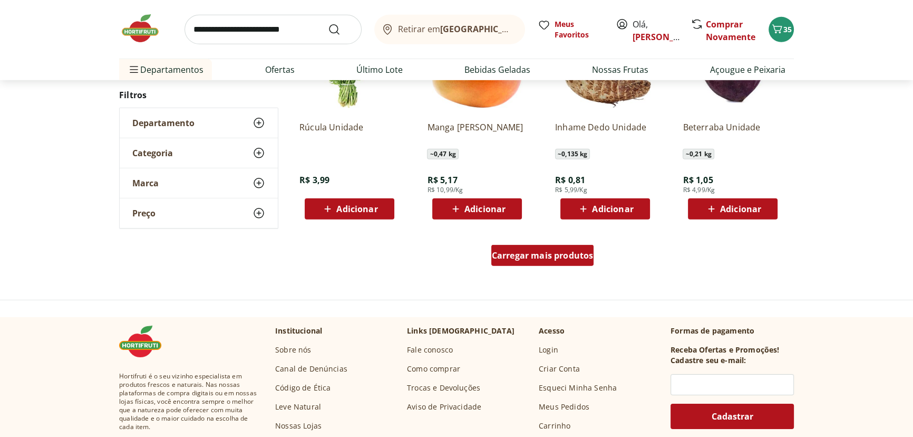
click at [538, 258] on span "Carregar mais produtos" at bounding box center [543, 255] width 102 height 8
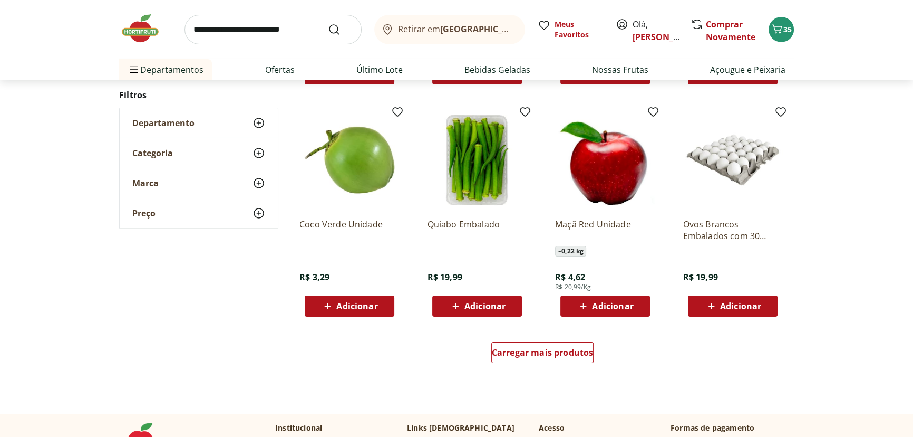
scroll to position [4714, 0]
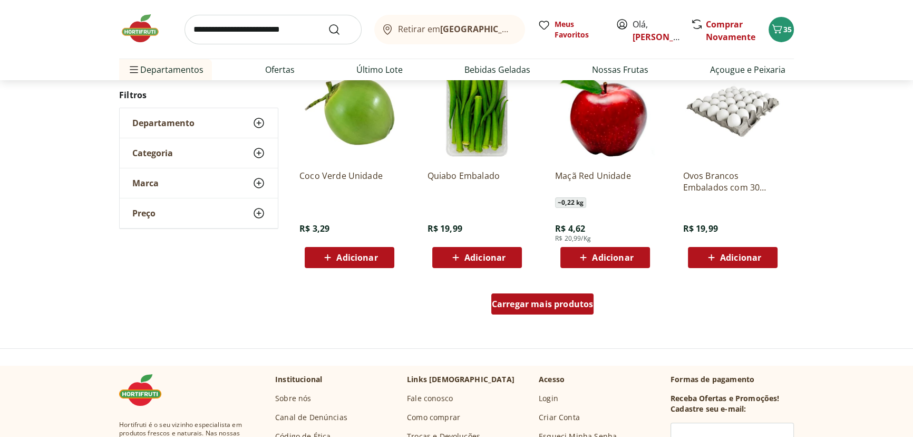
click at [558, 304] on span "Carregar mais produtos" at bounding box center [543, 304] width 102 height 8
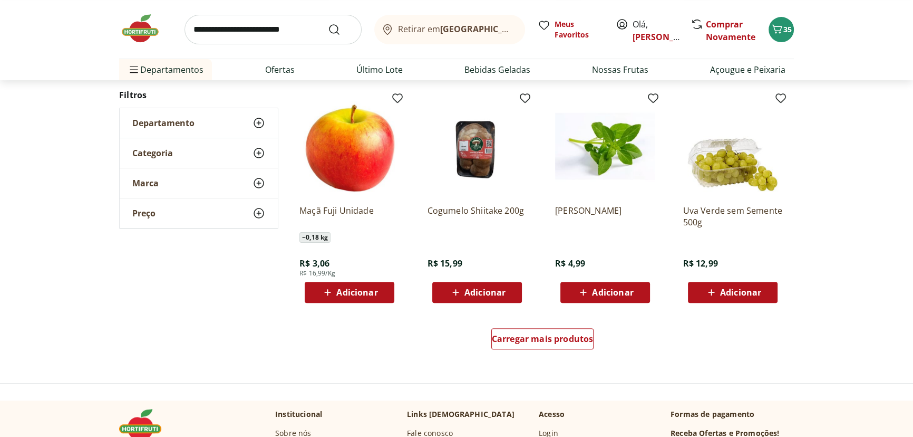
scroll to position [5433, 0]
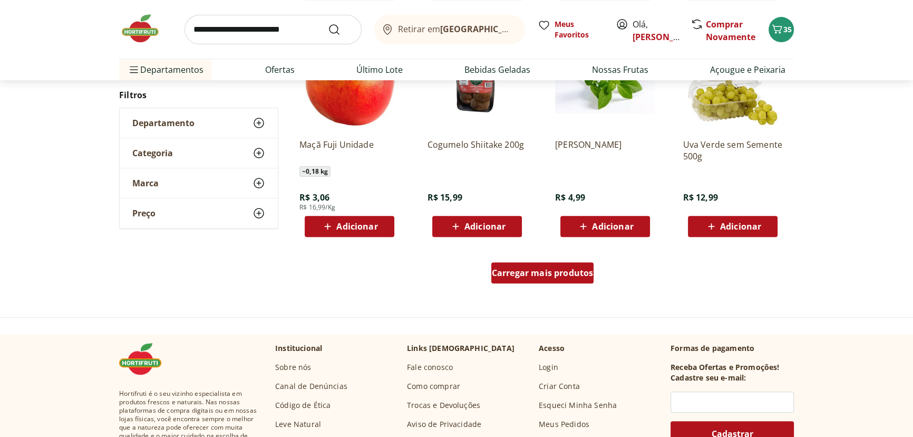
click at [524, 273] on span "Carregar mais produtos" at bounding box center [543, 272] width 102 height 8
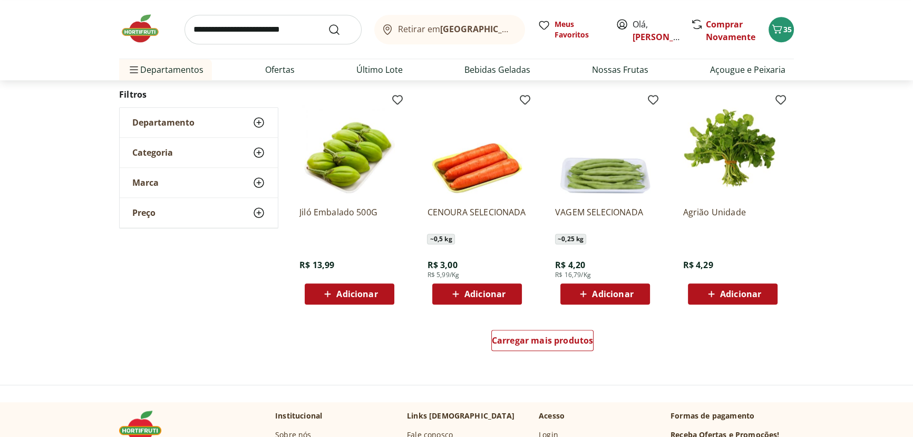
scroll to position [6073, 0]
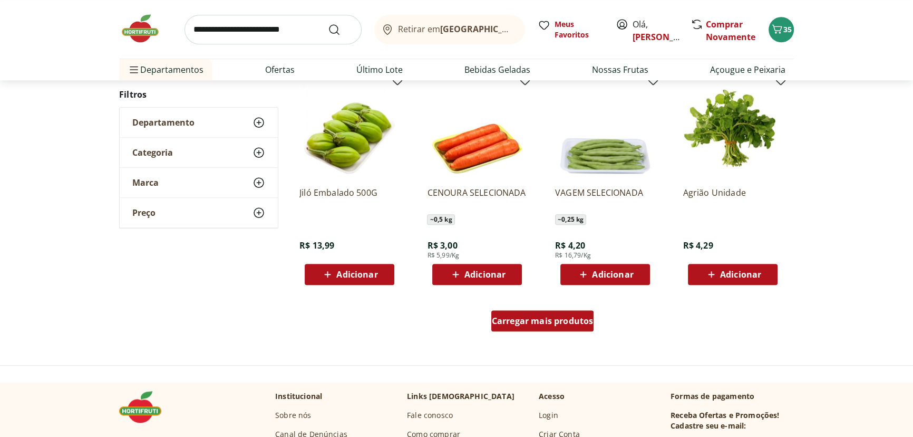
click at [540, 332] on link "Carregar mais produtos" at bounding box center [543, 322] width 103 height 25
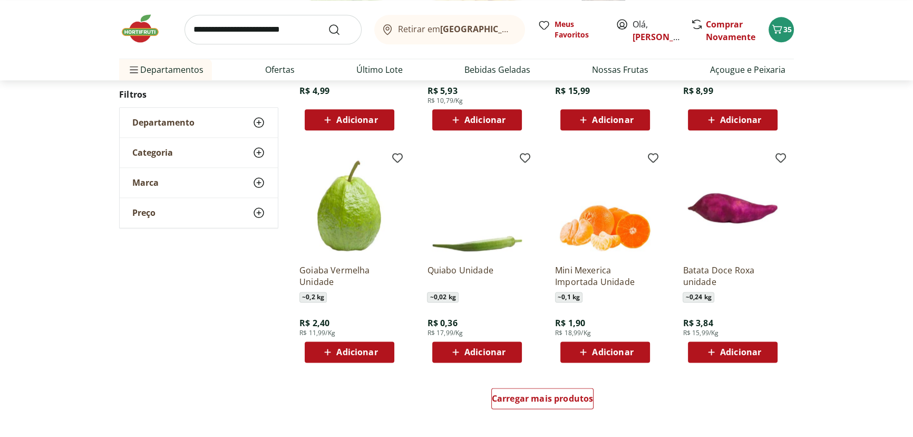
scroll to position [6712, 0]
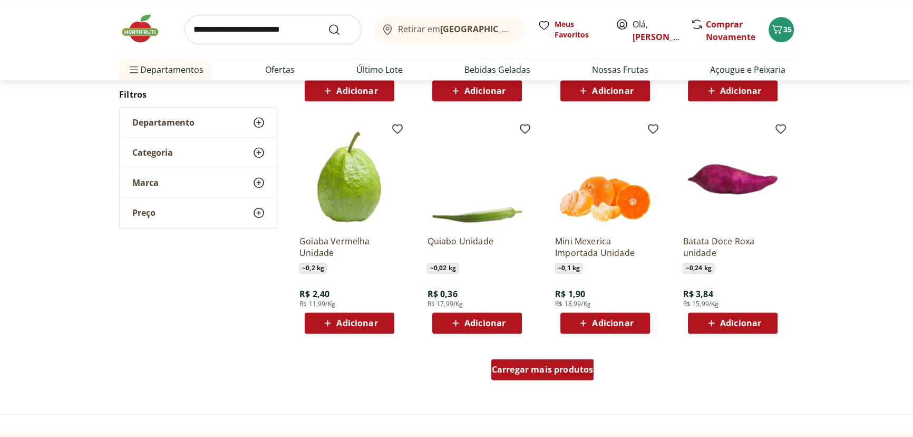
click at [517, 365] on span "Carregar mais produtos" at bounding box center [543, 369] width 102 height 8
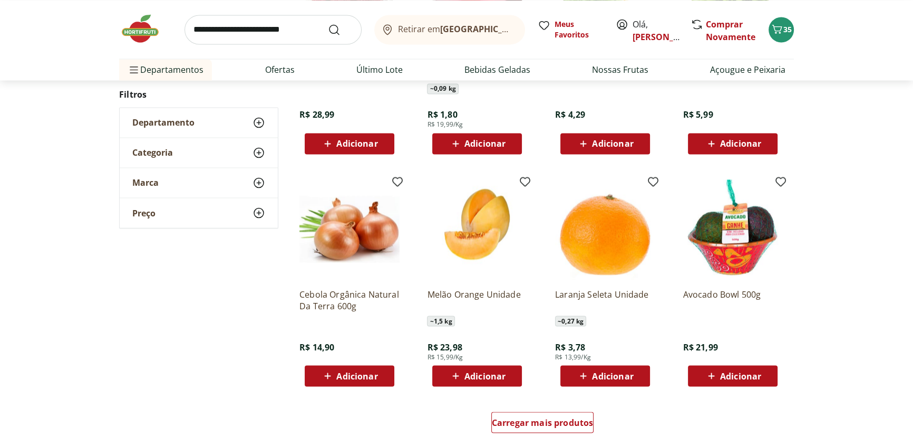
scroll to position [7431, 0]
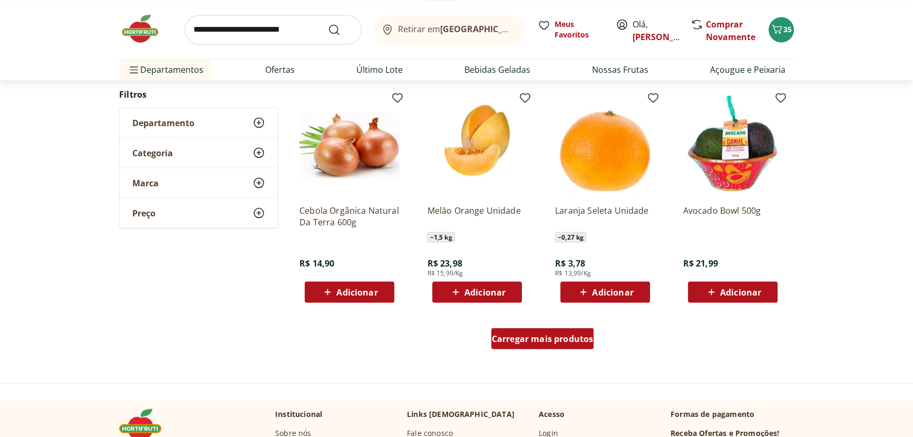
click at [574, 347] on link "Carregar mais produtos" at bounding box center [543, 340] width 103 height 25
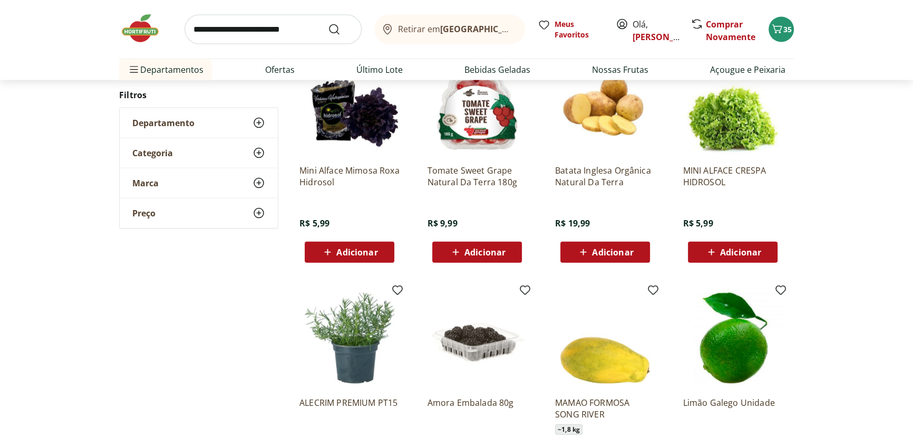
scroll to position [8070, 0]
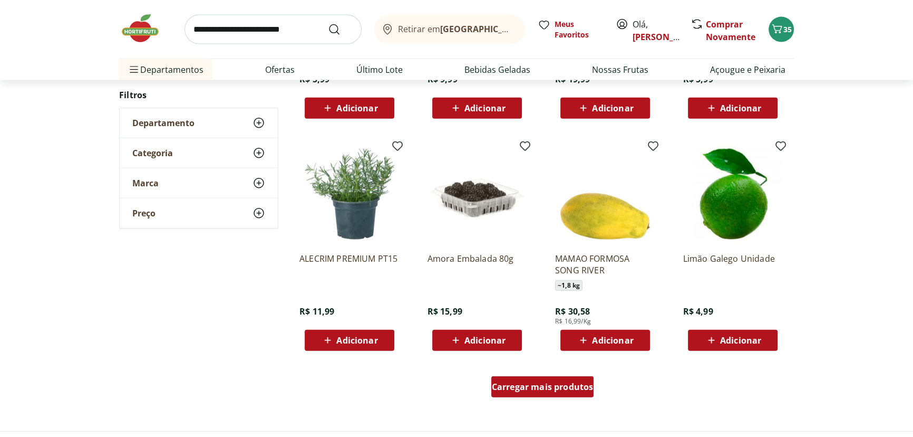
click at [506, 376] on div "Carregar mais produtos" at bounding box center [543, 386] width 103 height 21
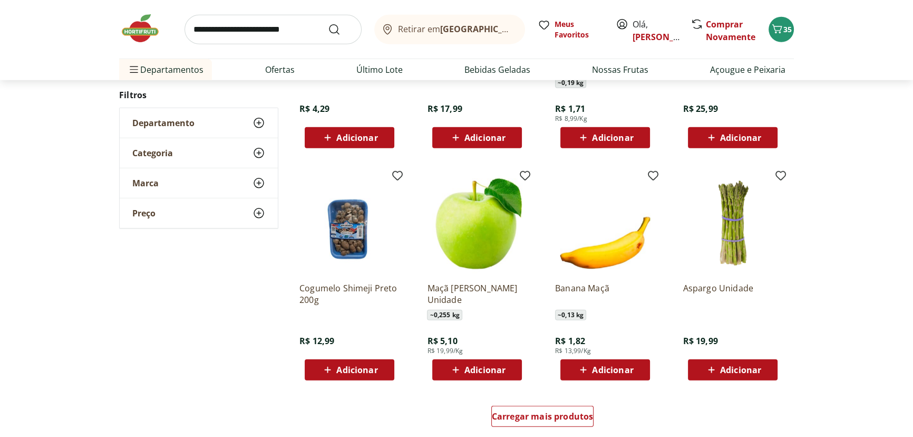
scroll to position [8870, 0]
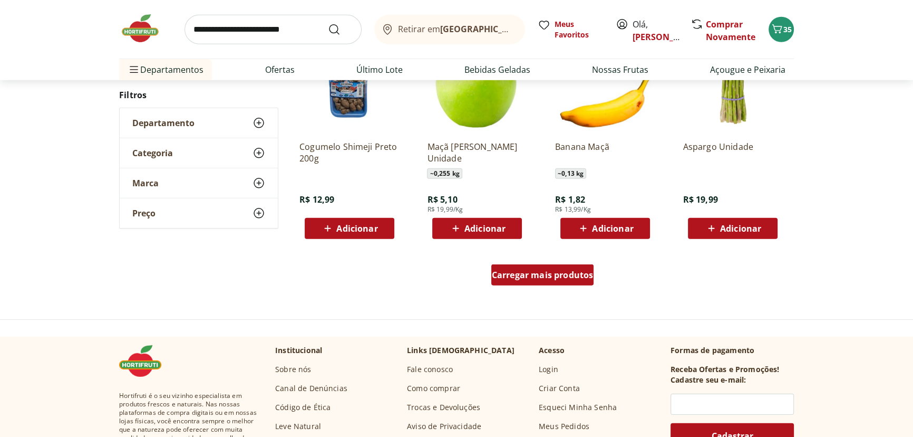
click at [524, 271] on span "Carregar mais produtos" at bounding box center [543, 275] width 102 height 8
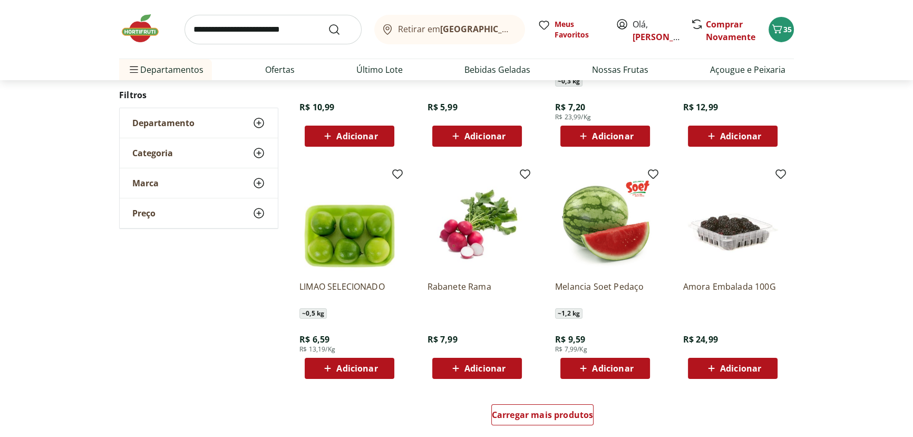
scroll to position [9589, 0]
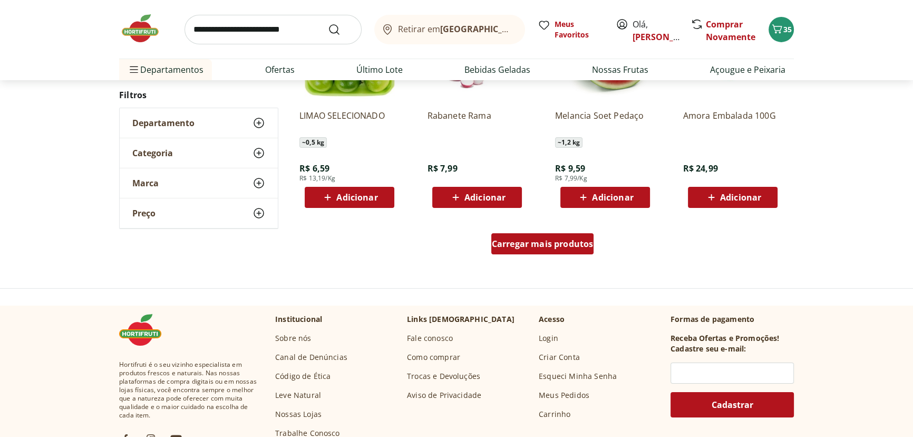
click at [567, 256] on link "Carregar mais produtos" at bounding box center [543, 245] width 103 height 25
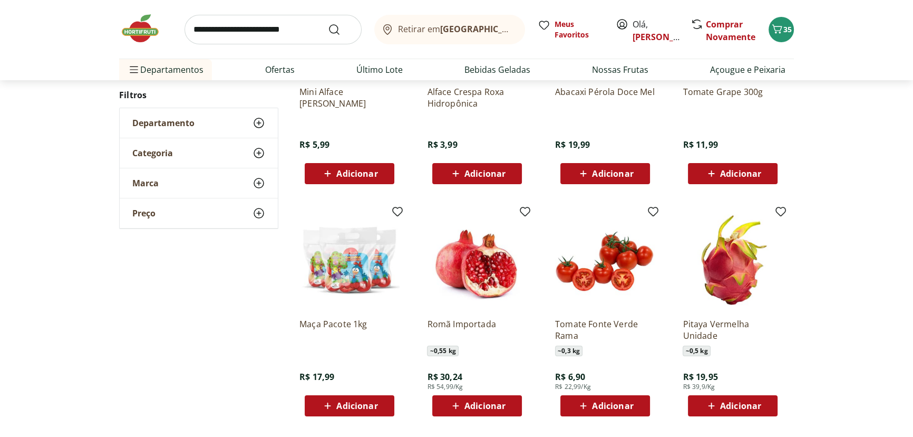
scroll to position [10308, 0]
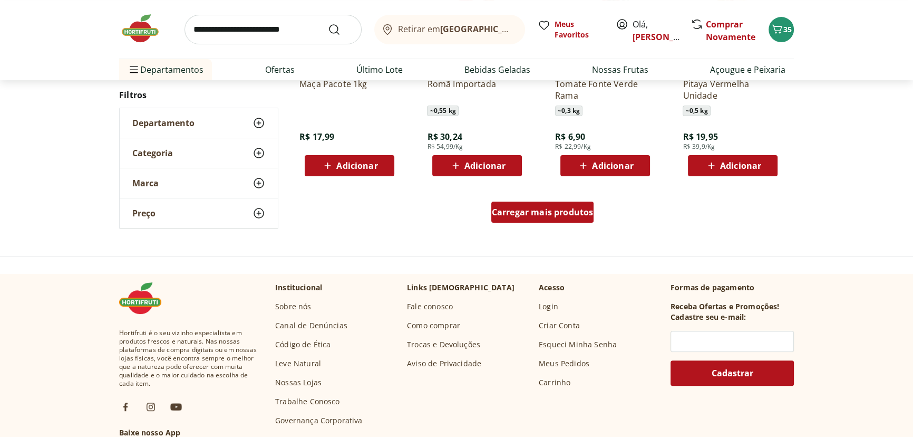
click at [548, 222] on link "Carregar mais produtos" at bounding box center [543, 213] width 103 height 25
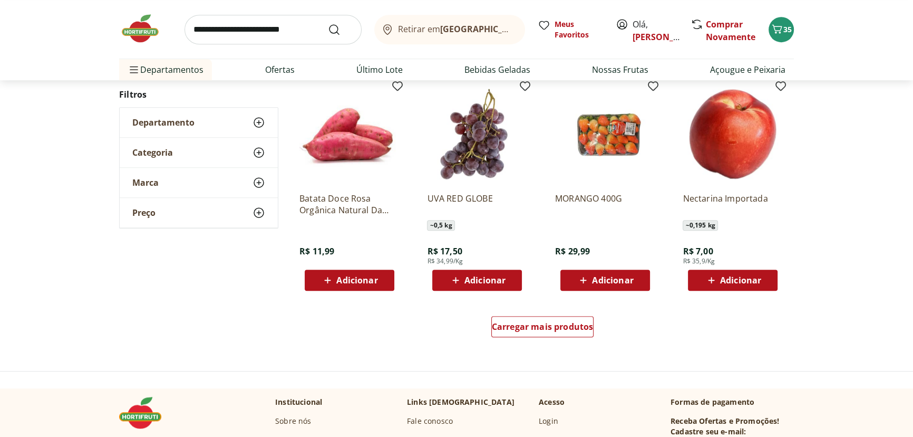
scroll to position [11027, 0]
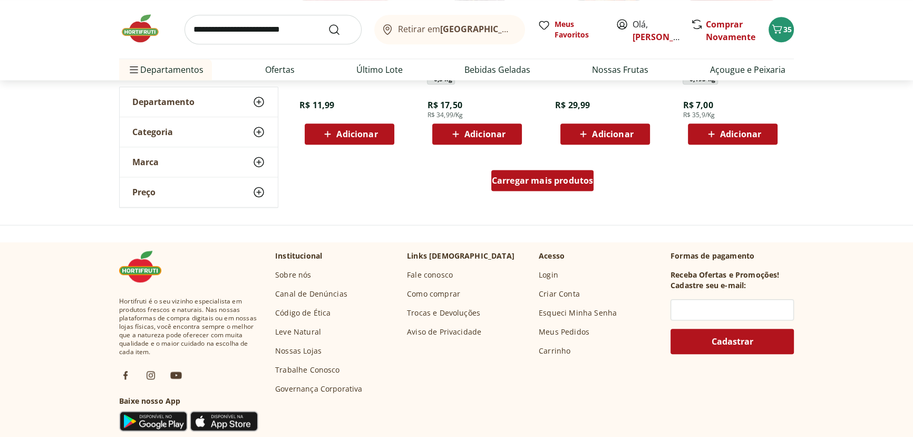
click at [583, 171] on div "Carregar mais produtos" at bounding box center [543, 180] width 103 height 21
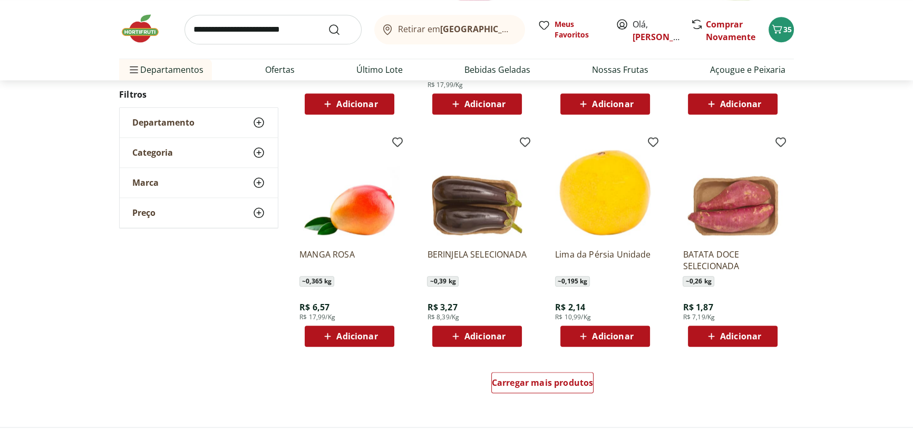
scroll to position [11587, 0]
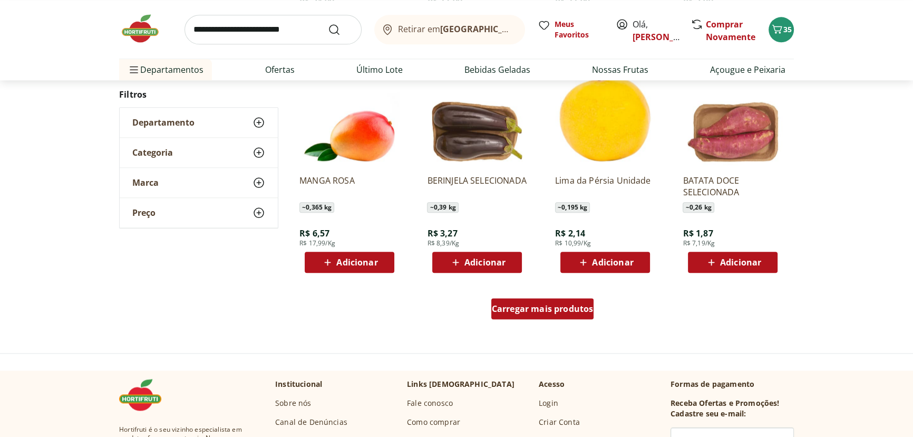
click at [521, 317] on link "Carregar mais produtos" at bounding box center [543, 310] width 103 height 25
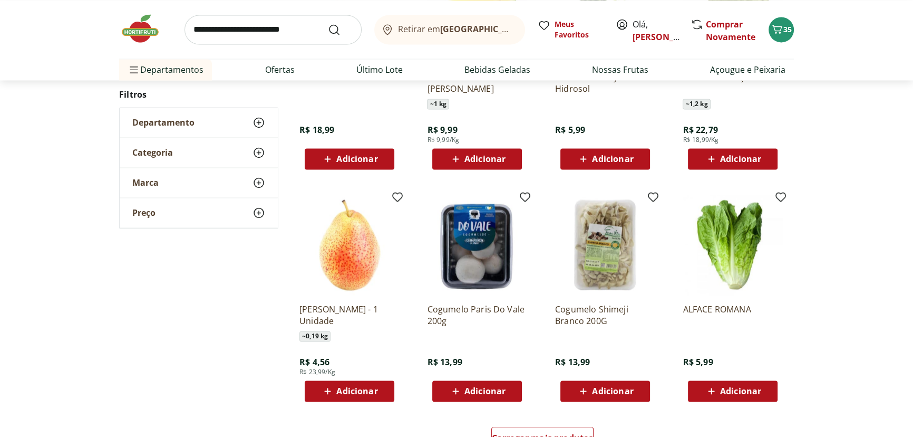
scroll to position [12226, 0]
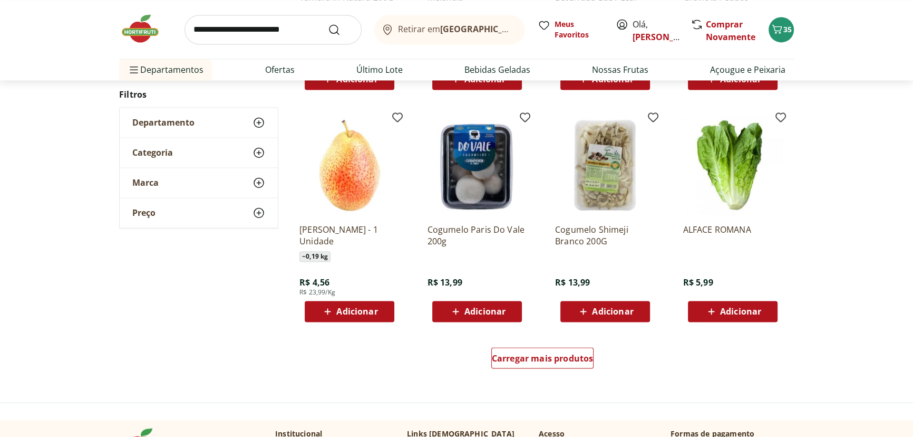
click at [638, 311] on div "Adicionar" at bounding box center [605, 311] width 73 height 19
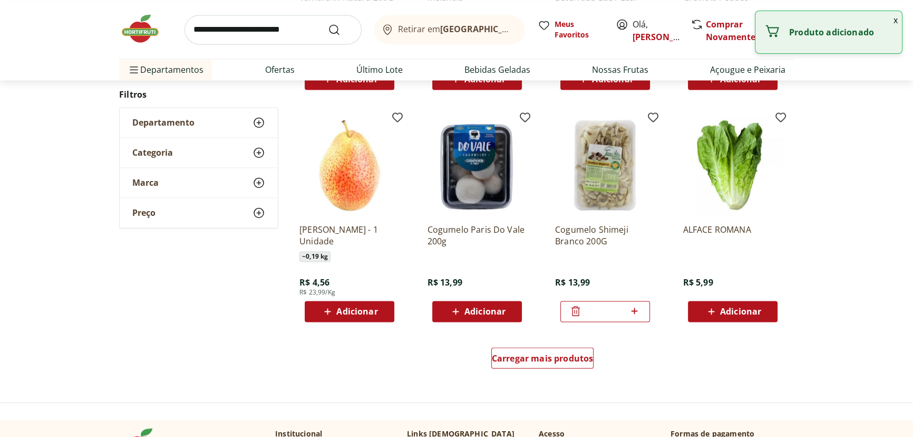
scroll to position [12306, 0]
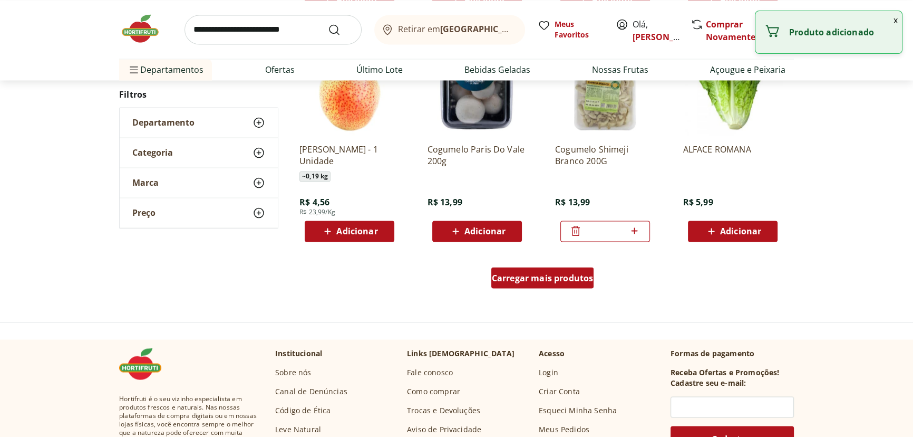
click at [572, 273] on span "Carregar mais produtos" at bounding box center [543, 277] width 102 height 8
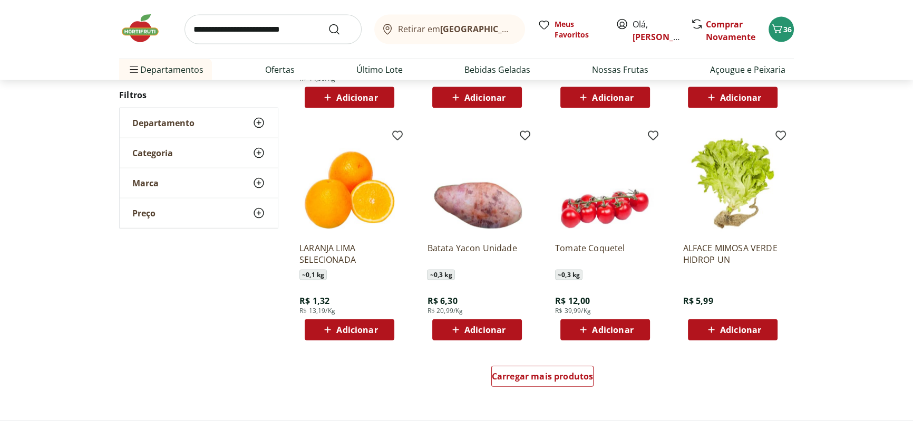
scroll to position [12945, 0]
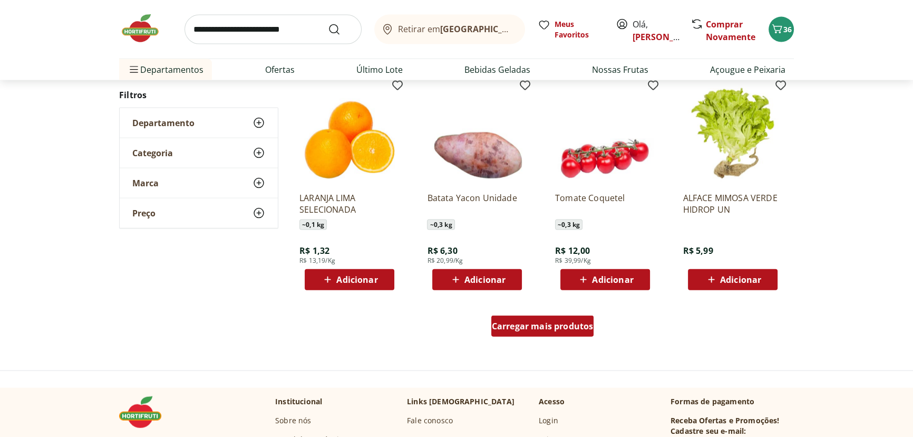
click at [570, 328] on span "Carregar mais produtos" at bounding box center [543, 326] width 102 height 8
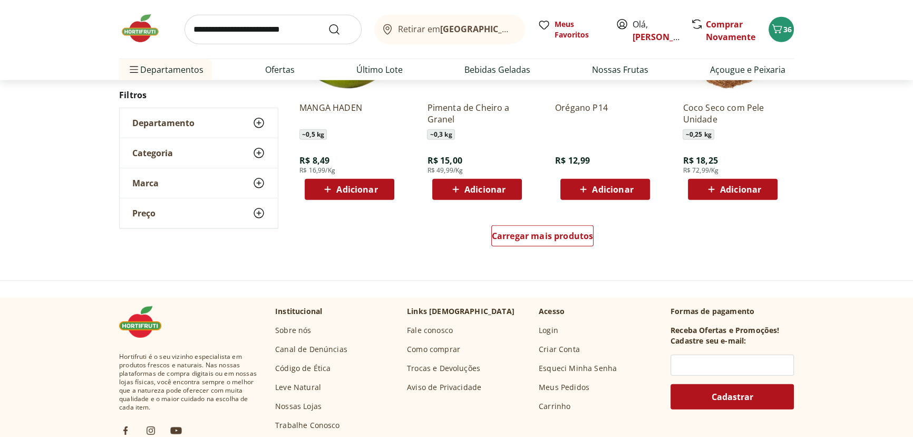
scroll to position [13744, 0]
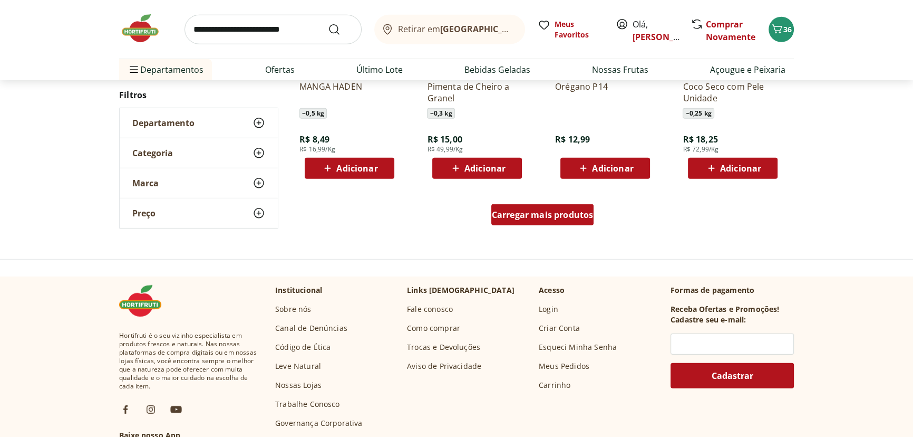
click at [591, 216] on span "Carregar mais produtos" at bounding box center [543, 214] width 102 height 8
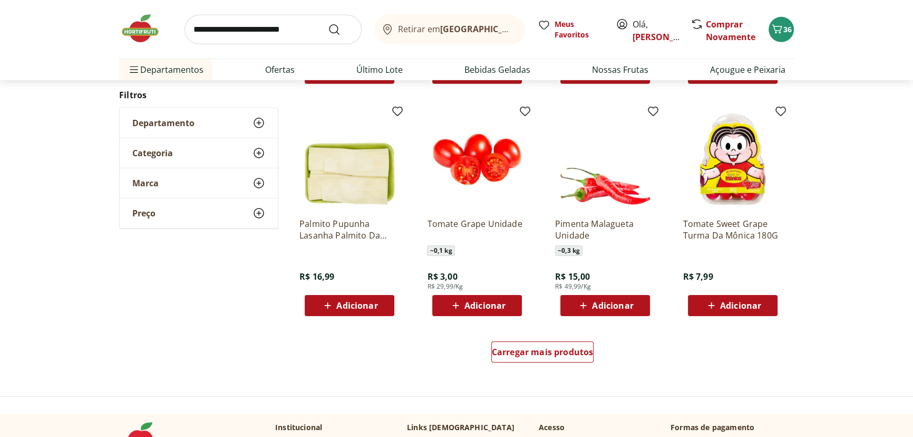
scroll to position [14383, 0]
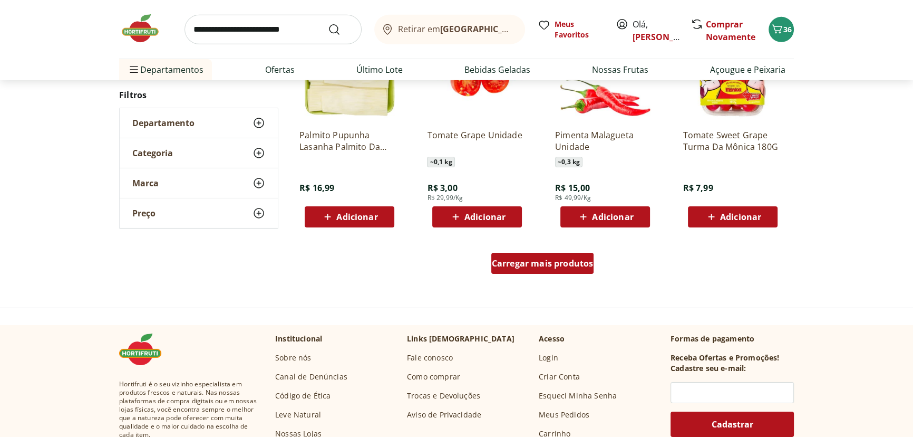
click at [556, 254] on div "Carregar mais produtos" at bounding box center [543, 263] width 103 height 21
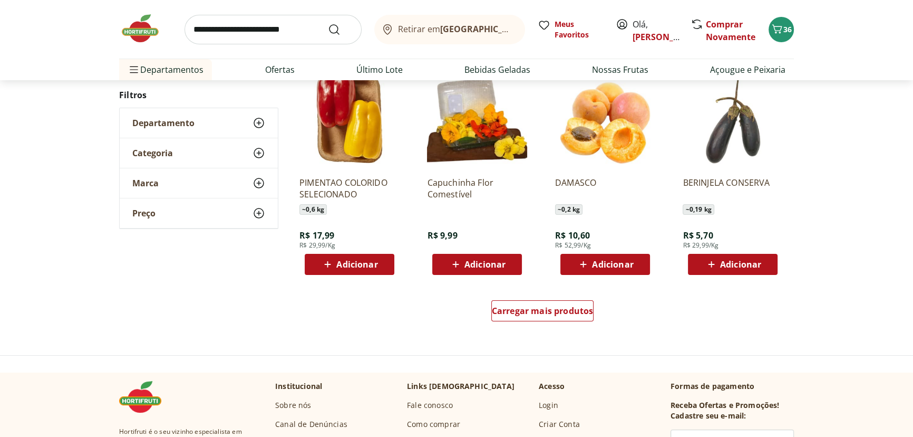
scroll to position [15103, 0]
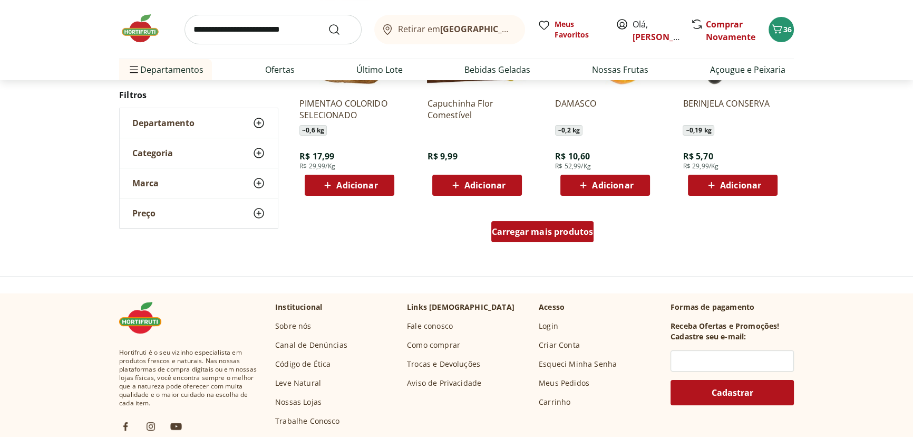
click at [550, 222] on div "Carregar mais produtos" at bounding box center [543, 231] width 103 height 21
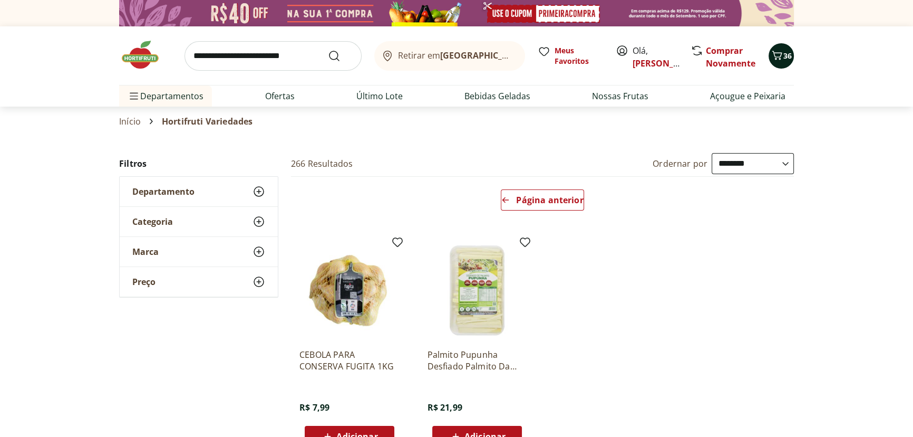
click at [777, 57] on icon "Carrinho" at bounding box center [777, 55] width 13 height 13
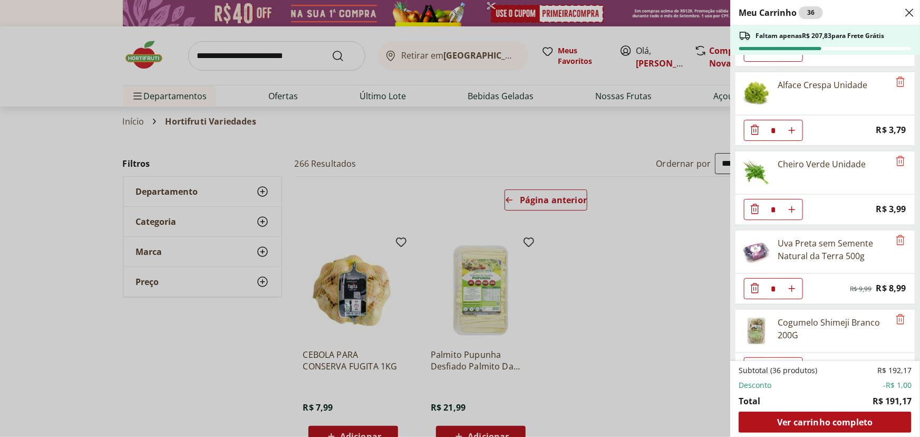
scroll to position [1116, 0]
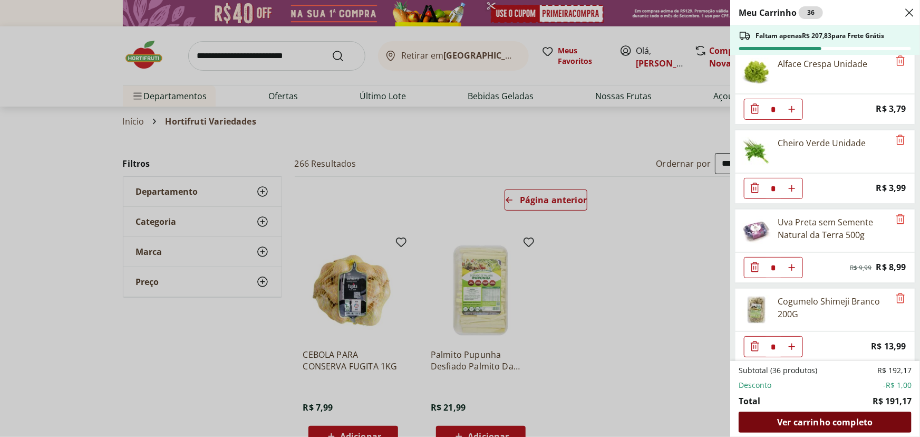
click at [821, 422] on span "Ver carrinho completo" at bounding box center [824, 422] width 95 height 8
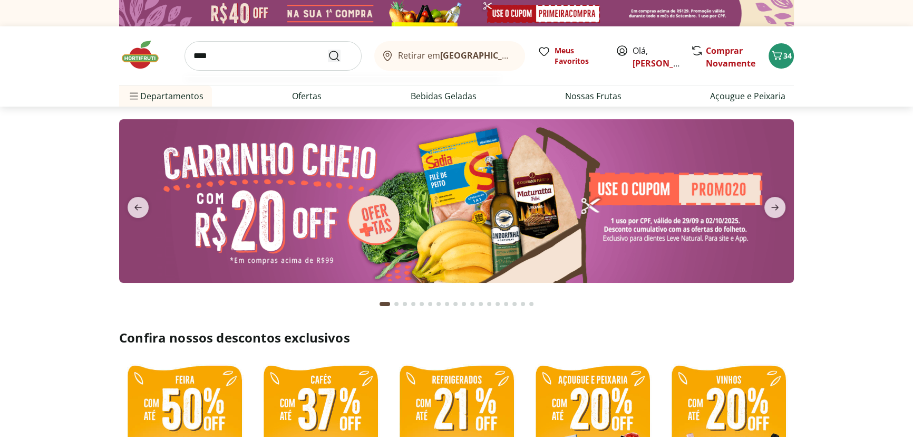
type input "****"
click at [333, 54] on icon "Submit Search" at bounding box center [334, 56] width 13 height 13
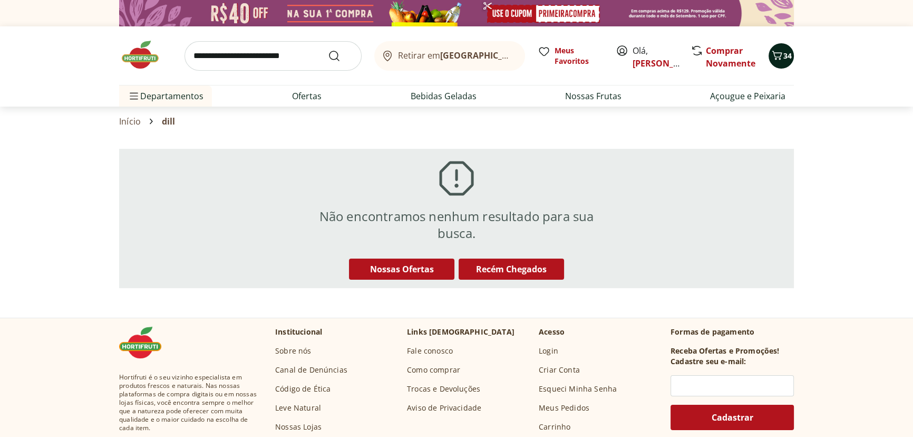
click at [779, 54] on icon "Carrinho" at bounding box center [777, 55] width 13 height 13
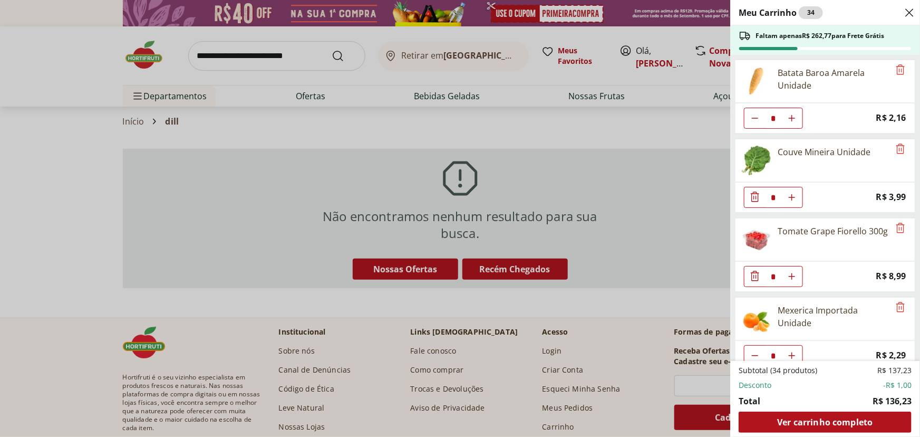
click at [671, 33] on div "Meu Carrinho 34 Faltam apenas R$ 262,77 para Frete Grátis Batata Baroa Amarela …" at bounding box center [460, 218] width 920 height 437
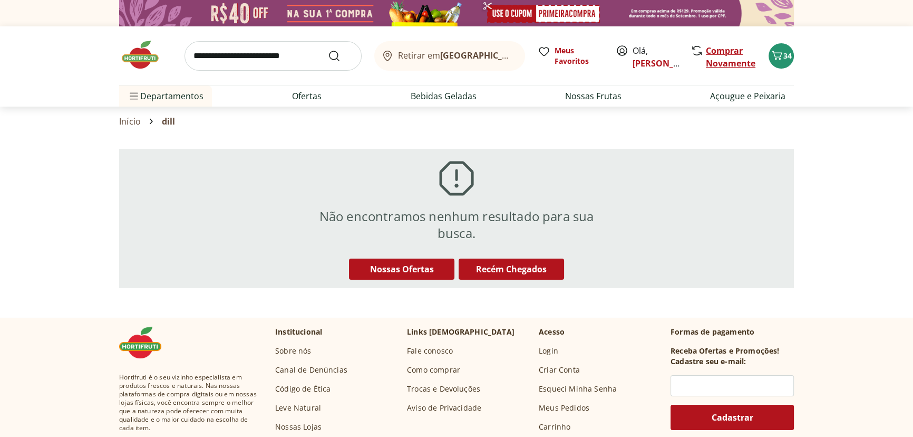
click at [720, 60] on link "Comprar Novamente" at bounding box center [731, 57] width 50 height 24
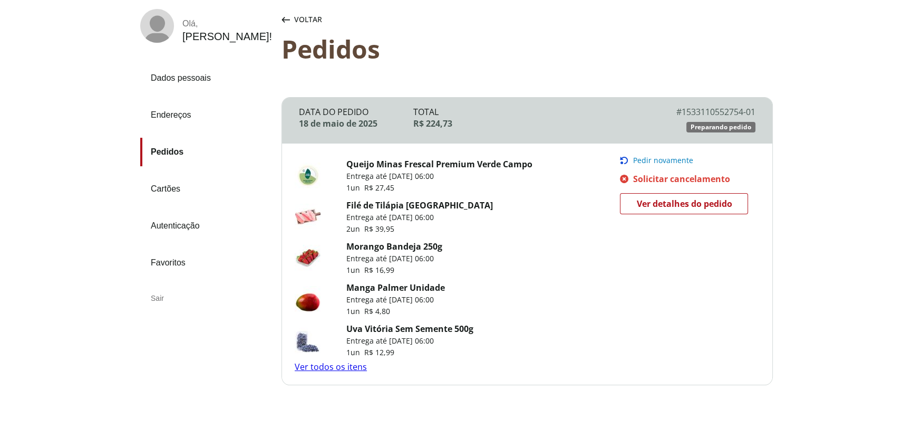
scroll to position [80, 0]
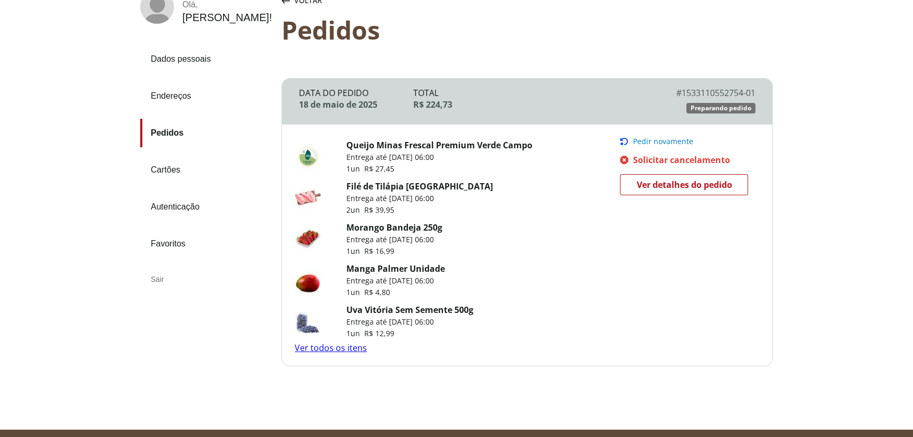
click at [341, 348] on link "Ver todos os itens" at bounding box center [331, 348] width 72 height 12
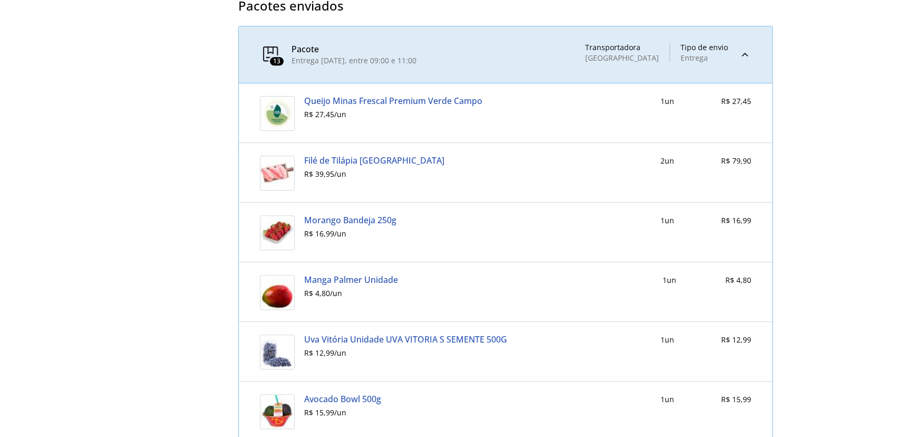
scroll to position [394, 0]
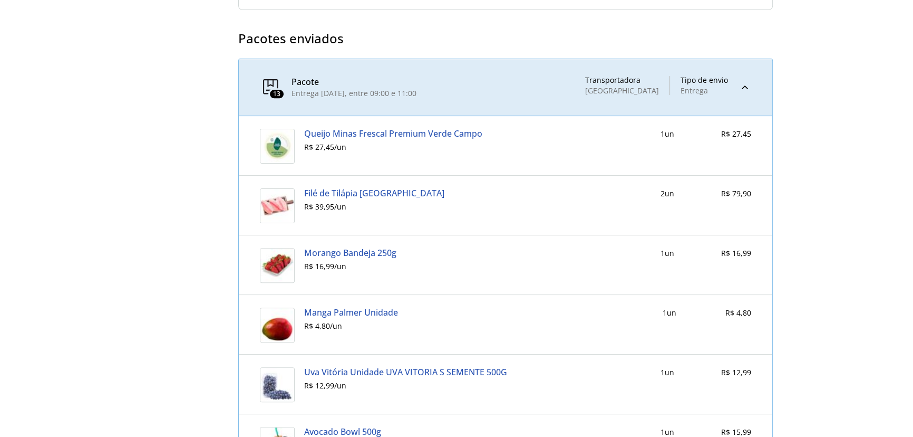
click at [378, 192] on link "Filé de Tilápia [GEOGRAPHIC_DATA]" at bounding box center [374, 192] width 140 height 9
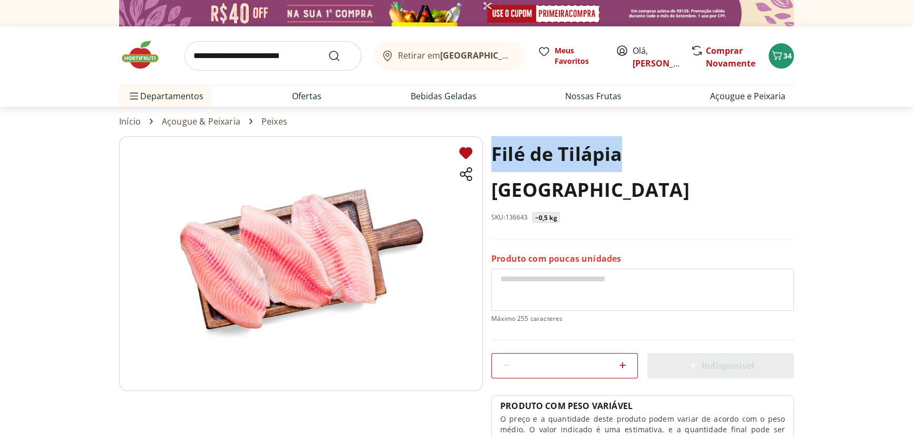
drag, startPoint x: 492, startPoint y: 152, endPoint x: 618, endPoint y: 158, distance: 126.2
click at [618, 158] on h1 "Filé de Tilápia [GEOGRAPHIC_DATA]" at bounding box center [643, 172] width 303 height 72
copy h1 "Filé de Tilápia"
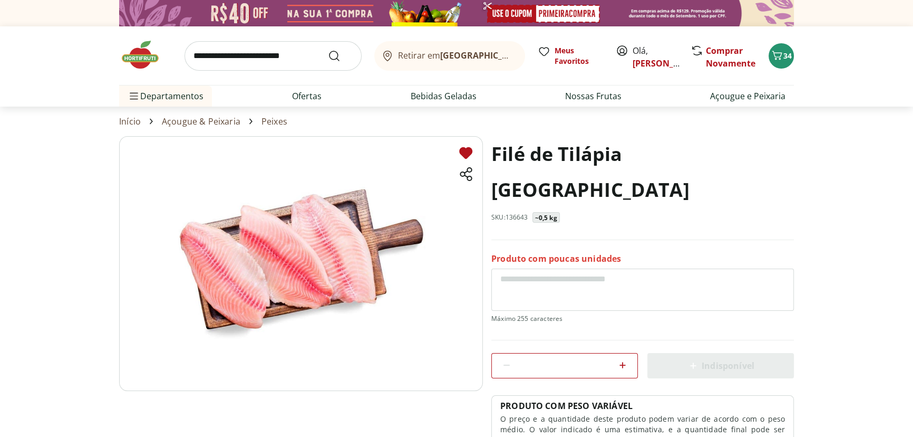
click at [215, 52] on input "search" at bounding box center [273, 56] width 177 height 30
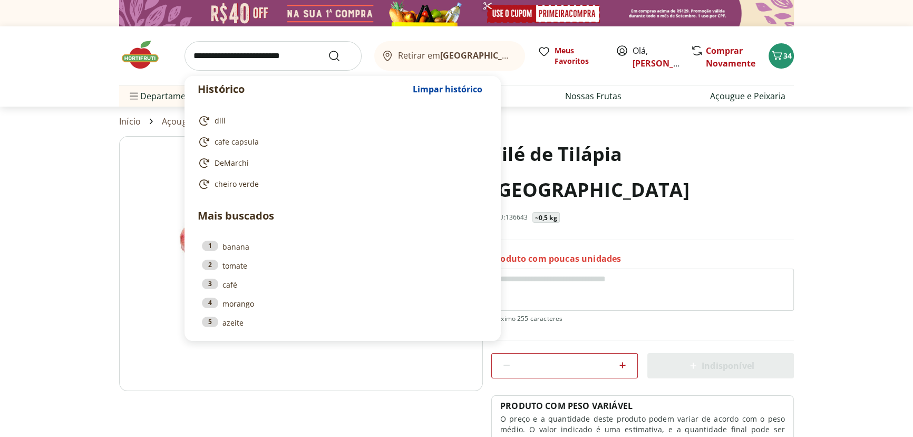
paste input "**********"
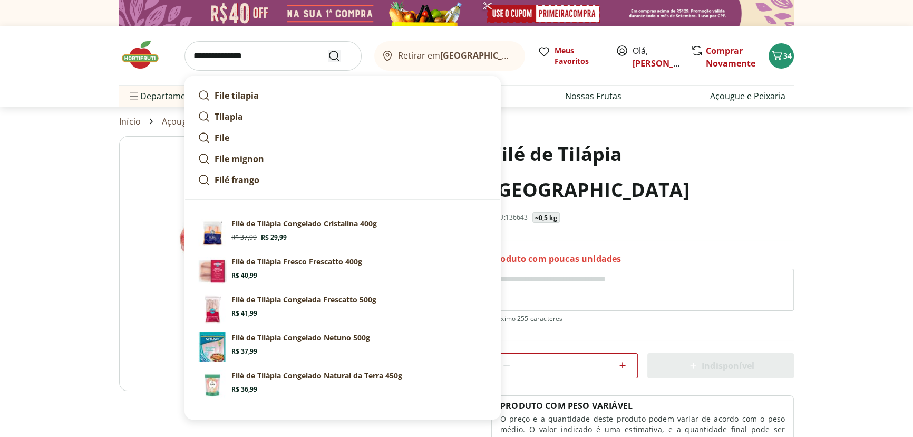
type input "**********"
click at [340, 57] on icon "Submit Search" at bounding box center [334, 56] width 13 height 13
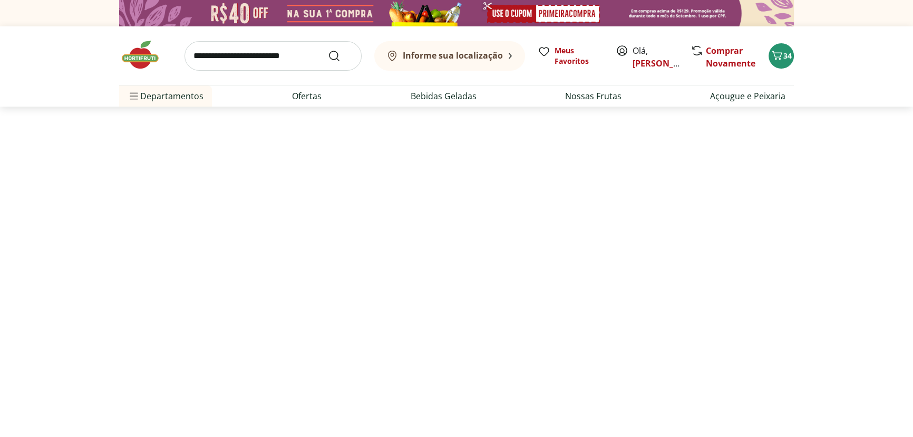
select select "**********"
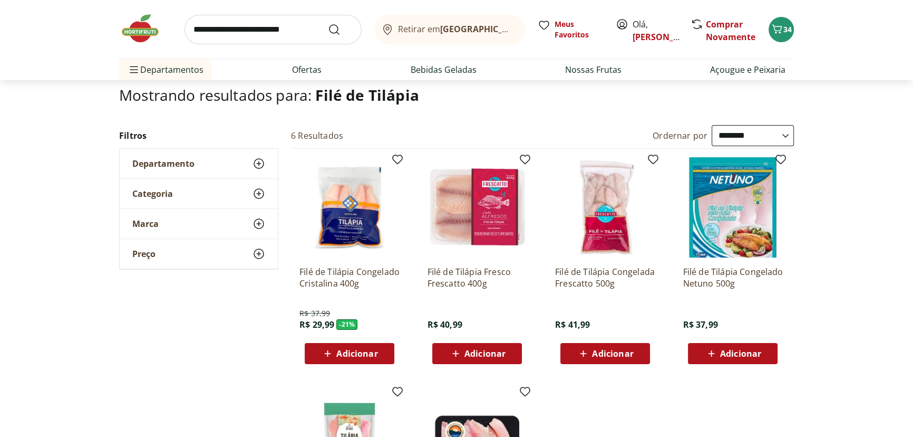
scroll to position [80, 0]
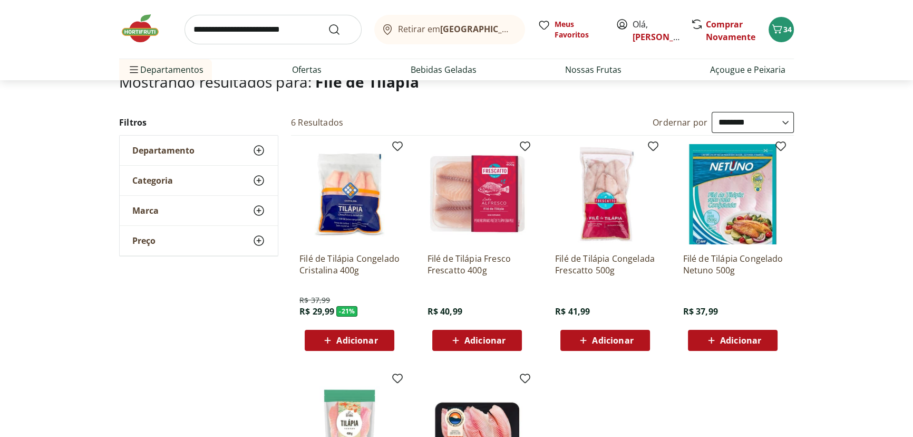
click at [509, 341] on div "Adicionar" at bounding box center [477, 340] width 73 height 19
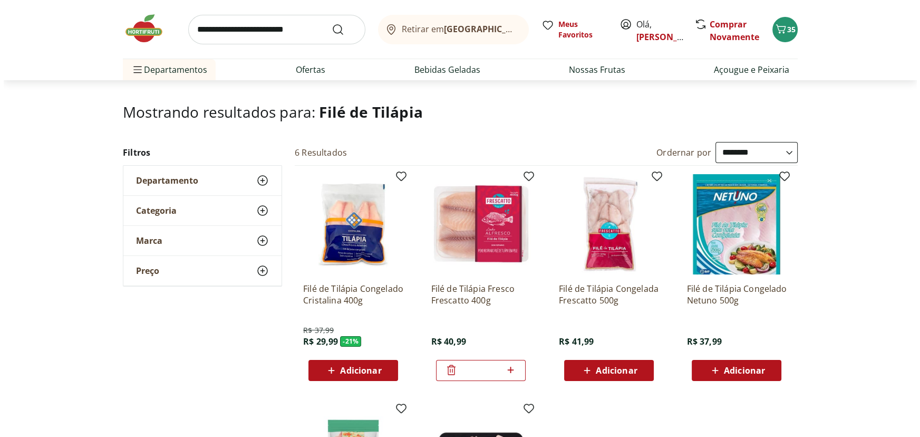
scroll to position [0, 0]
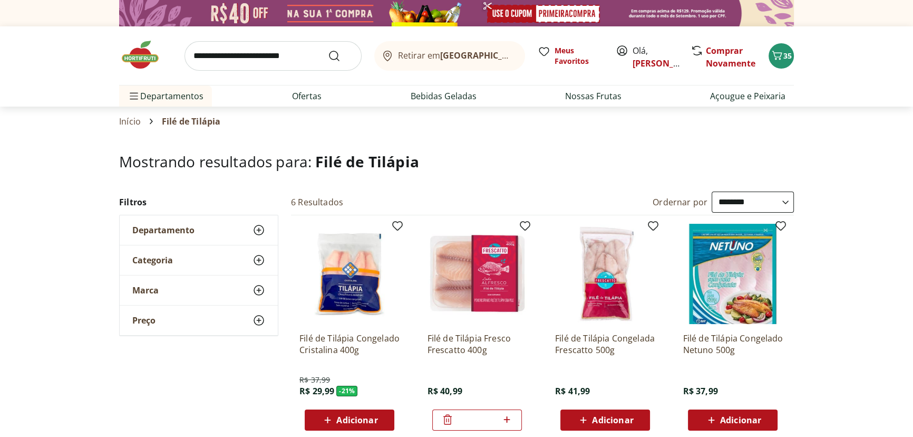
click at [248, 58] on input "search" at bounding box center [273, 56] width 177 height 30
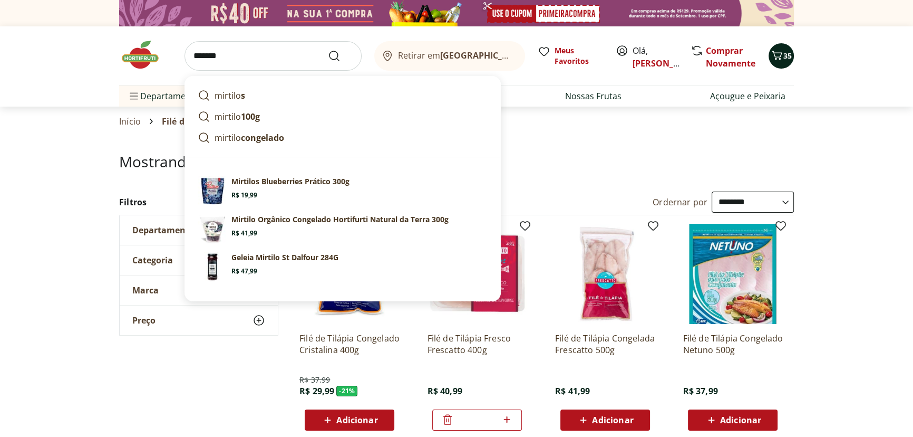
type input "*******"
click at [778, 57] on icon "Carrinho" at bounding box center [777, 55] width 13 height 13
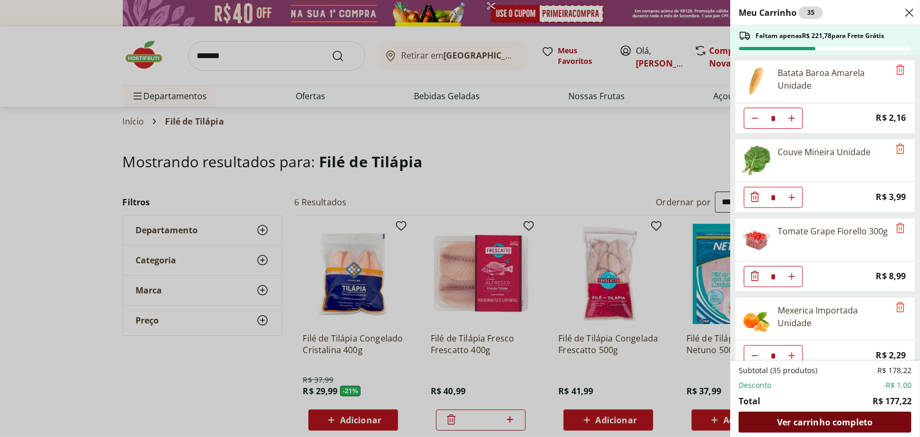
click at [832, 427] on div "Ver carrinho completo" at bounding box center [825, 421] width 173 height 21
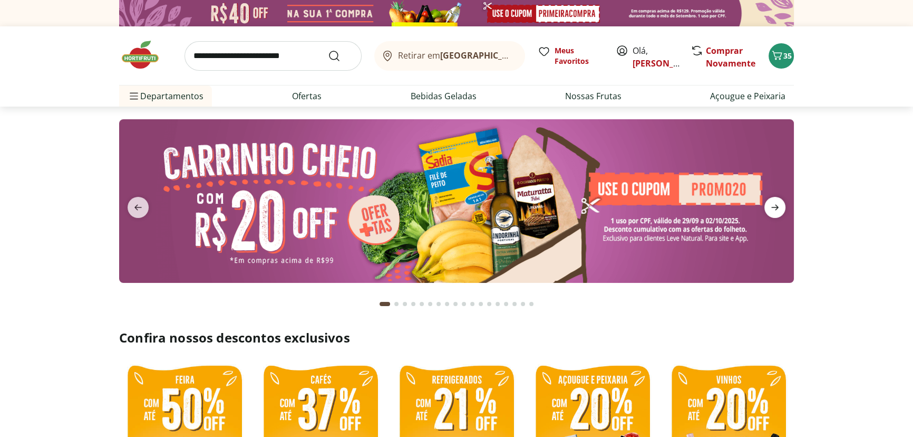
click at [771, 208] on icon "next" at bounding box center [775, 207] width 13 height 13
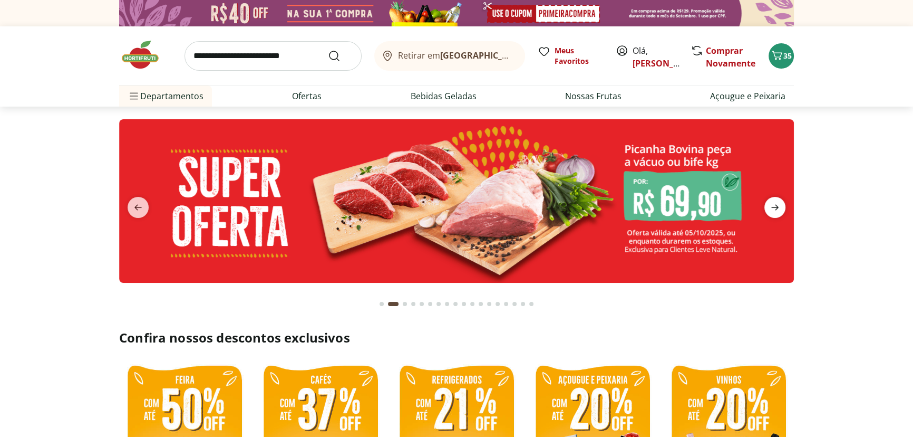
click at [771, 208] on icon "next" at bounding box center [775, 207] width 13 height 13
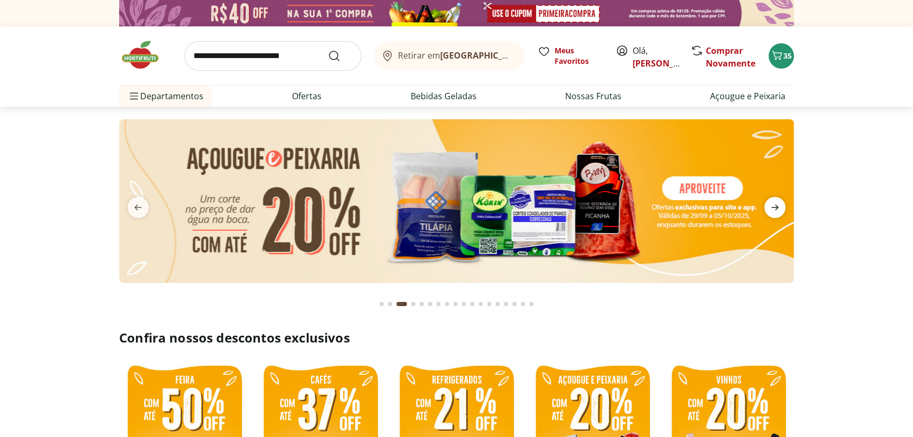
click at [771, 208] on icon "next" at bounding box center [775, 207] width 13 height 13
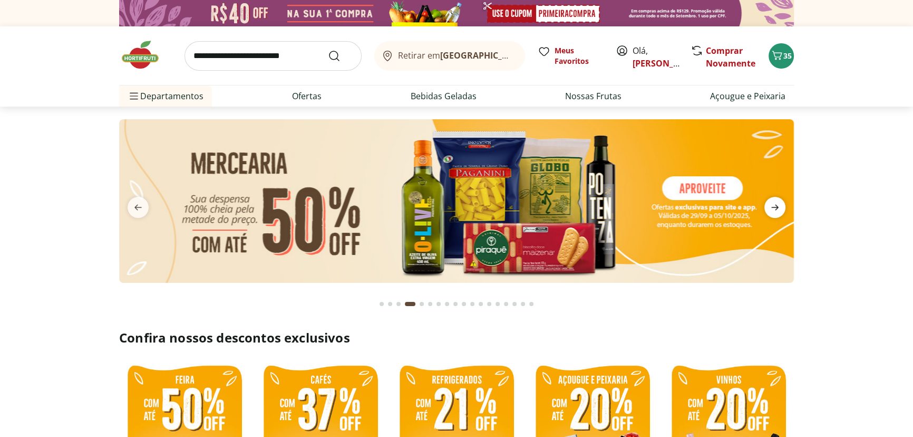
click at [771, 208] on icon "next" at bounding box center [775, 207] width 13 height 13
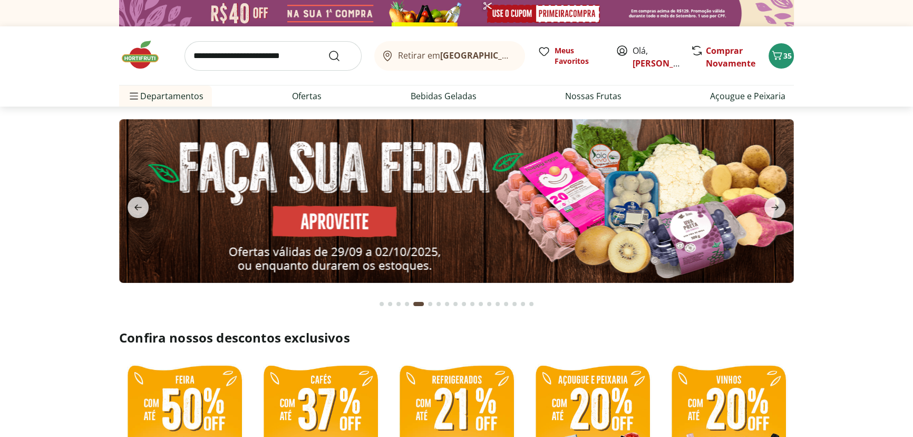
click at [380, 215] on img at bounding box center [456, 200] width 675 height 163
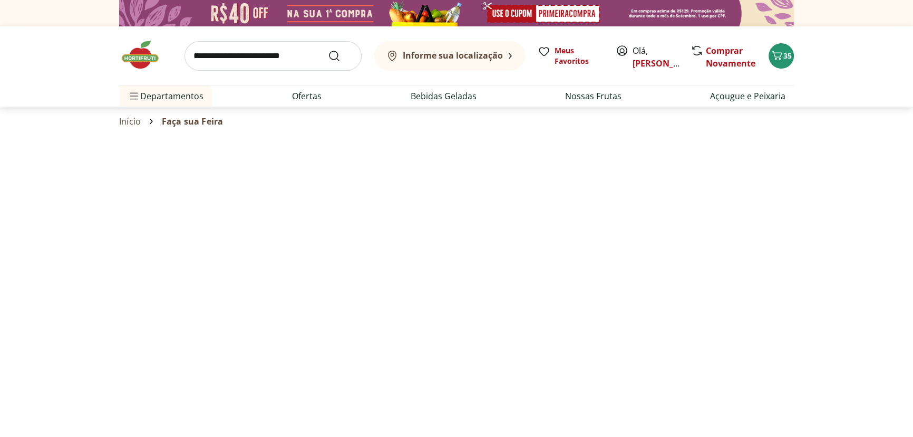
select select "**********"
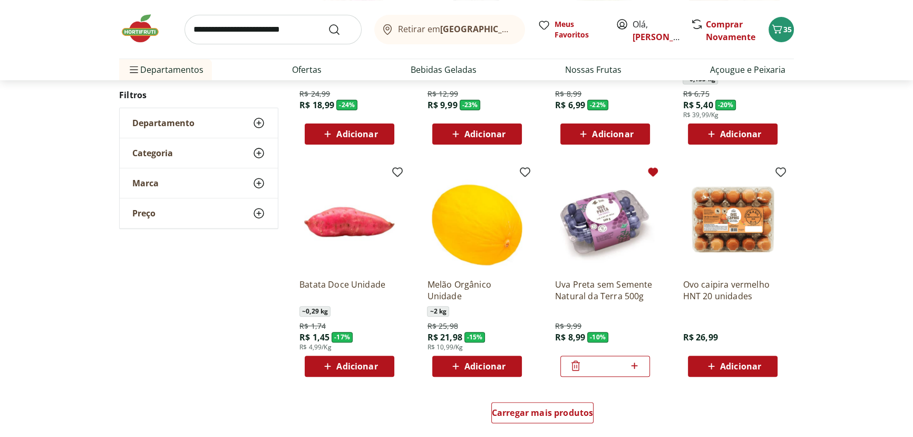
scroll to position [639, 0]
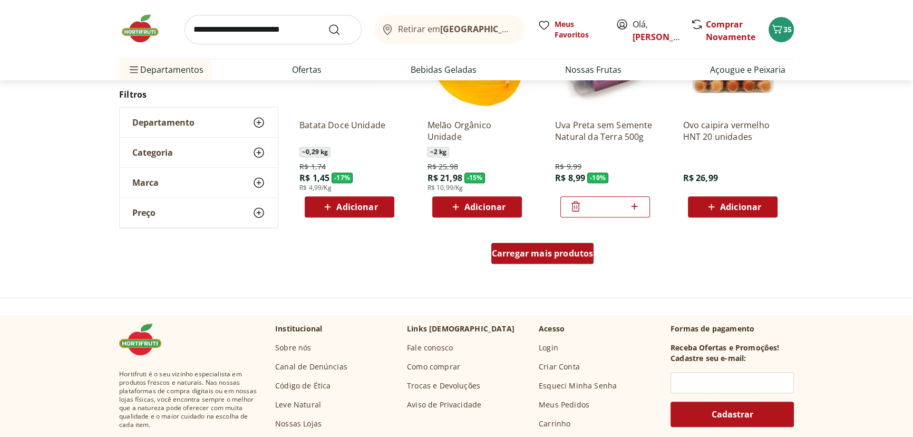
click at [521, 257] on span "Carregar mais produtos" at bounding box center [543, 253] width 102 height 8
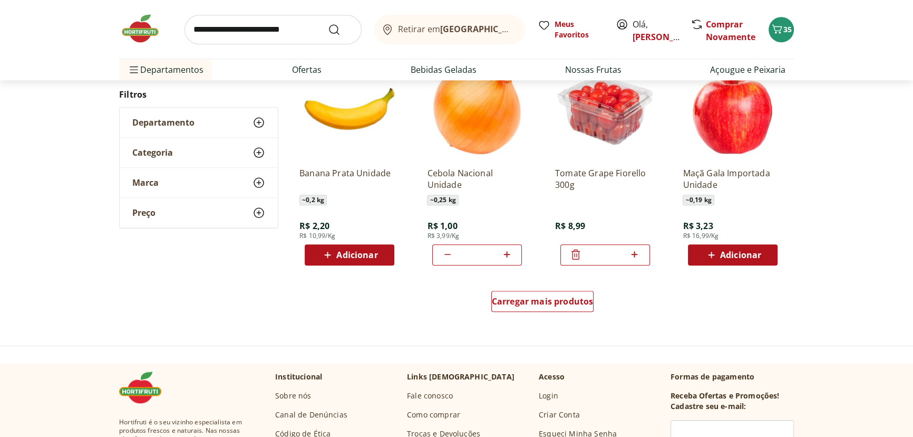
scroll to position [1358, 0]
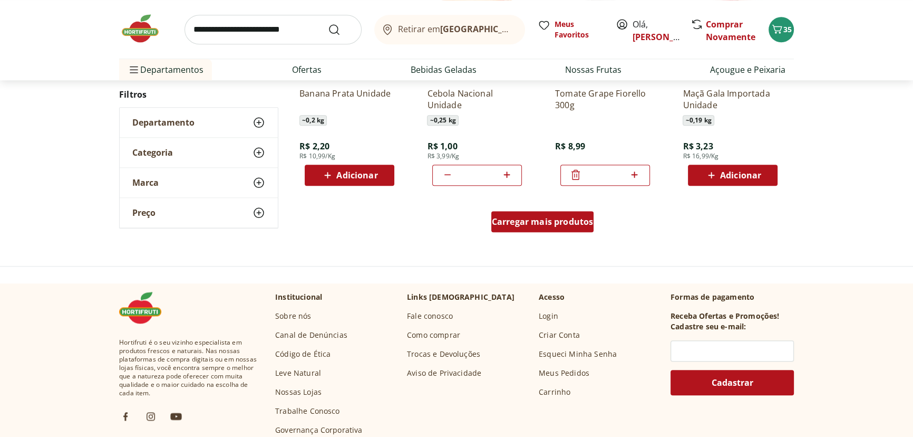
click at [544, 226] on div "Carregar mais produtos" at bounding box center [543, 221] width 103 height 21
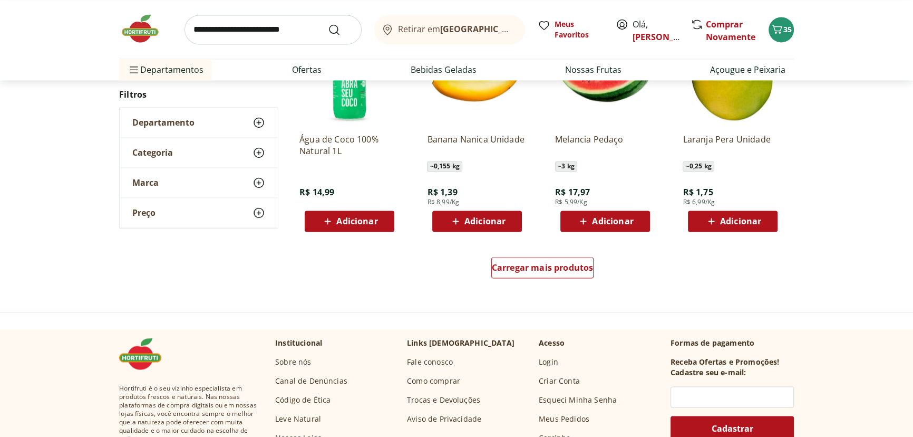
scroll to position [2077, 0]
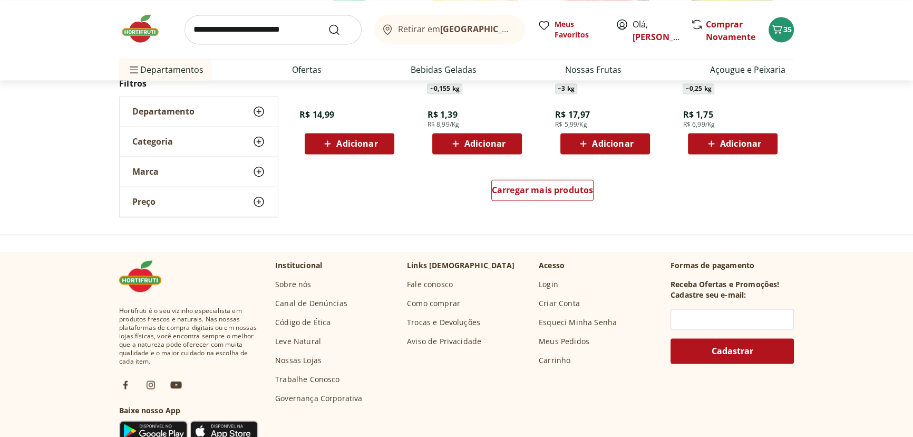
click at [486, 194] on div "Carregar mais produtos" at bounding box center [543, 192] width 512 height 51
click at [500, 192] on span "Carregar mais produtos" at bounding box center [543, 190] width 102 height 8
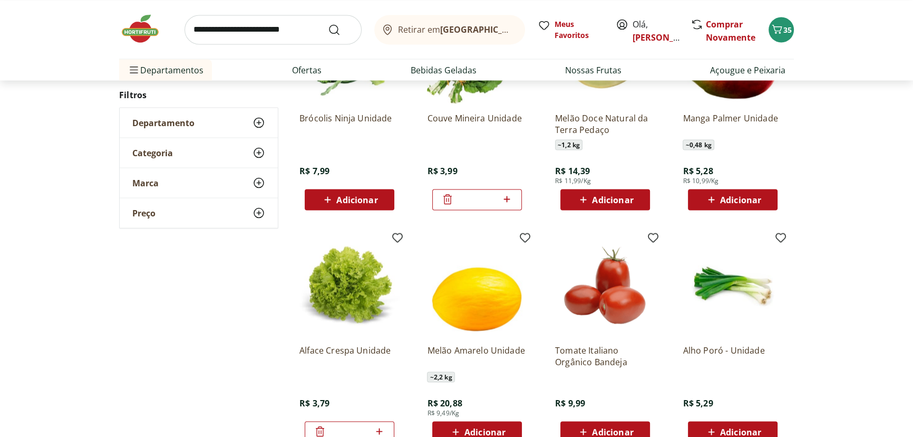
scroll to position [2637, 0]
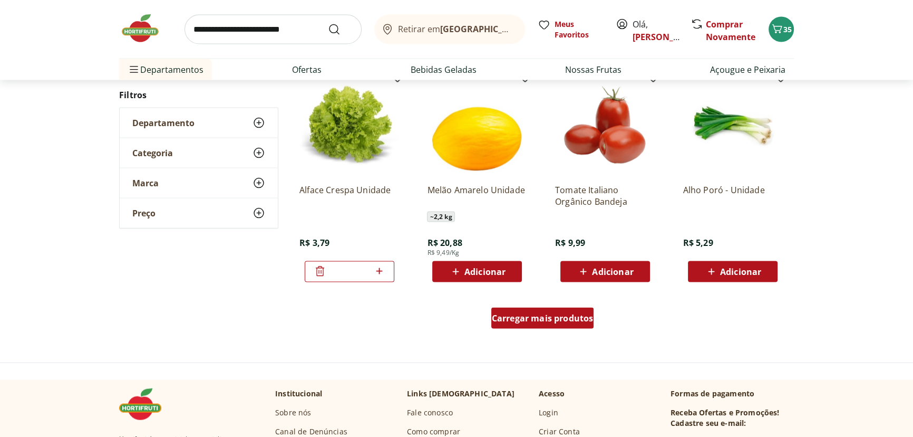
click at [551, 314] on span "Carregar mais produtos" at bounding box center [543, 318] width 102 height 8
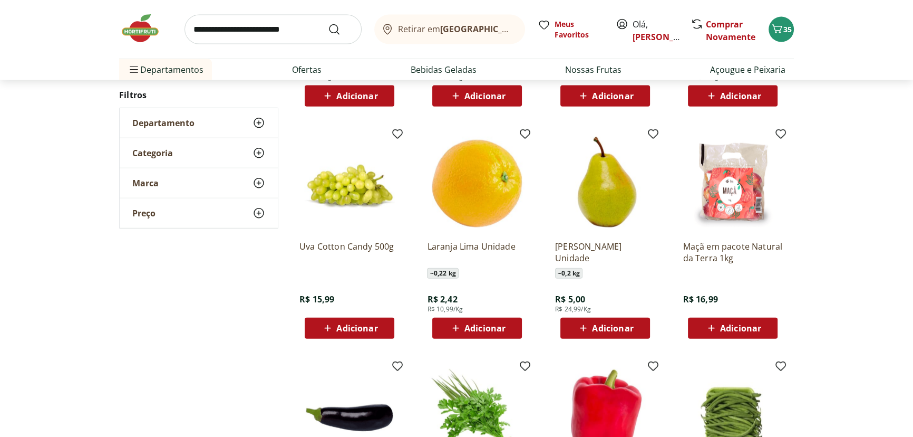
scroll to position [3356, 0]
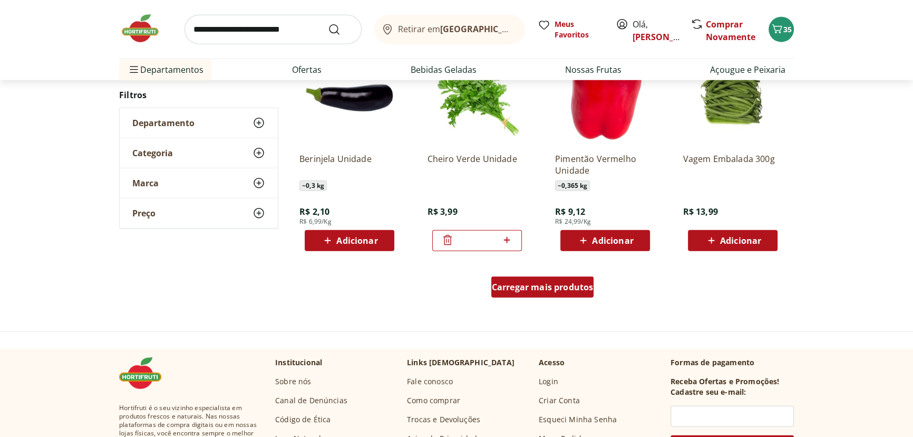
click at [566, 285] on span "Carregar mais produtos" at bounding box center [543, 287] width 102 height 8
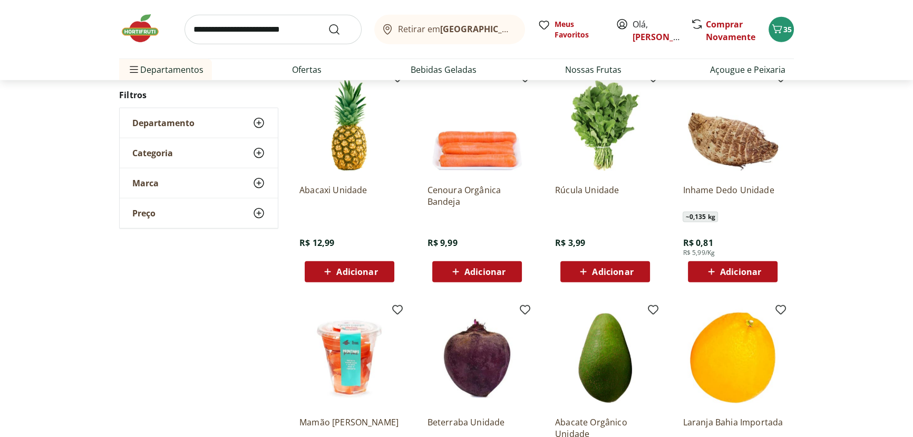
scroll to position [3516, 0]
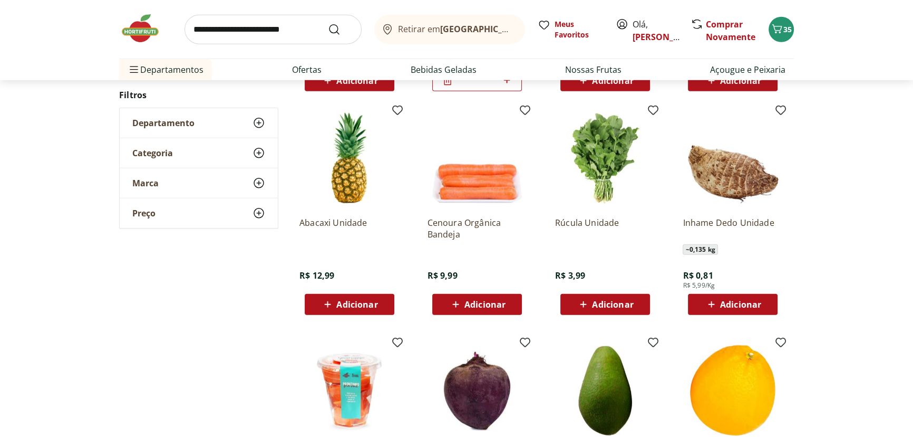
click at [380, 299] on div "Adicionar" at bounding box center [349, 304] width 73 height 19
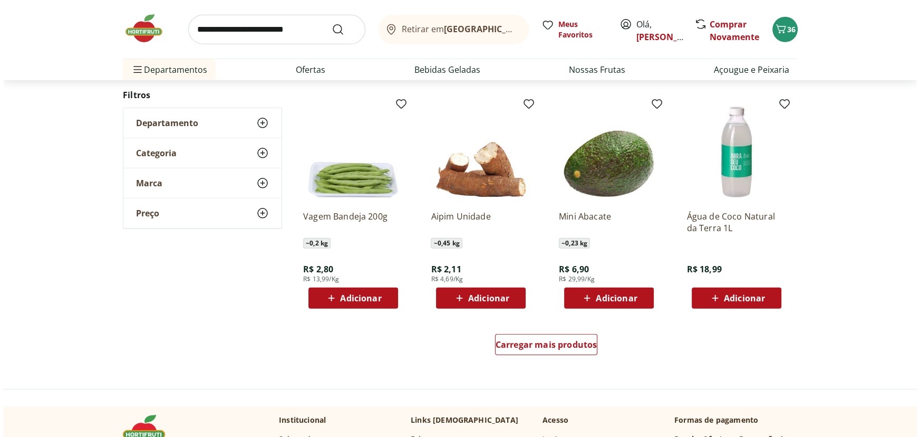
scroll to position [4075, 0]
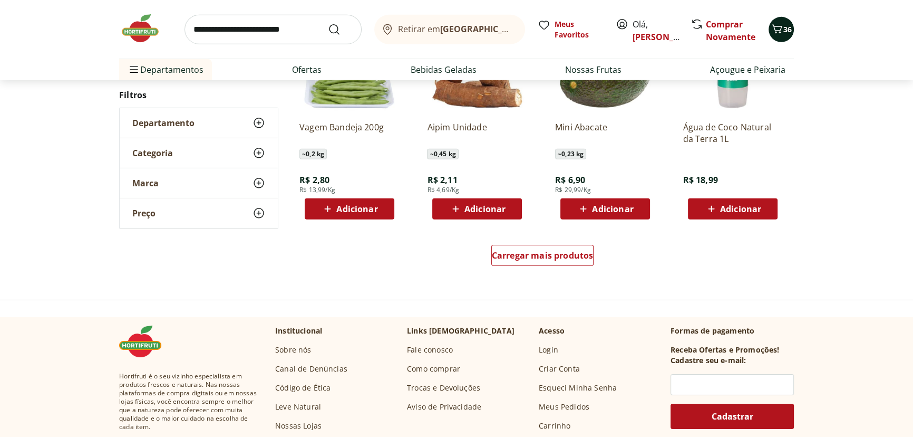
click at [784, 23] on div "36" at bounding box center [781, 29] width 8 height 17
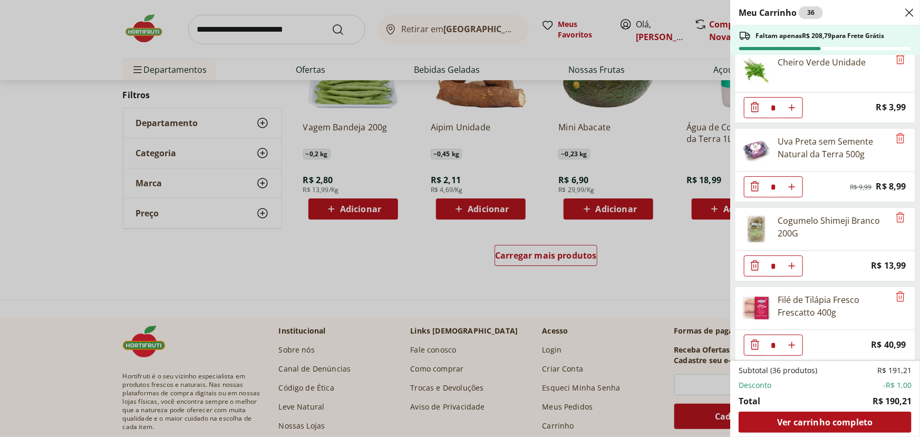
scroll to position [1116, 0]
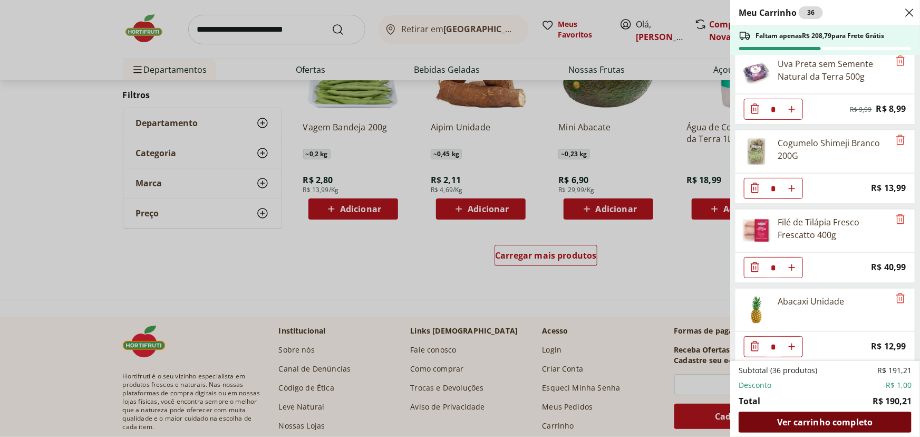
click at [843, 422] on span "Ver carrinho completo" at bounding box center [824, 422] width 95 height 8
